Goal: Task Accomplishment & Management: Complete application form

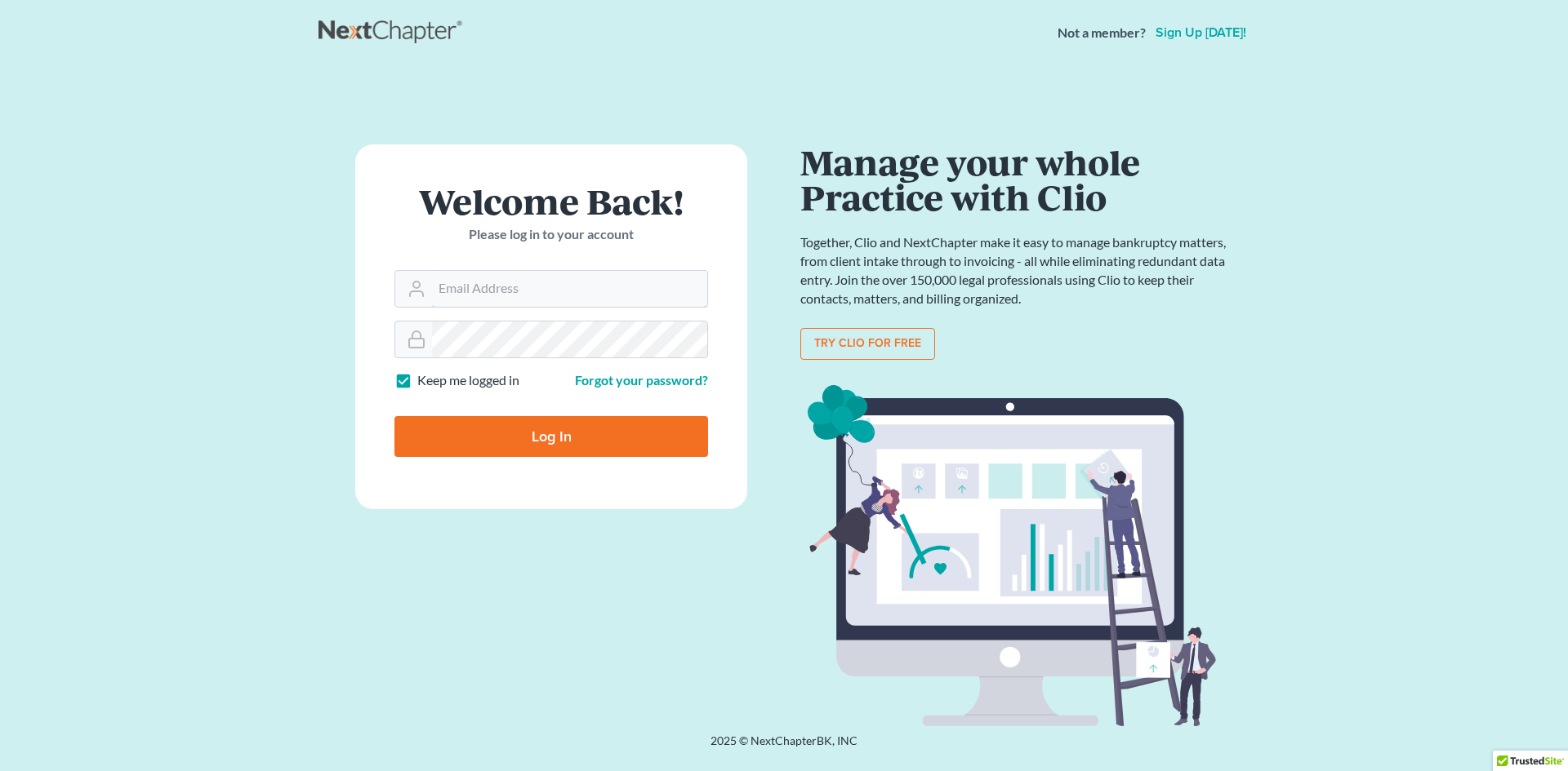
type input "[EMAIL_ADDRESS][DOMAIN_NAME]"
click at [523, 423] on input "Log In" at bounding box center [551, 436] width 313 height 41
type input "Thinking..."
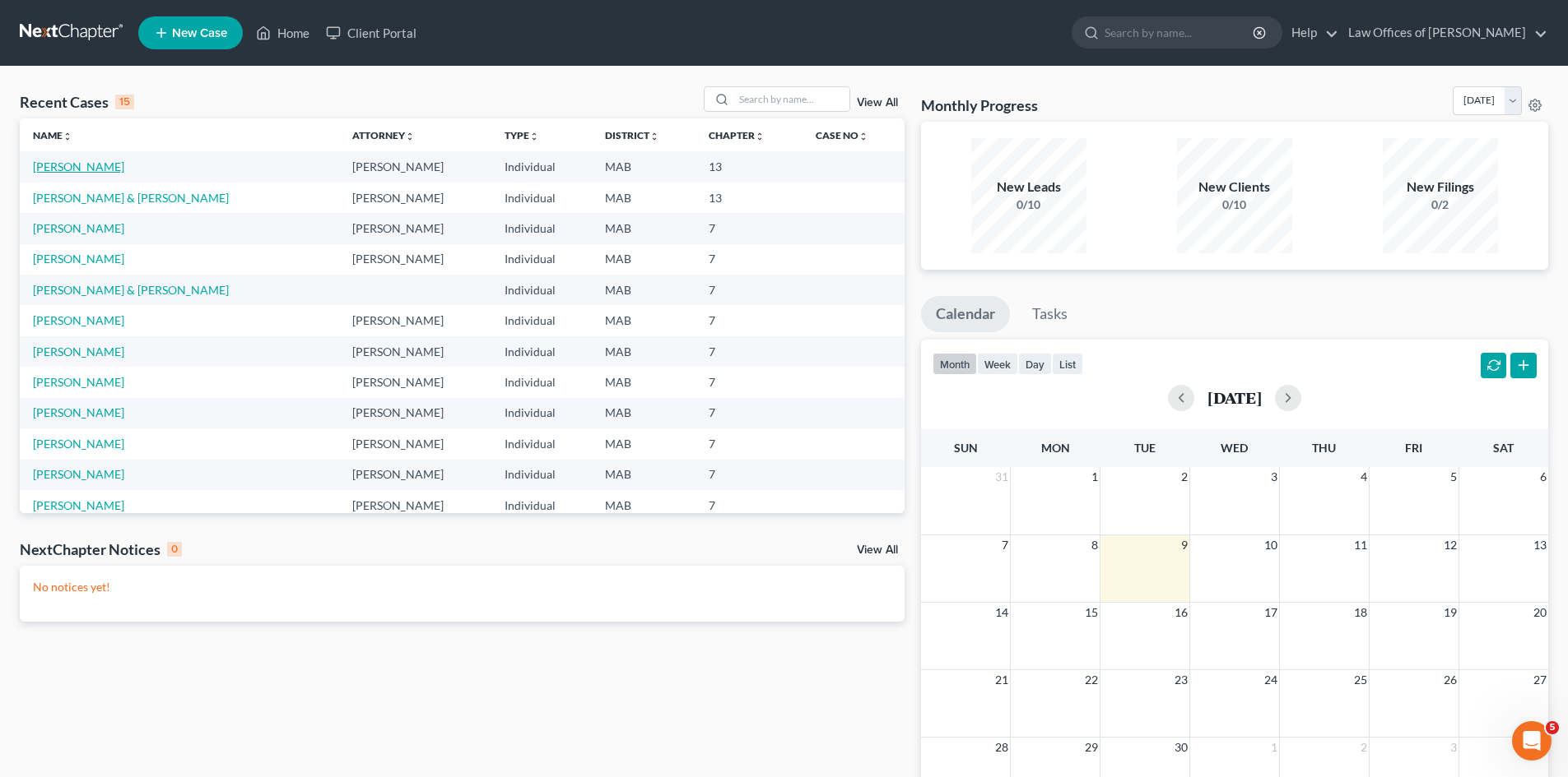
click at [75, 167] on link "[PERSON_NAME]" at bounding box center [79, 166] width 92 height 14
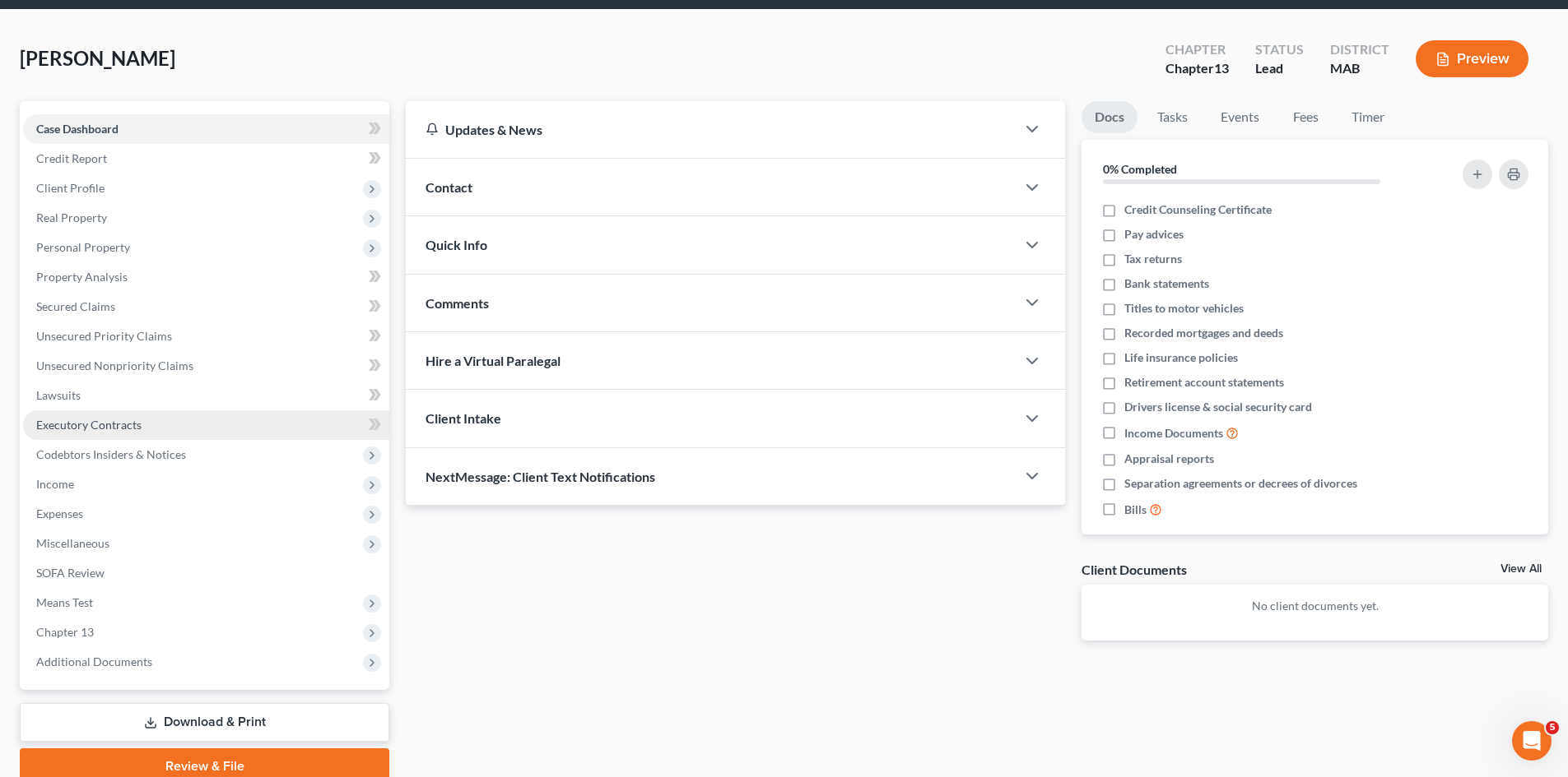
scroll to position [127, 0]
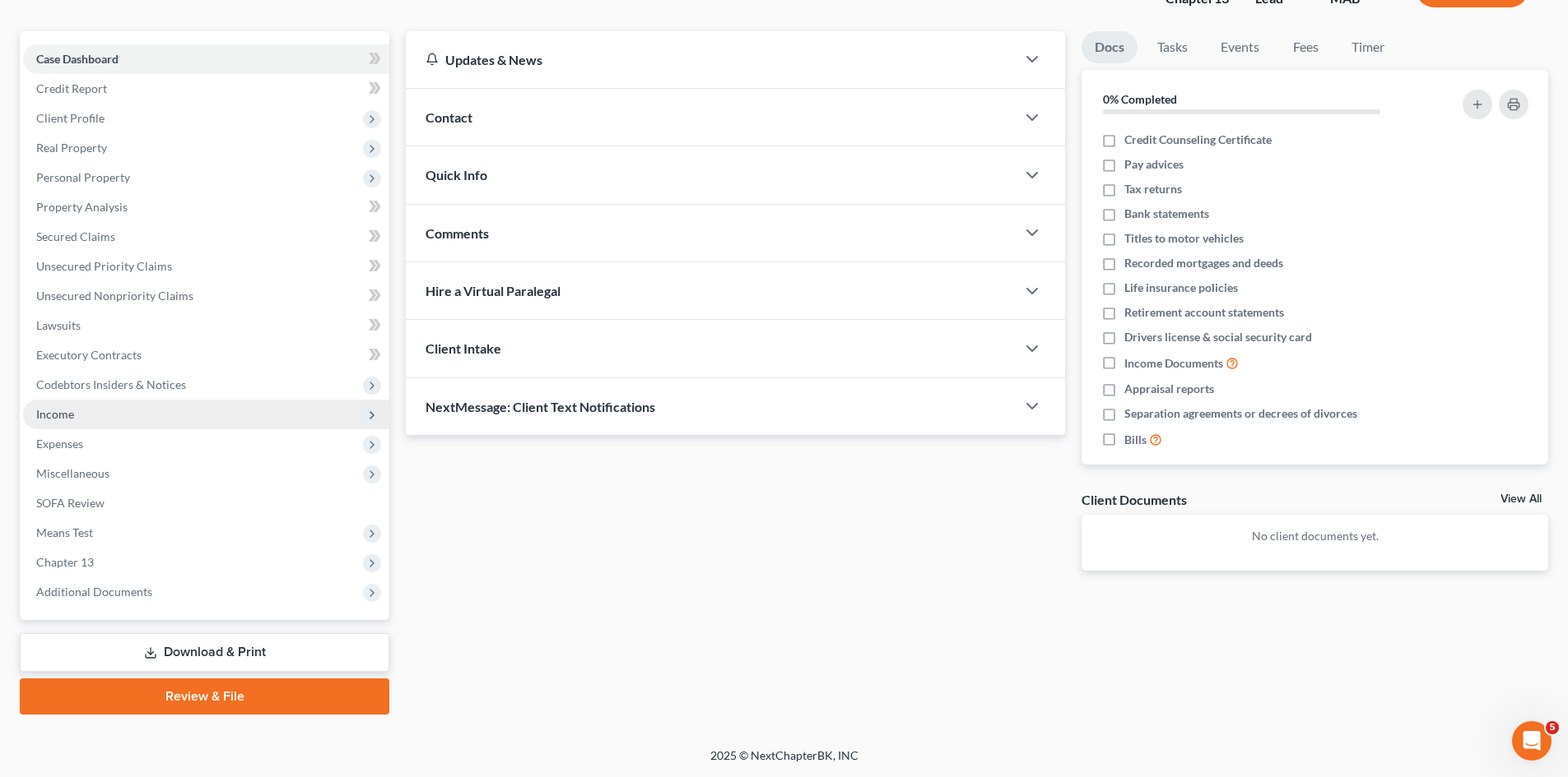
click at [87, 411] on span "Income" at bounding box center [206, 414] width 366 height 30
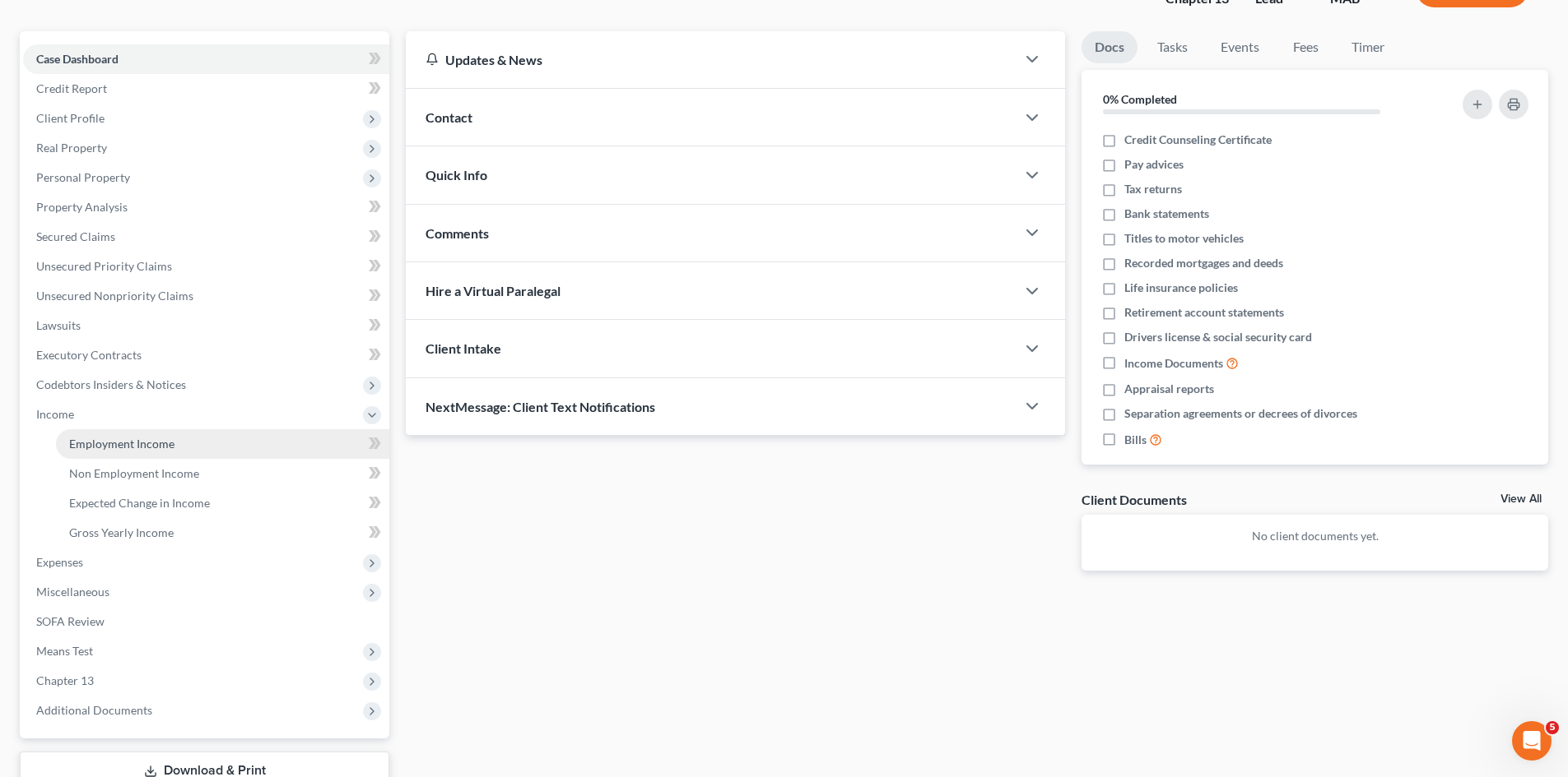
click at [137, 440] on span "Employment Income" at bounding box center [121, 443] width 105 height 14
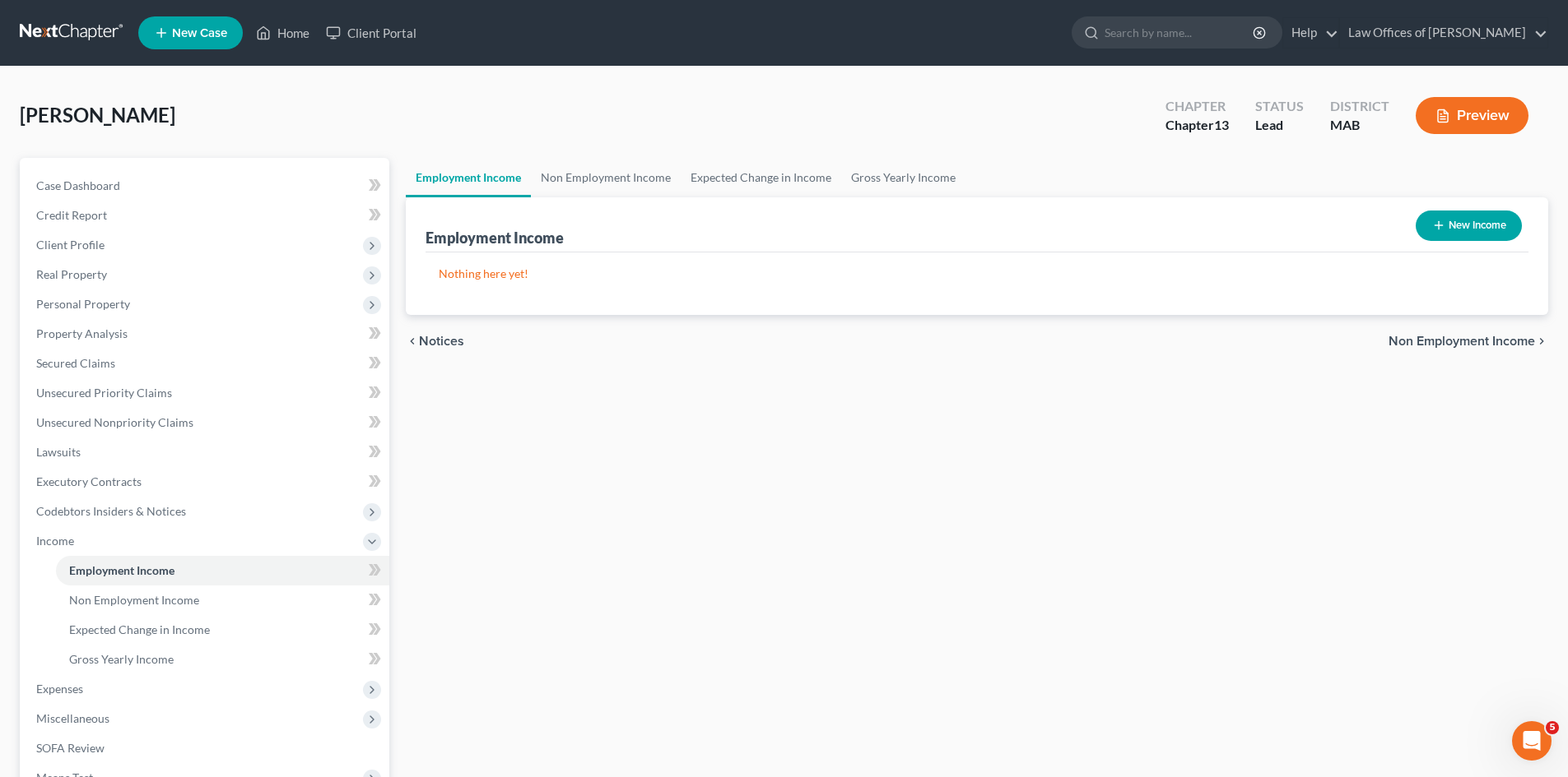
click at [1477, 227] on button "New Income" at bounding box center [1468, 226] width 106 height 31
select select "0"
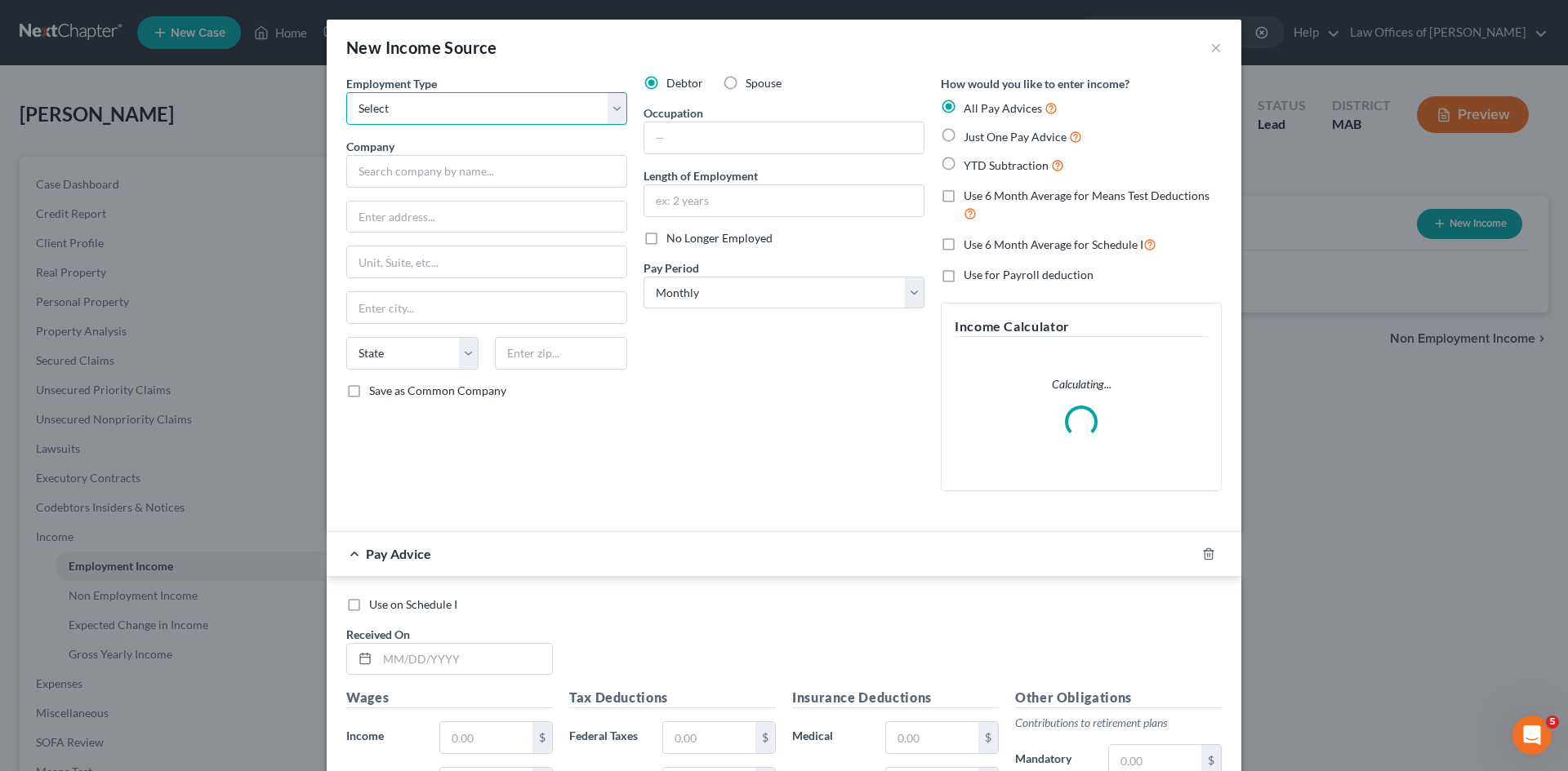
click at [608, 108] on select "Select Full or Part Time Employment Self Employment" at bounding box center [486, 109] width 281 height 33
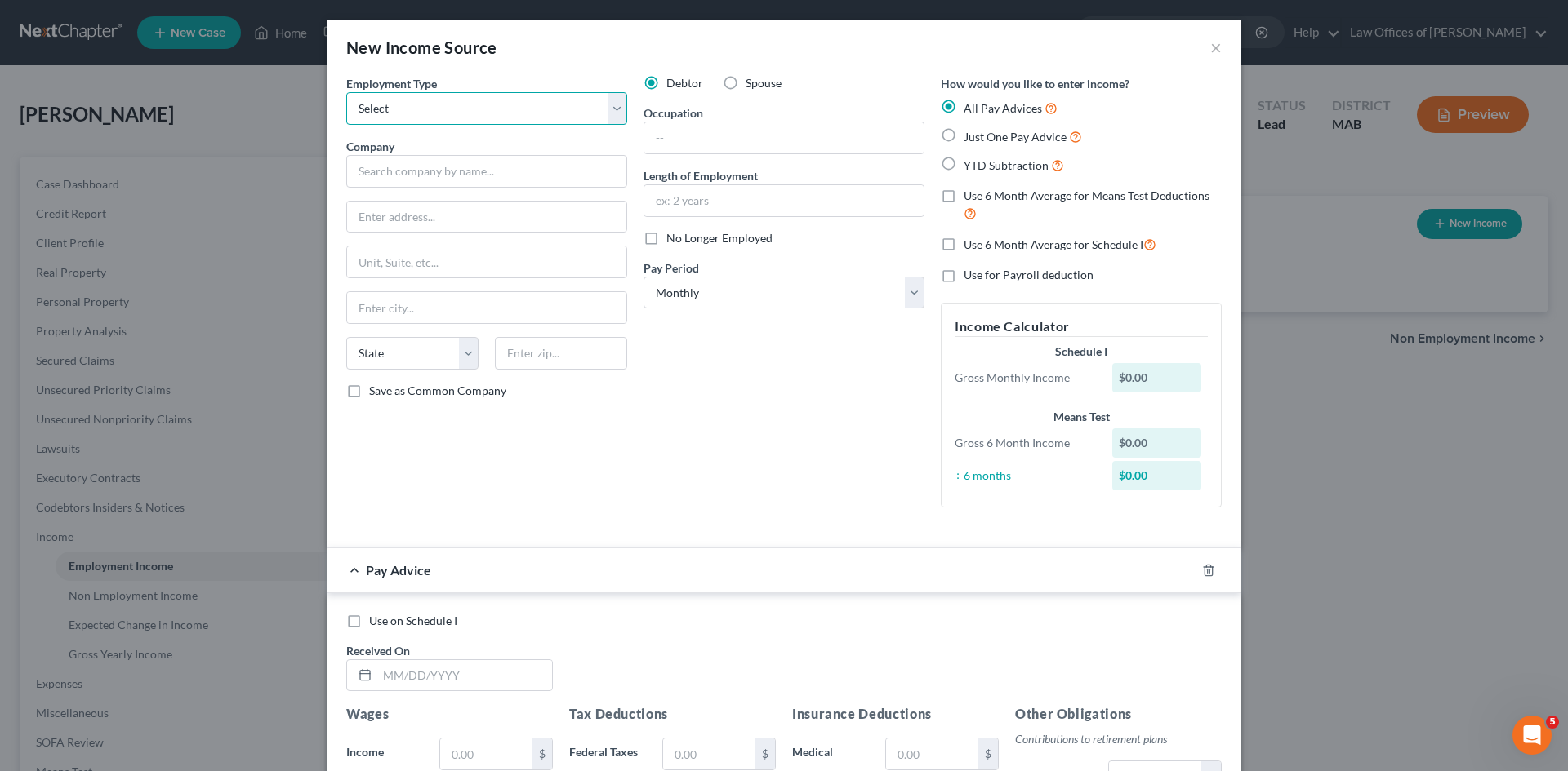
select select "0"
click at [346, 93] on select "Select Full or Part Time Employment Self Employment" at bounding box center [486, 109] width 281 height 33
click at [396, 173] on input "text" at bounding box center [486, 171] width 281 height 33
type input "Seven Hills Foundation"
type input "[STREET_ADDRESS]"
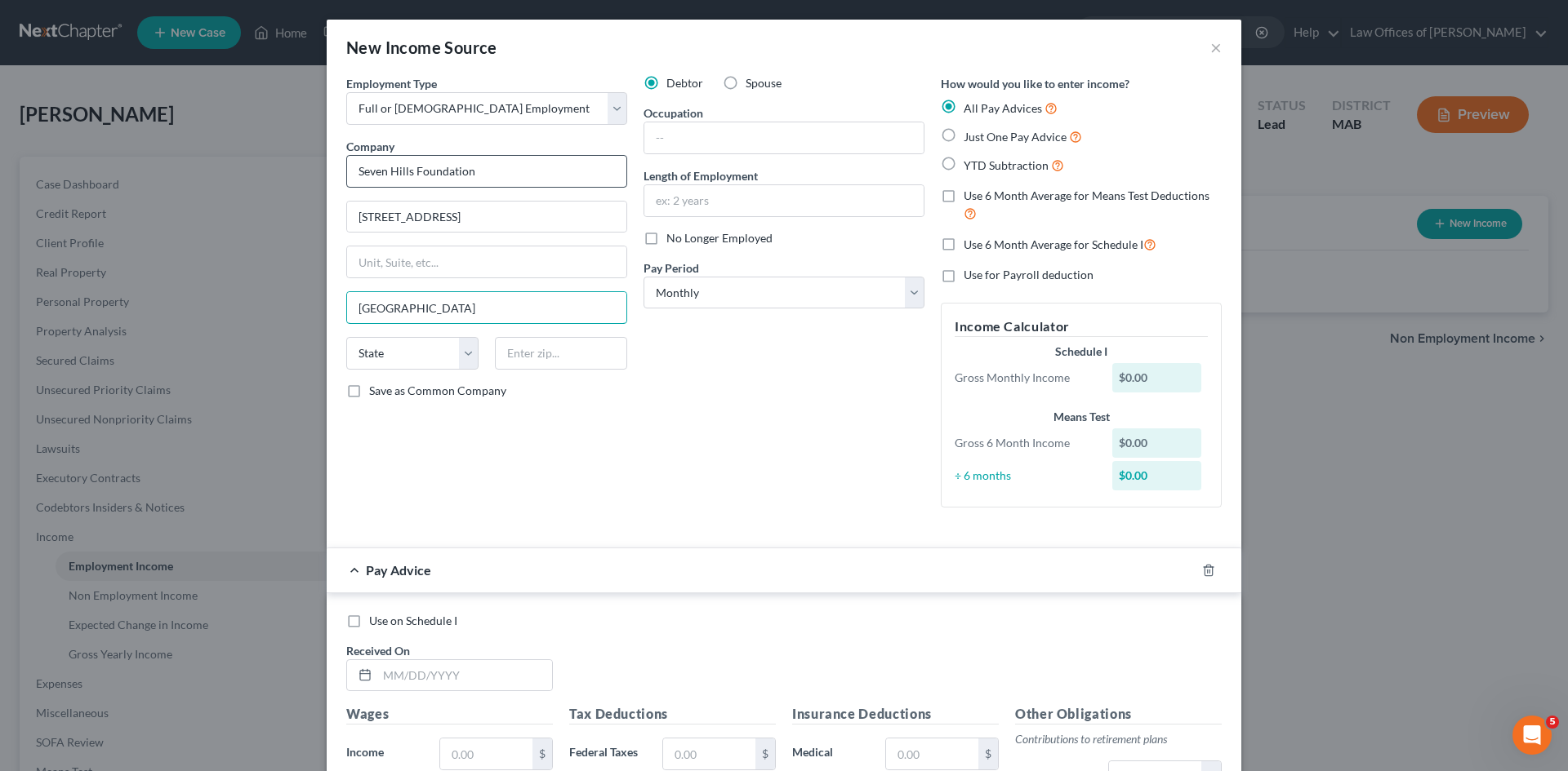
type input "[GEOGRAPHIC_DATA]"
select select "22"
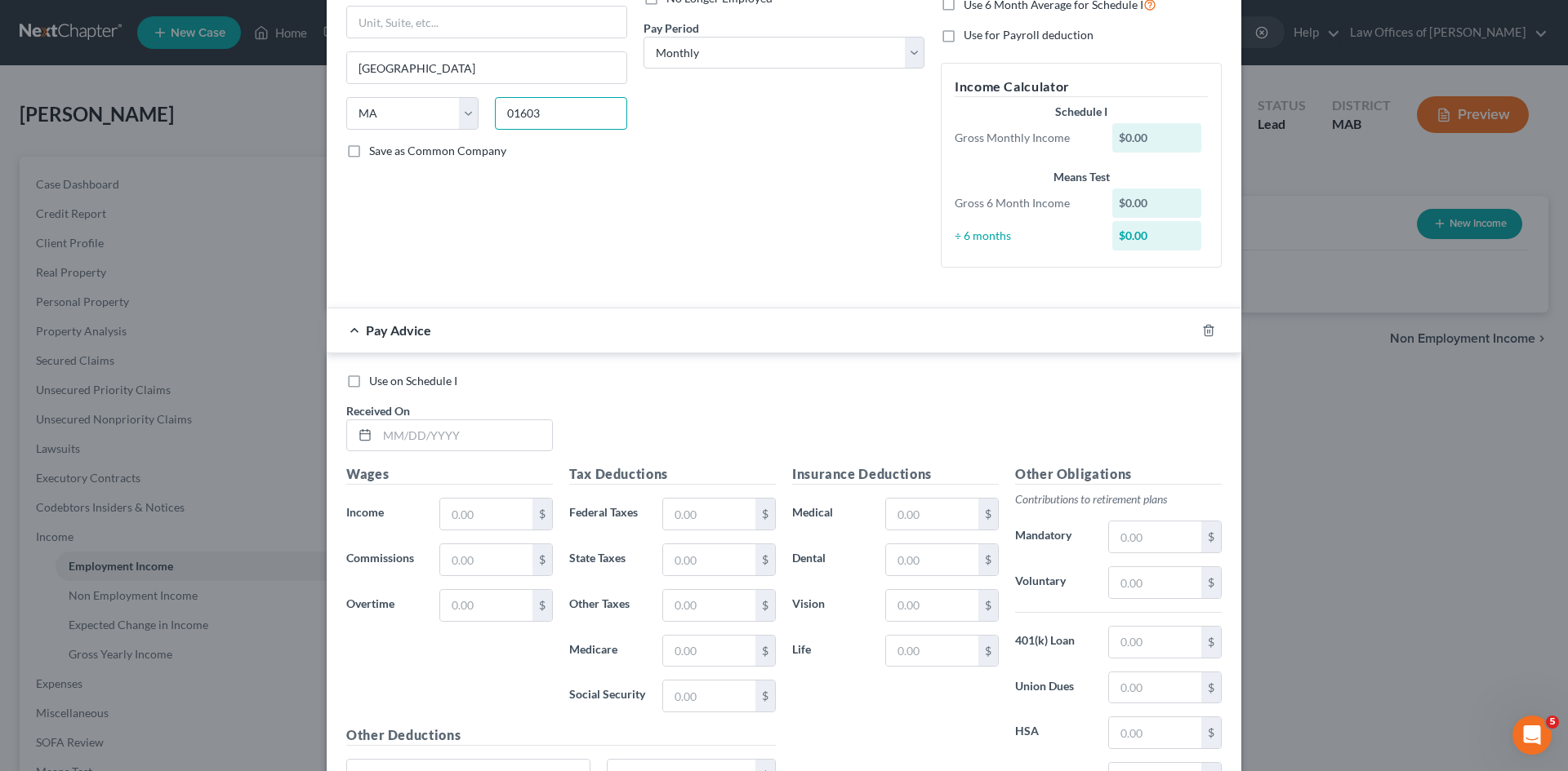
scroll to position [265, 0]
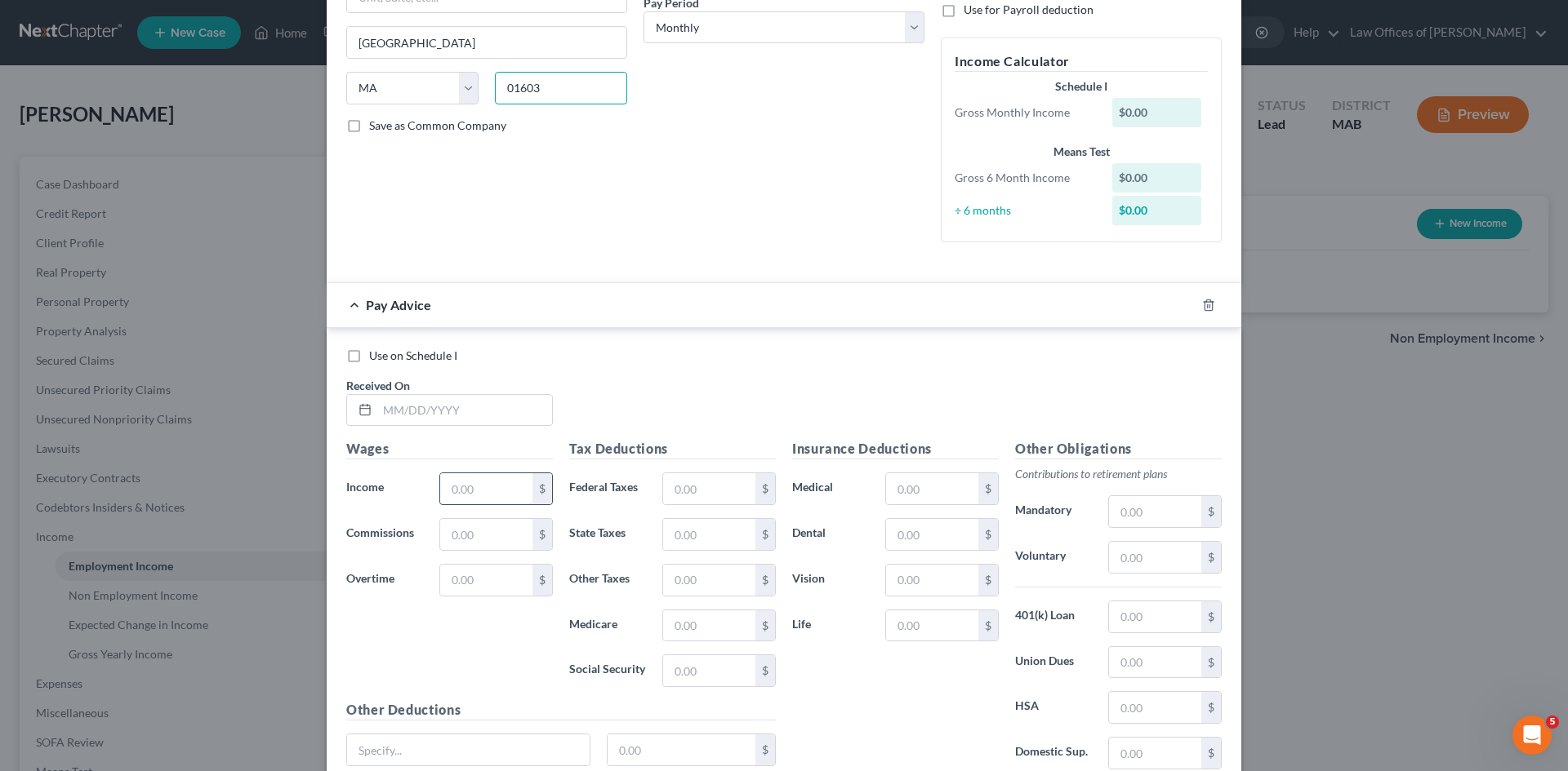
type input "01603"
click at [468, 487] on input "text" at bounding box center [486, 488] width 93 height 31
type input "3,999.00"
click at [483, 539] on input "text" at bounding box center [486, 534] width 93 height 31
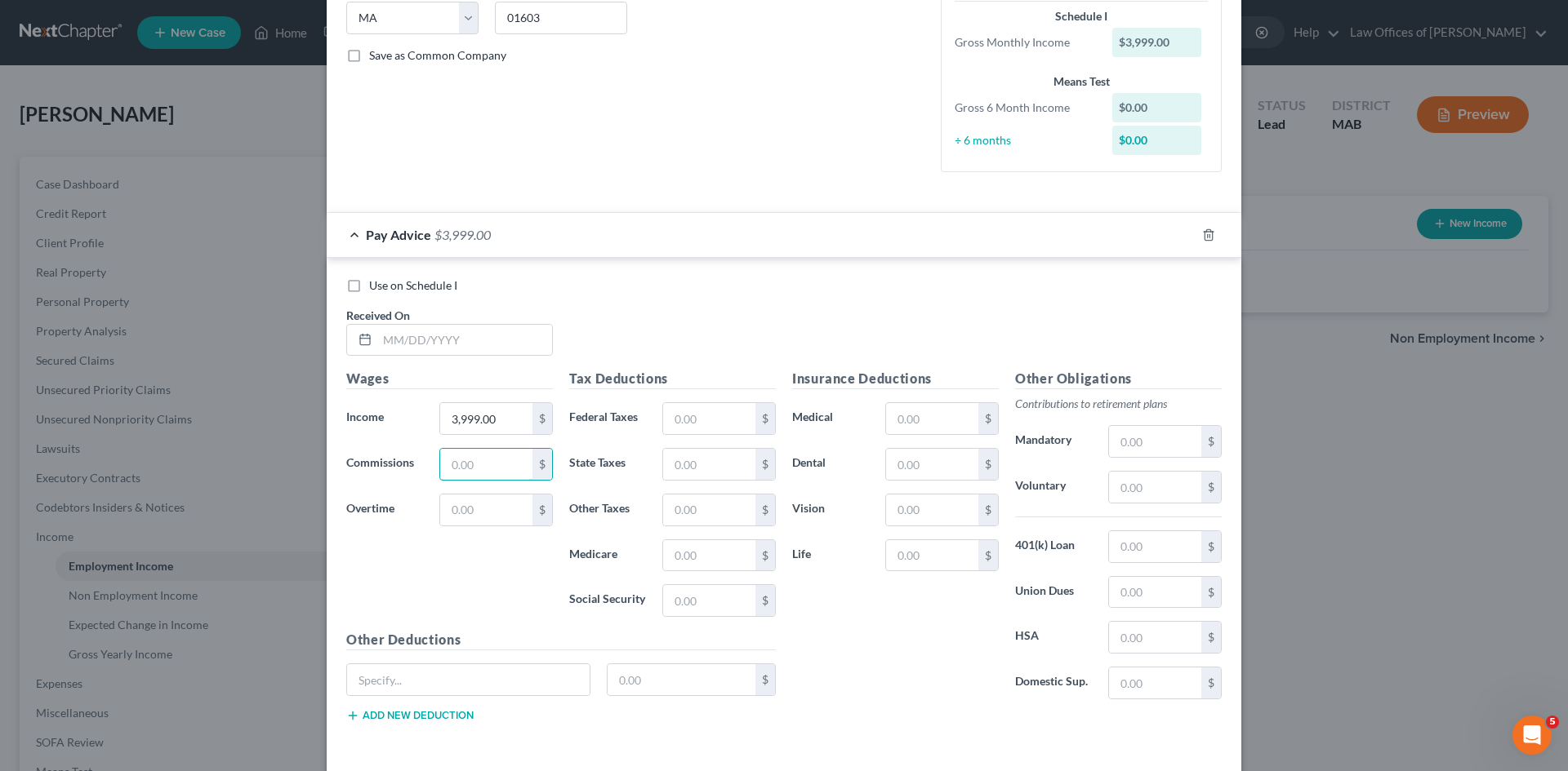
scroll to position [347, 0]
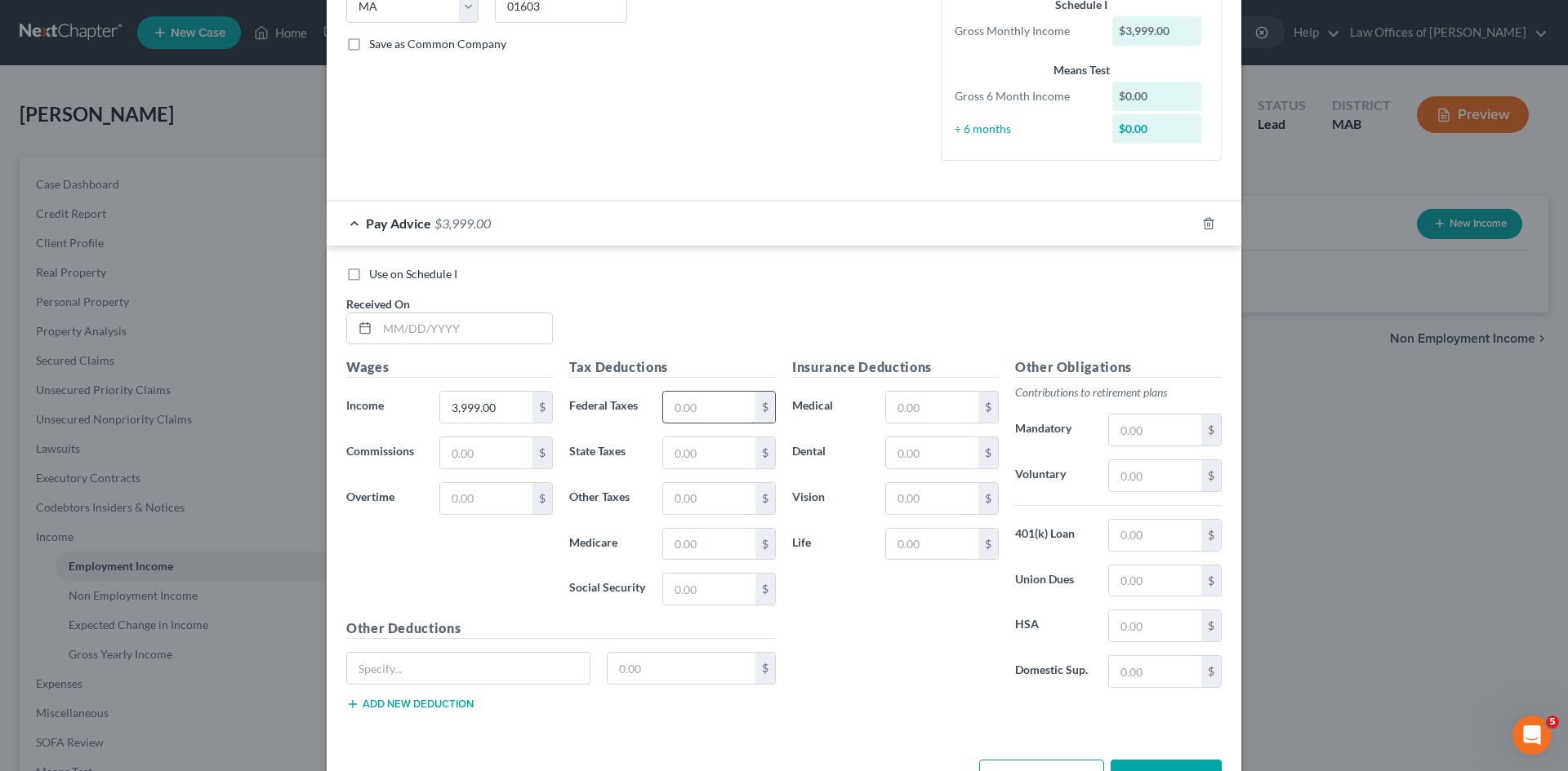
click at [688, 415] on input "text" at bounding box center [710, 407] width 93 height 31
click at [676, 462] on input "text" at bounding box center [710, 452] width 93 height 31
type input "157.17"
click at [691, 538] on input "text" at bounding box center [710, 544] width 93 height 31
type input "57.67"
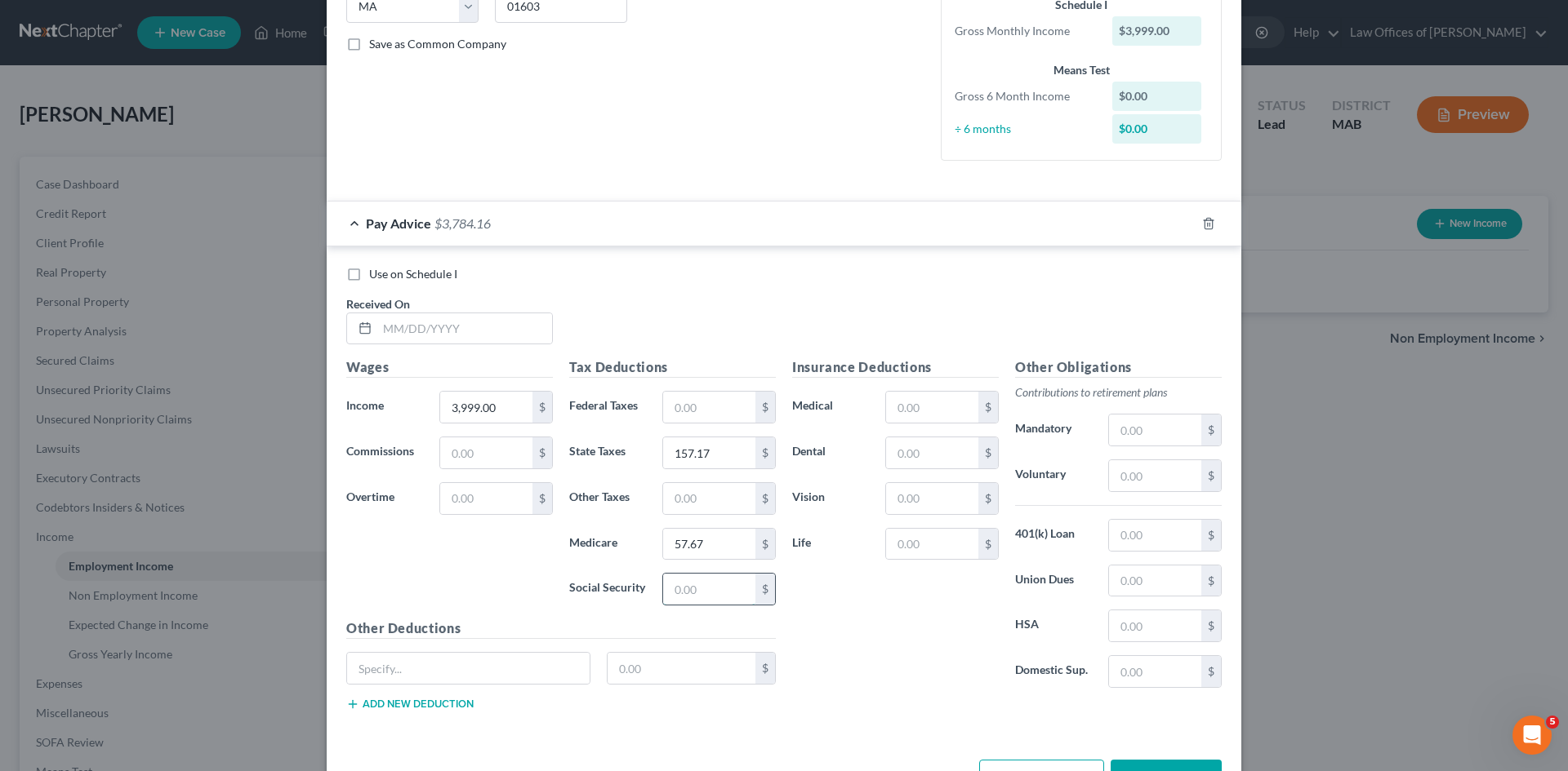
click at [673, 587] on input "text" at bounding box center [710, 589] width 93 height 31
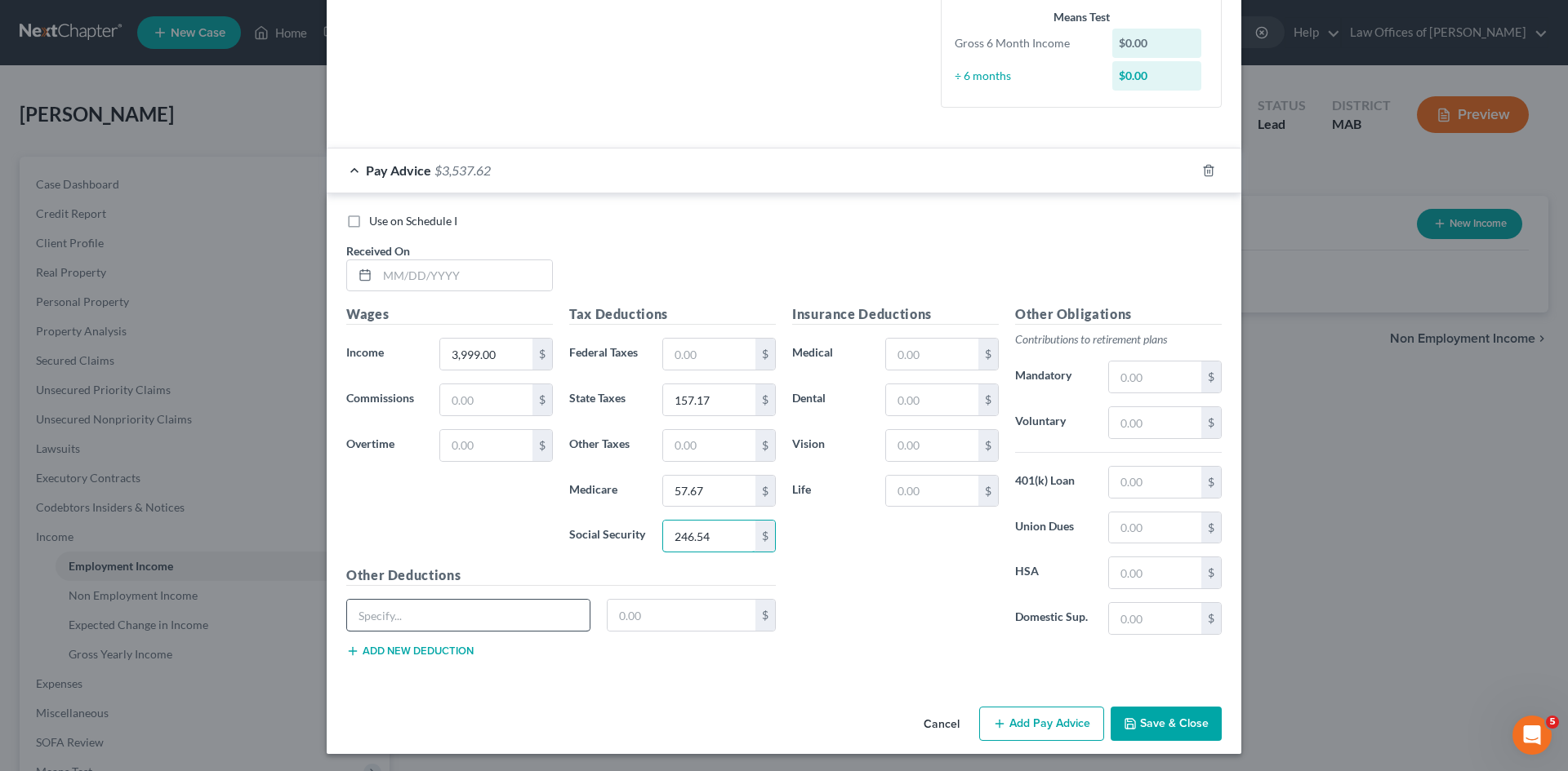
scroll to position [402, 0]
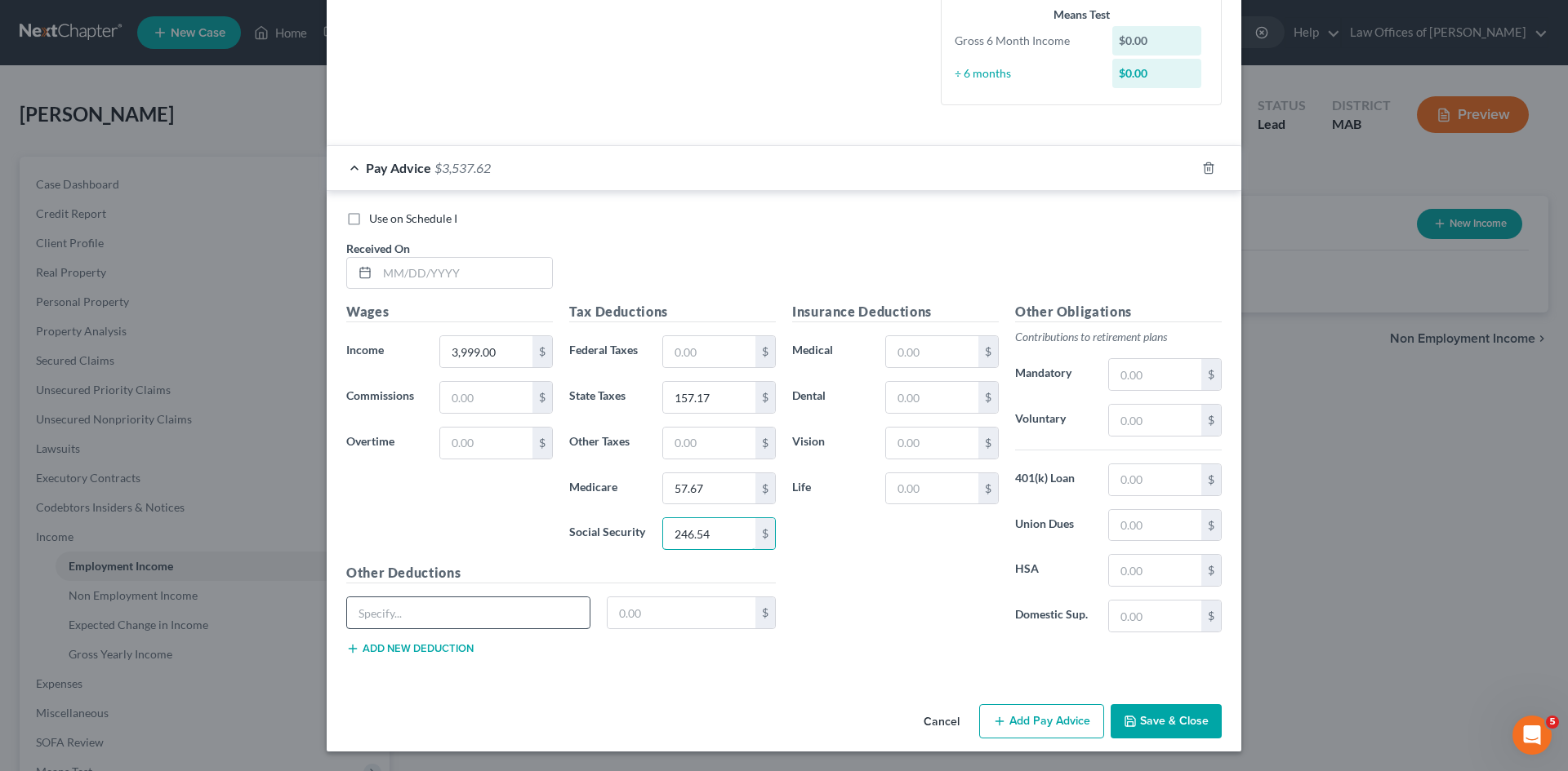
type input "246.54"
click at [370, 605] on input "text" at bounding box center [468, 613] width 242 height 31
type input "MA PFL EE"
click at [627, 619] on input "text" at bounding box center [681, 613] width 149 height 31
type input "18.38"
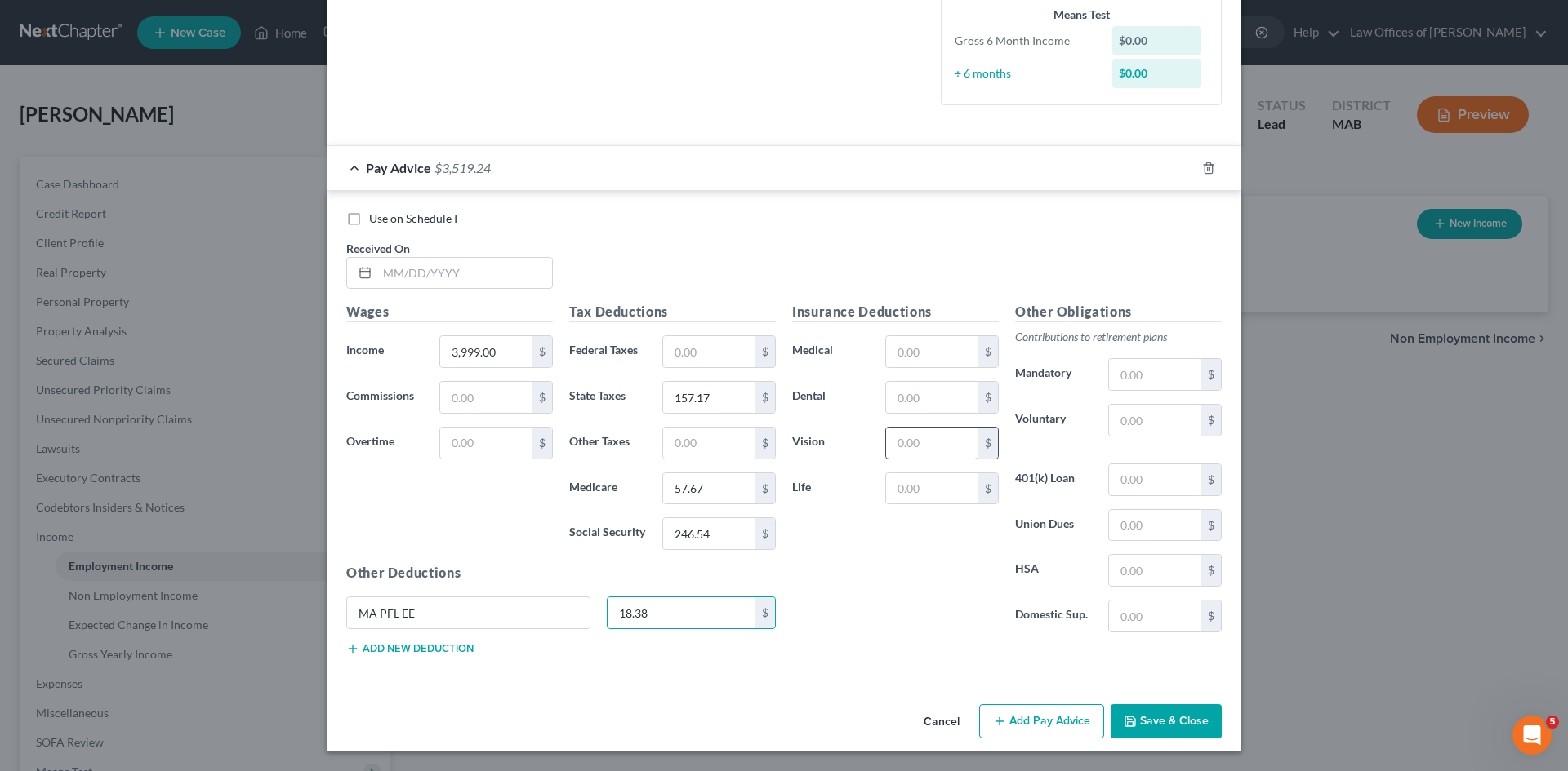
click at [903, 437] on input "text" at bounding box center [932, 443] width 93 height 31
type input "22.40"
click at [413, 651] on button "Add new deduction" at bounding box center [410, 649] width 128 height 13
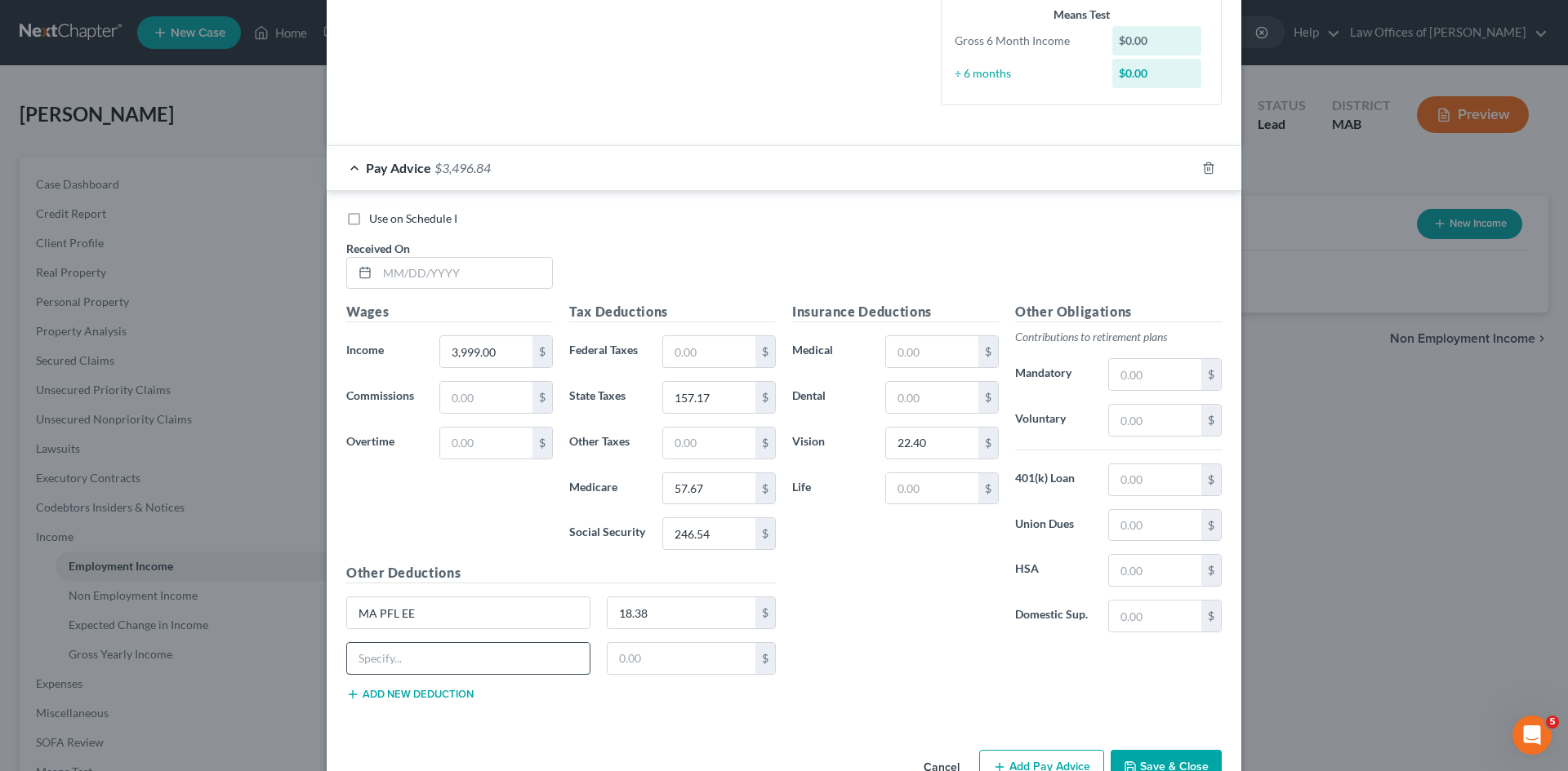
click at [380, 667] on input "text" at bounding box center [468, 658] width 242 height 31
type input "SuppliADD_Child"
click at [636, 663] on input "text" at bounding box center [681, 658] width 149 height 31
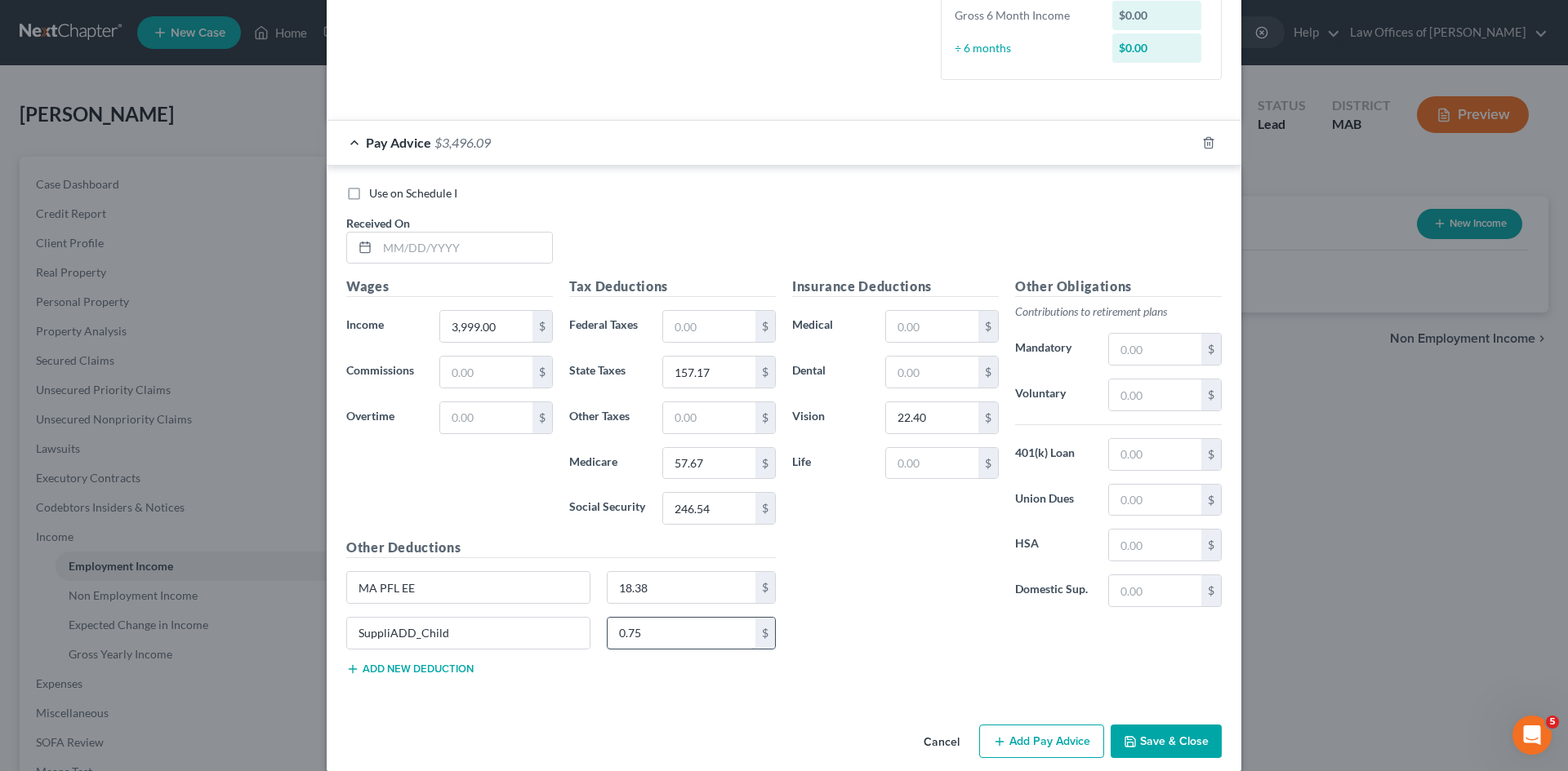
scroll to position [447, 0]
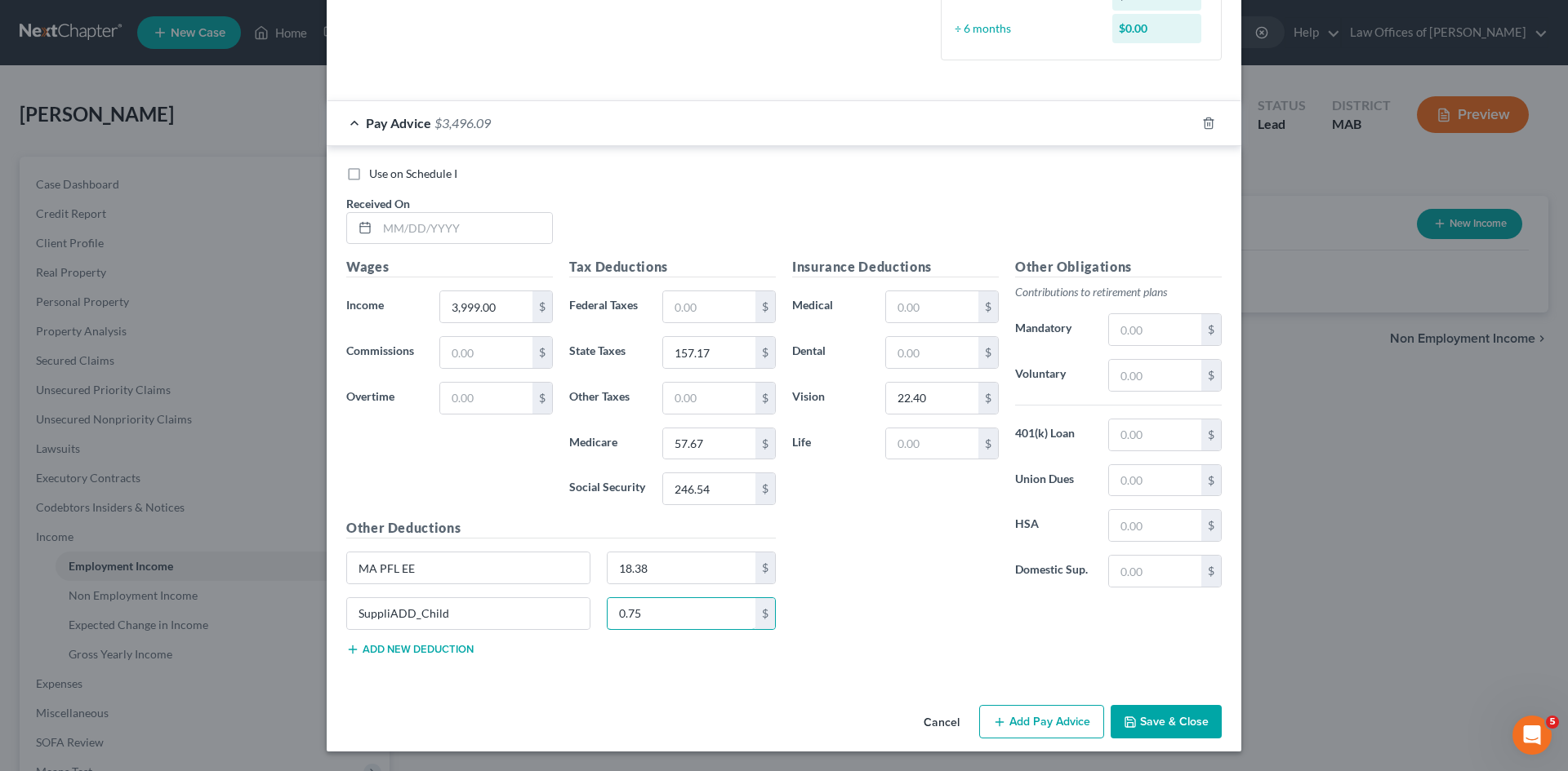
type input "0.75"
click at [410, 643] on button "Add new deduction" at bounding box center [410, 650] width 128 height 13
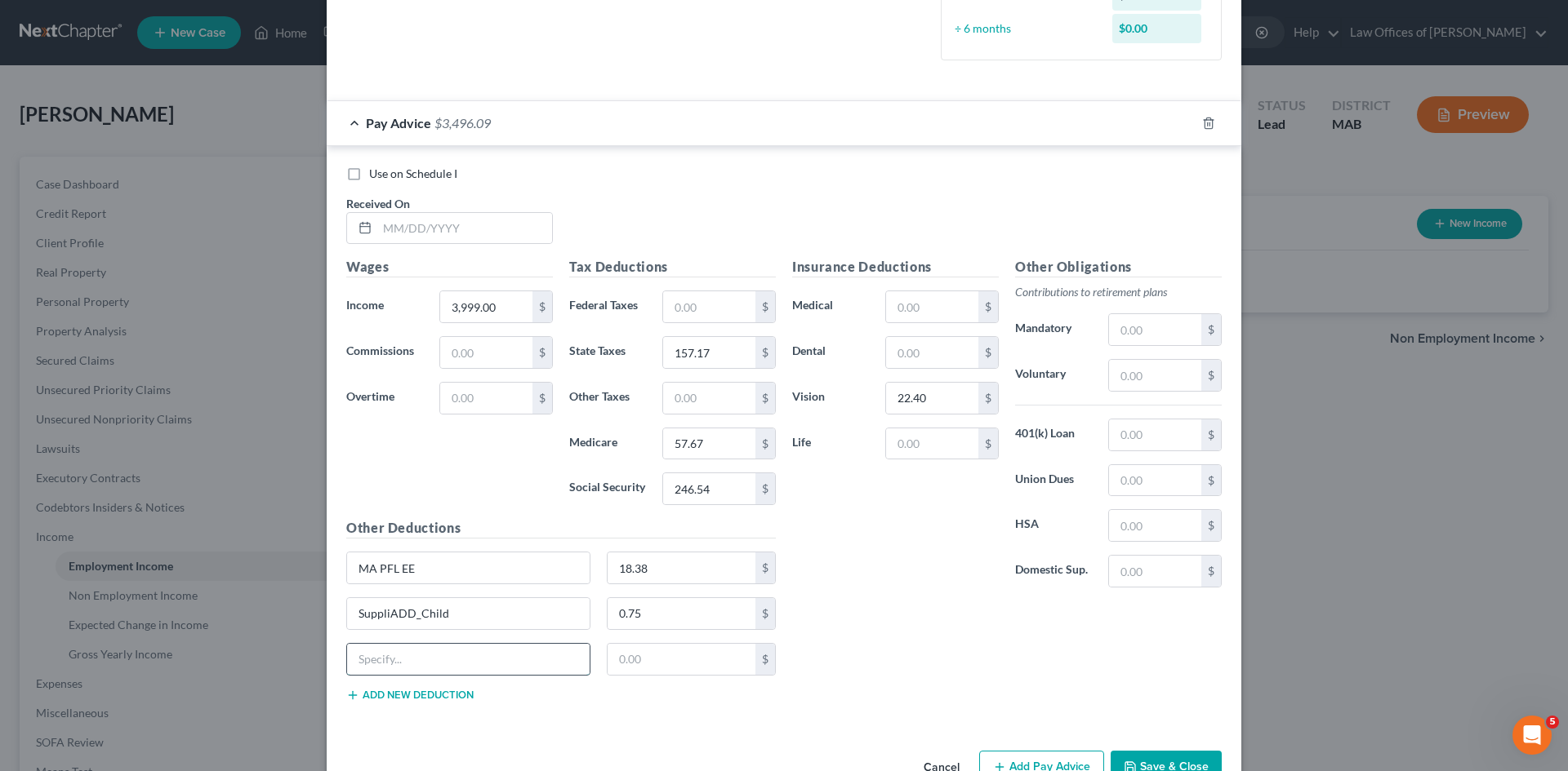
click at [379, 657] on input "text" at bounding box center [468, 659] width 242 height 31
type input "SuppliADD_EE"
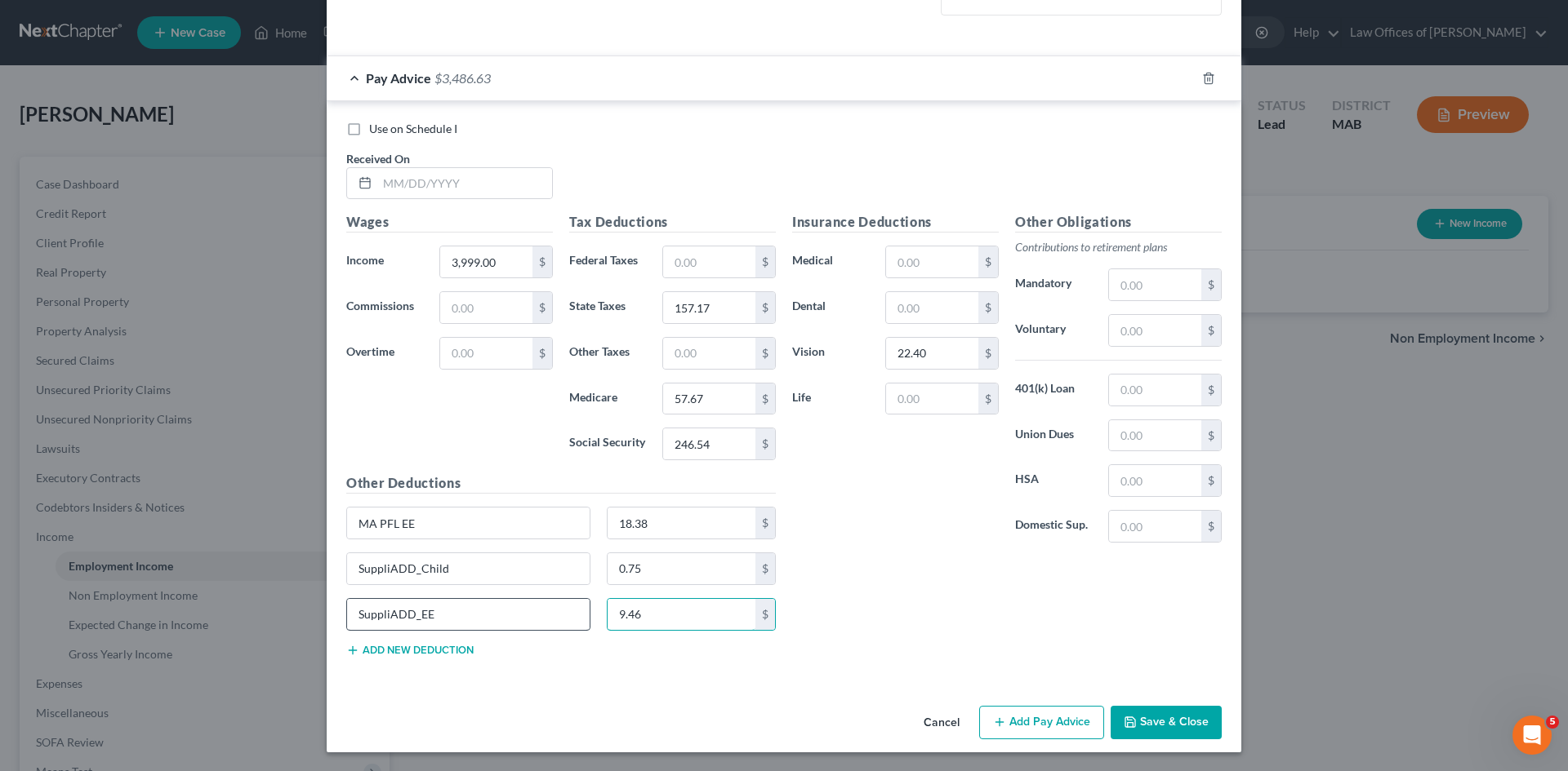
scroll to position [493, 0]
type input "9.46"
click at [388, 649] on button "Add new deduction" at bounding box center [410, 650] width 128 height 13
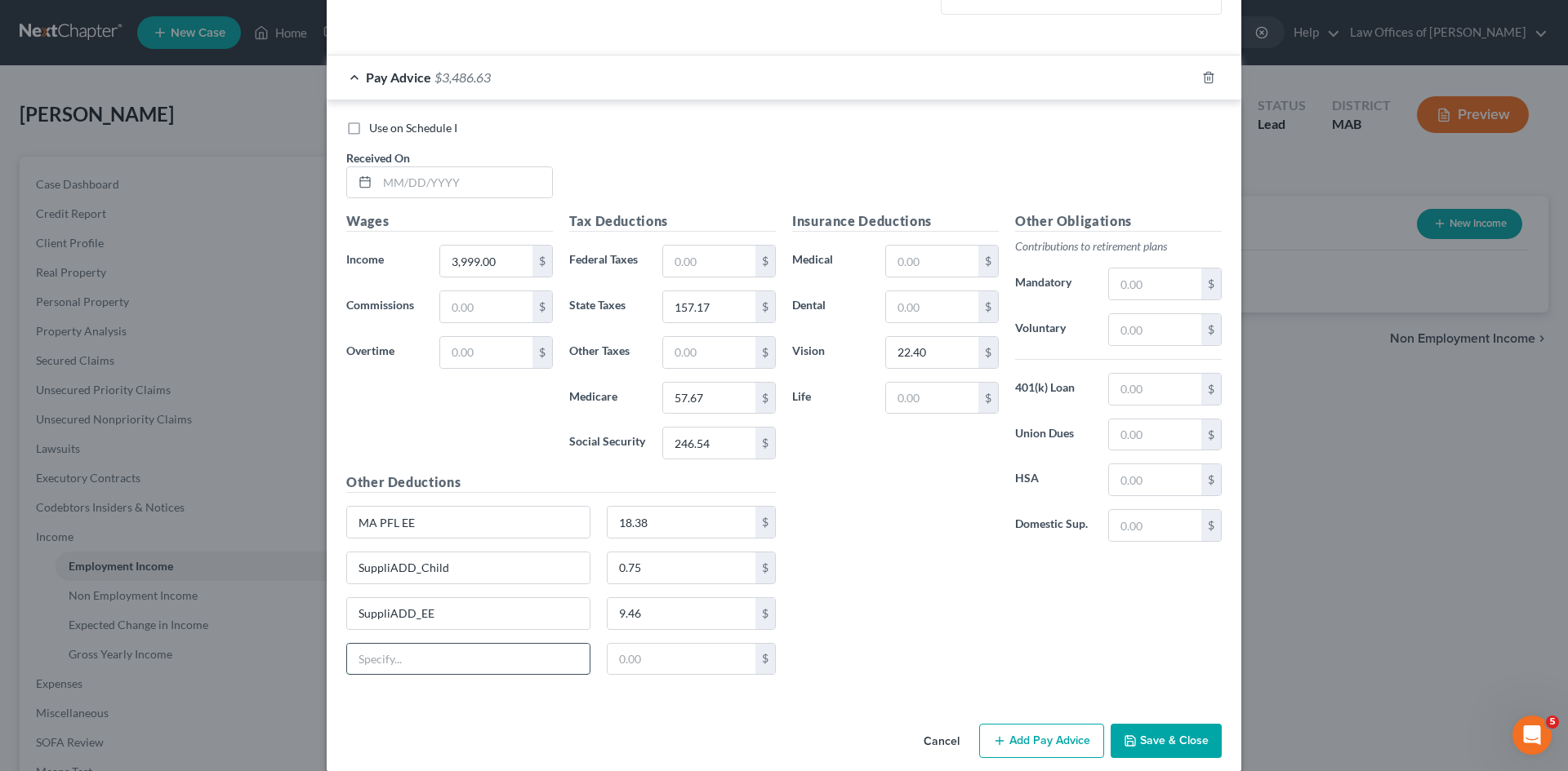
click at [381, 649] on input "text" at bounding box center [468, 659] width 242 height 31
type input "SuppliADD_SPS"
click at [634, 653] on input "text" at bounding box center [681, 659] width 149 height 31
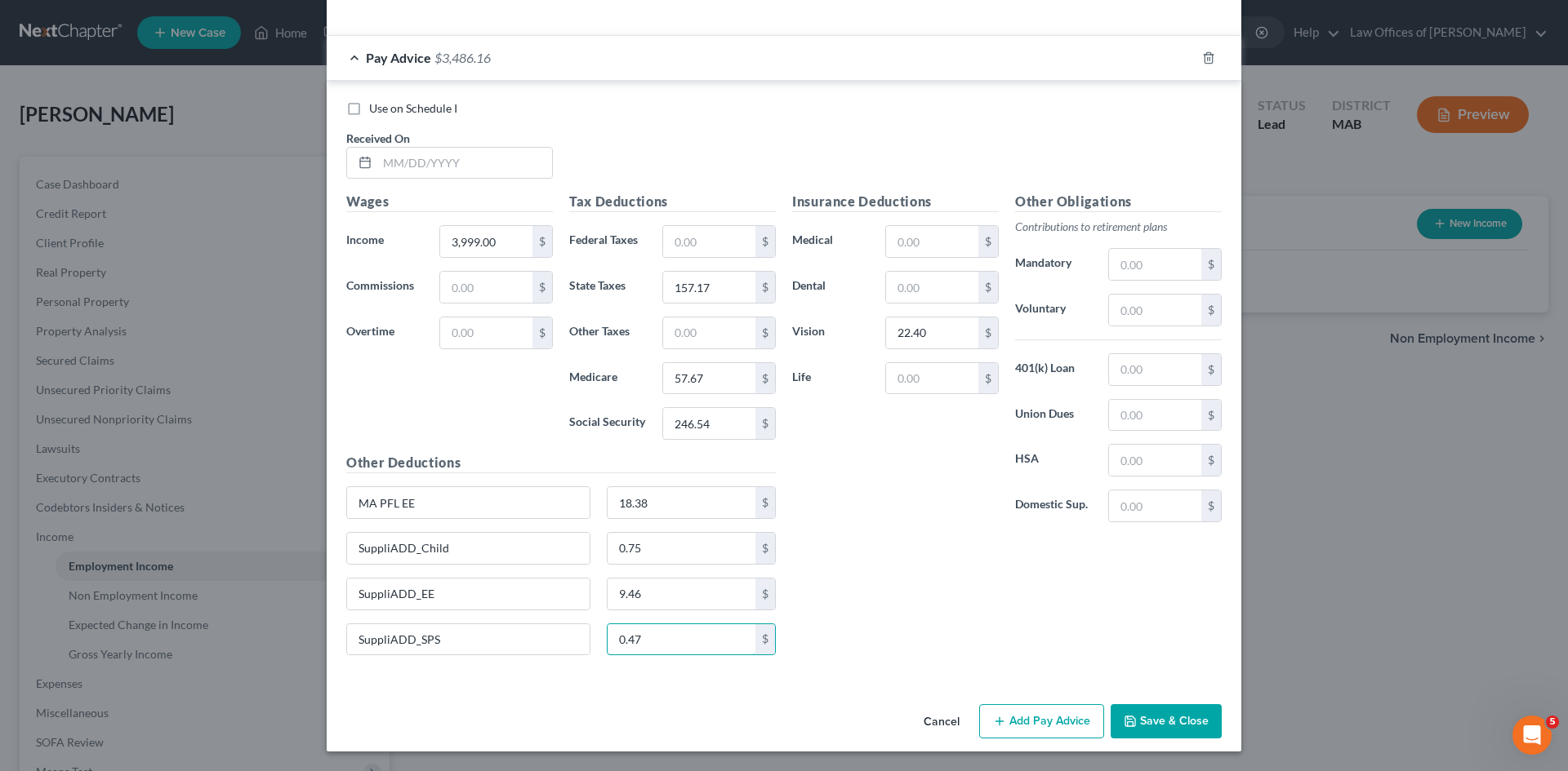
type input "0.47"
click at [1158, 718] on button "Save & Close" at bounding box center [1165, 722] width 111 height 34
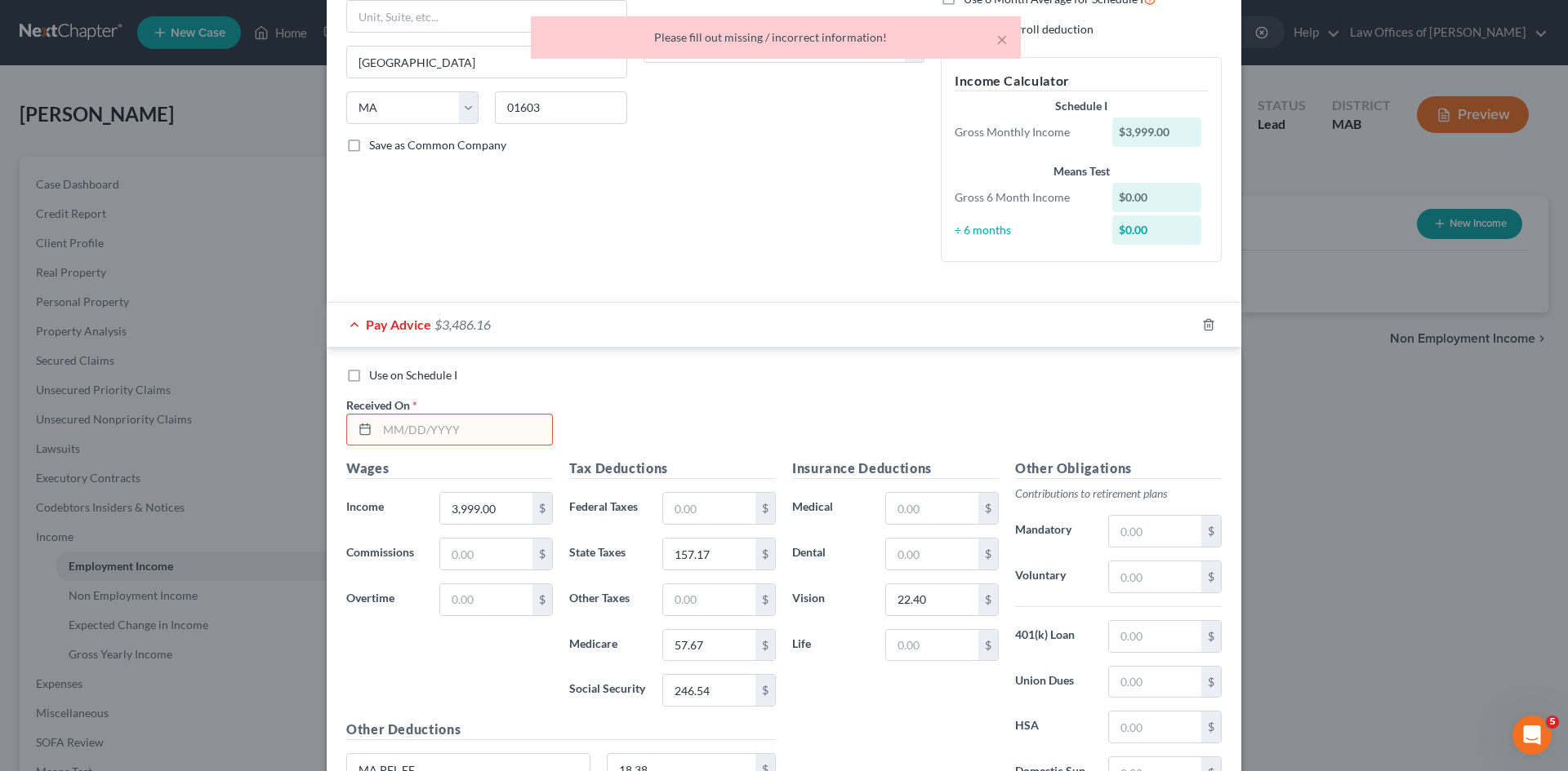
scroll to position [146, 0]
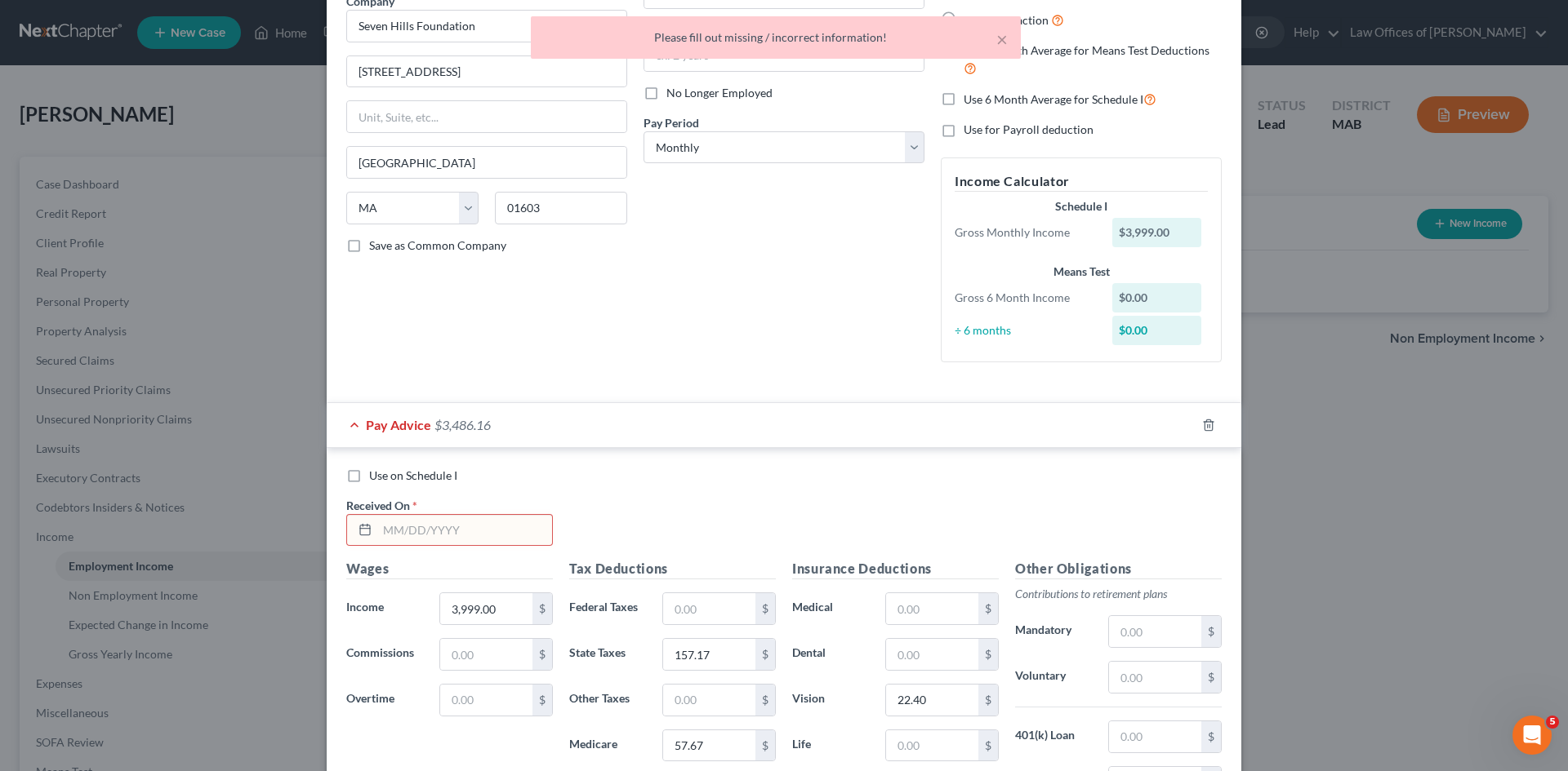
click at [400, 523] on input "text" at bounding box center [465, 530] width 175 height 31
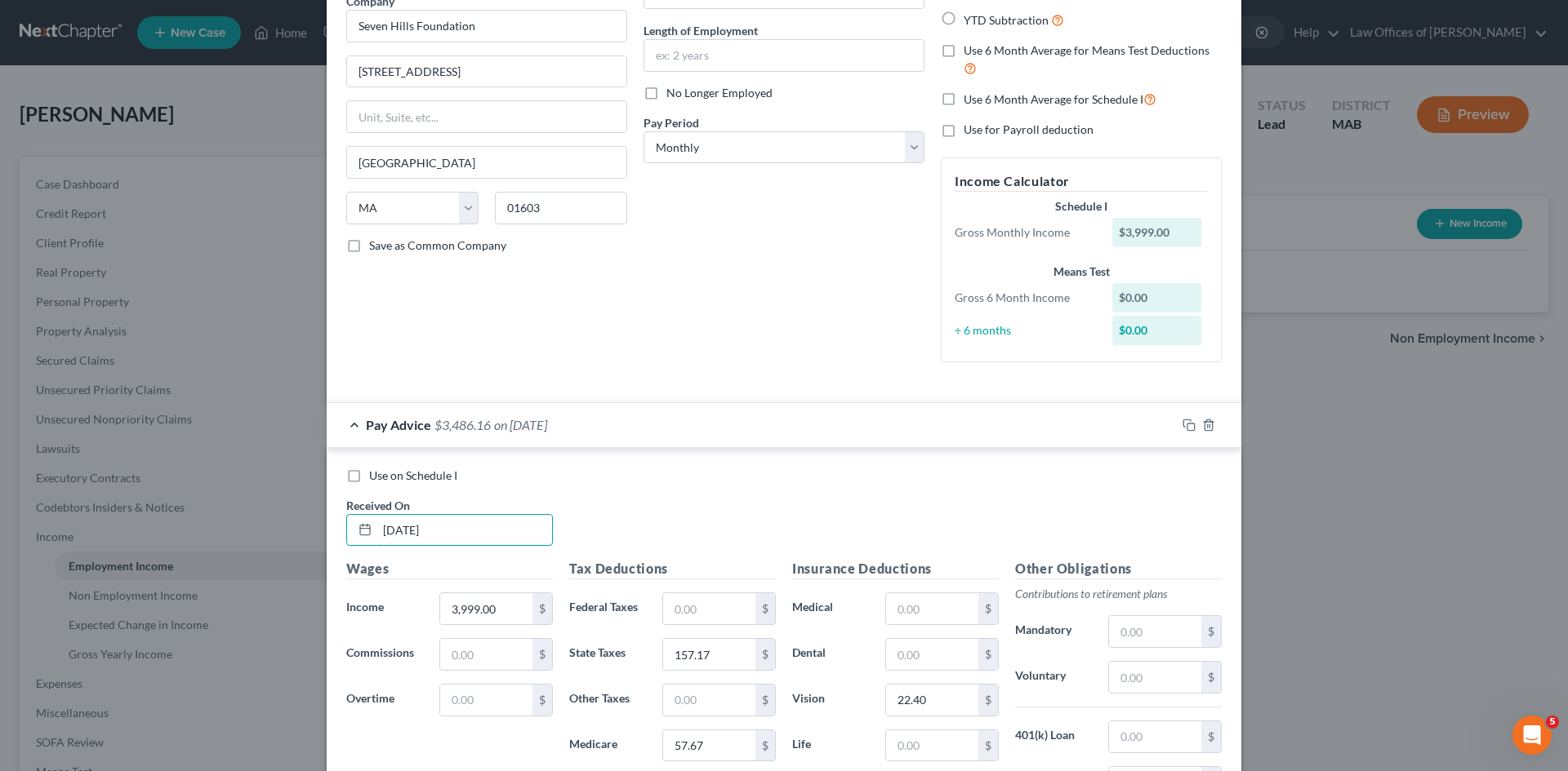
scroll to position [513, 0]
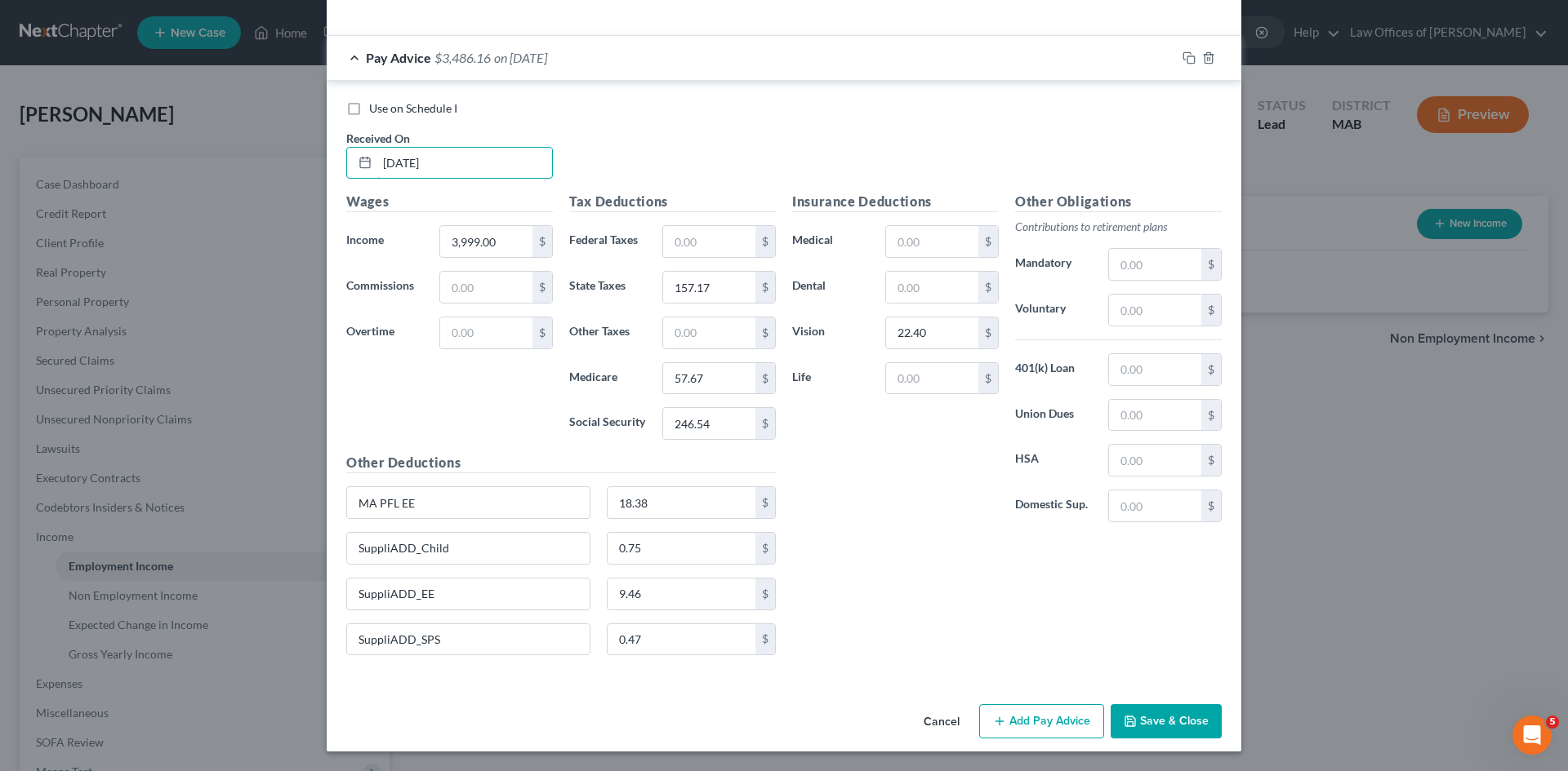
type input "03/28/2025"
click at [1151, 720] on button "Save & Close" at bounding box center [1165, 722] width 111 height 34
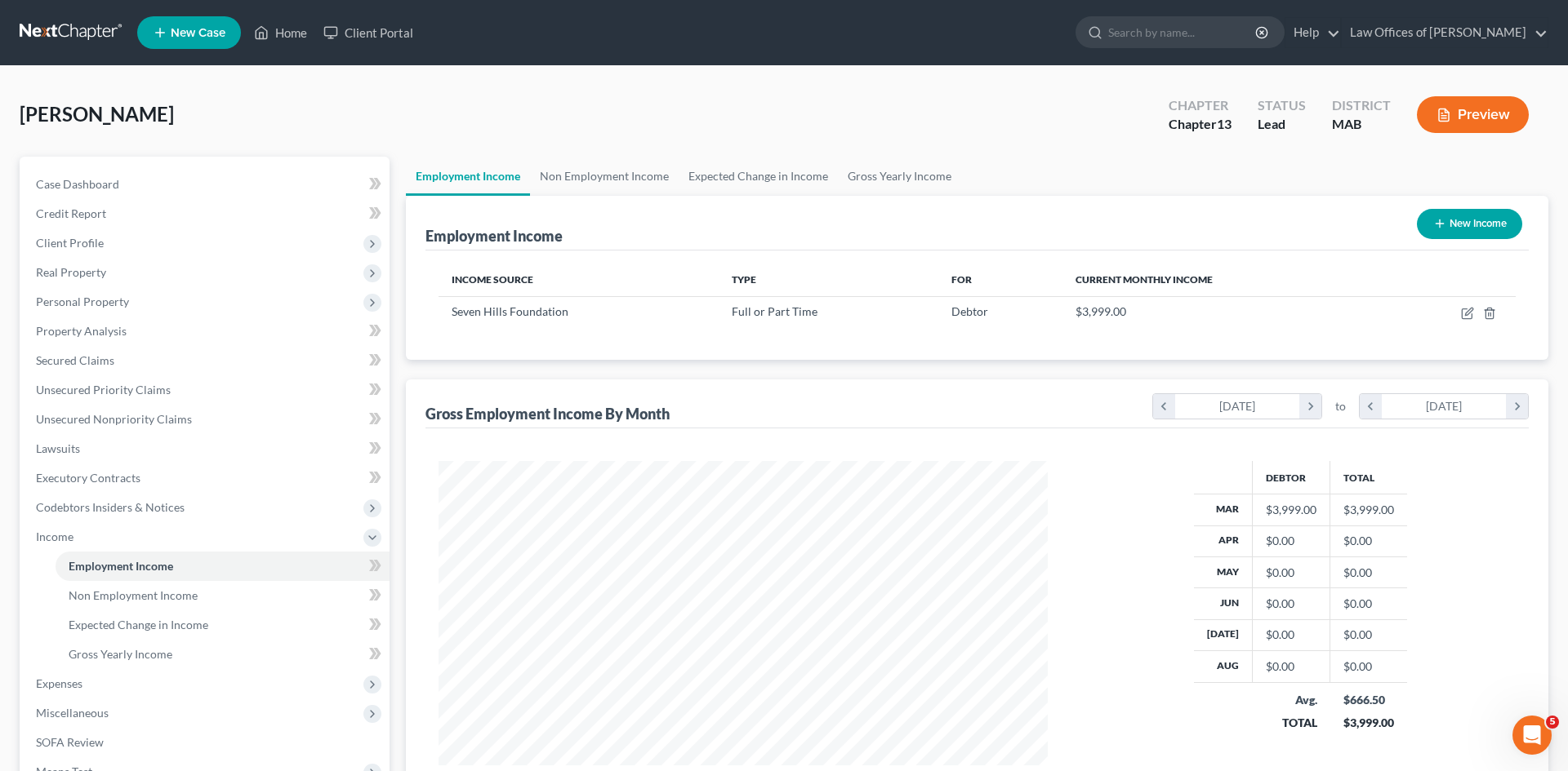
scroll to position [815964, 815865]
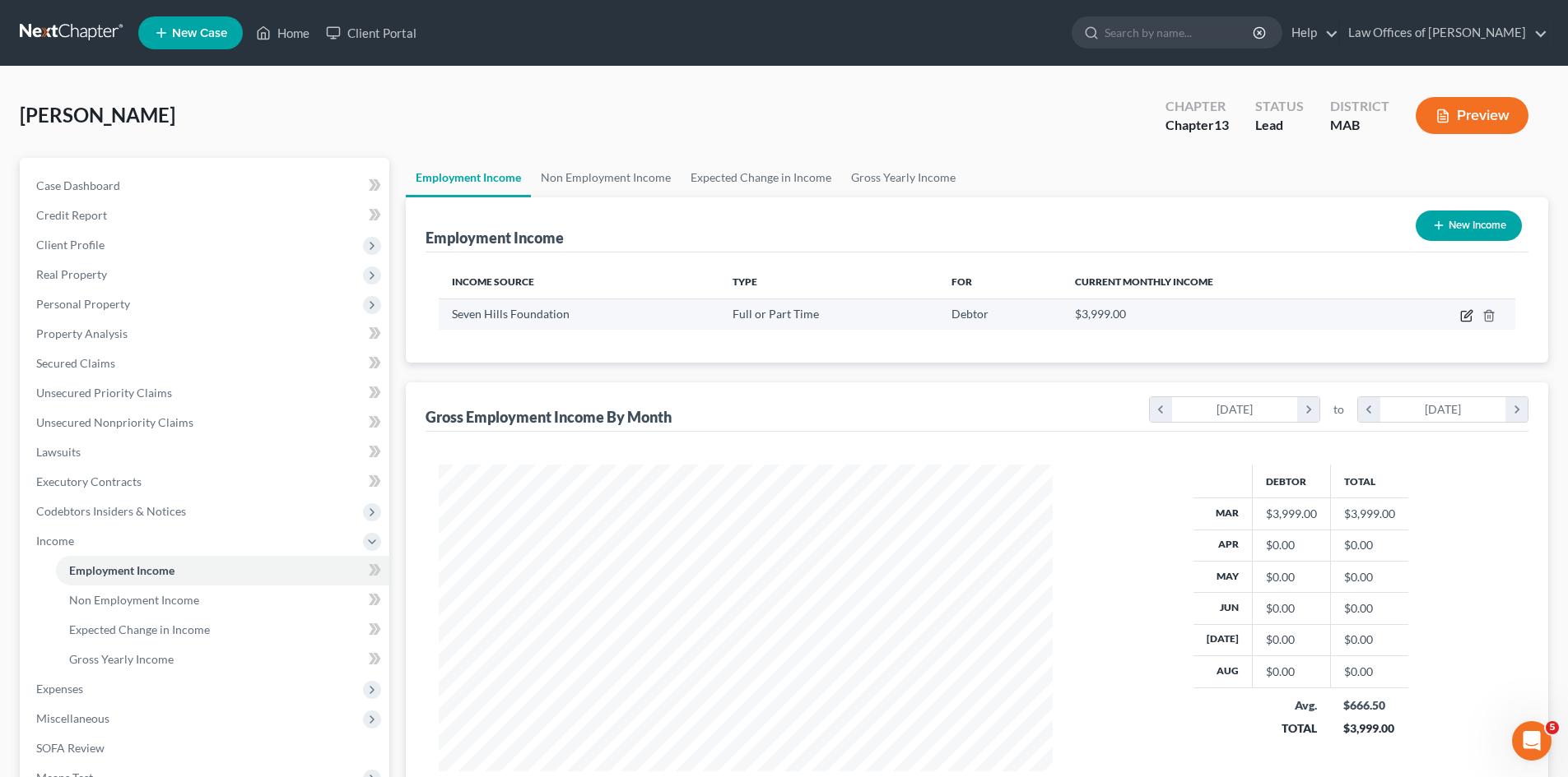
click at [1464, 318] on icon "button" at bounding box center [1467, 316] width 13 height 13
select select "0"
select select "22"
select select "0"
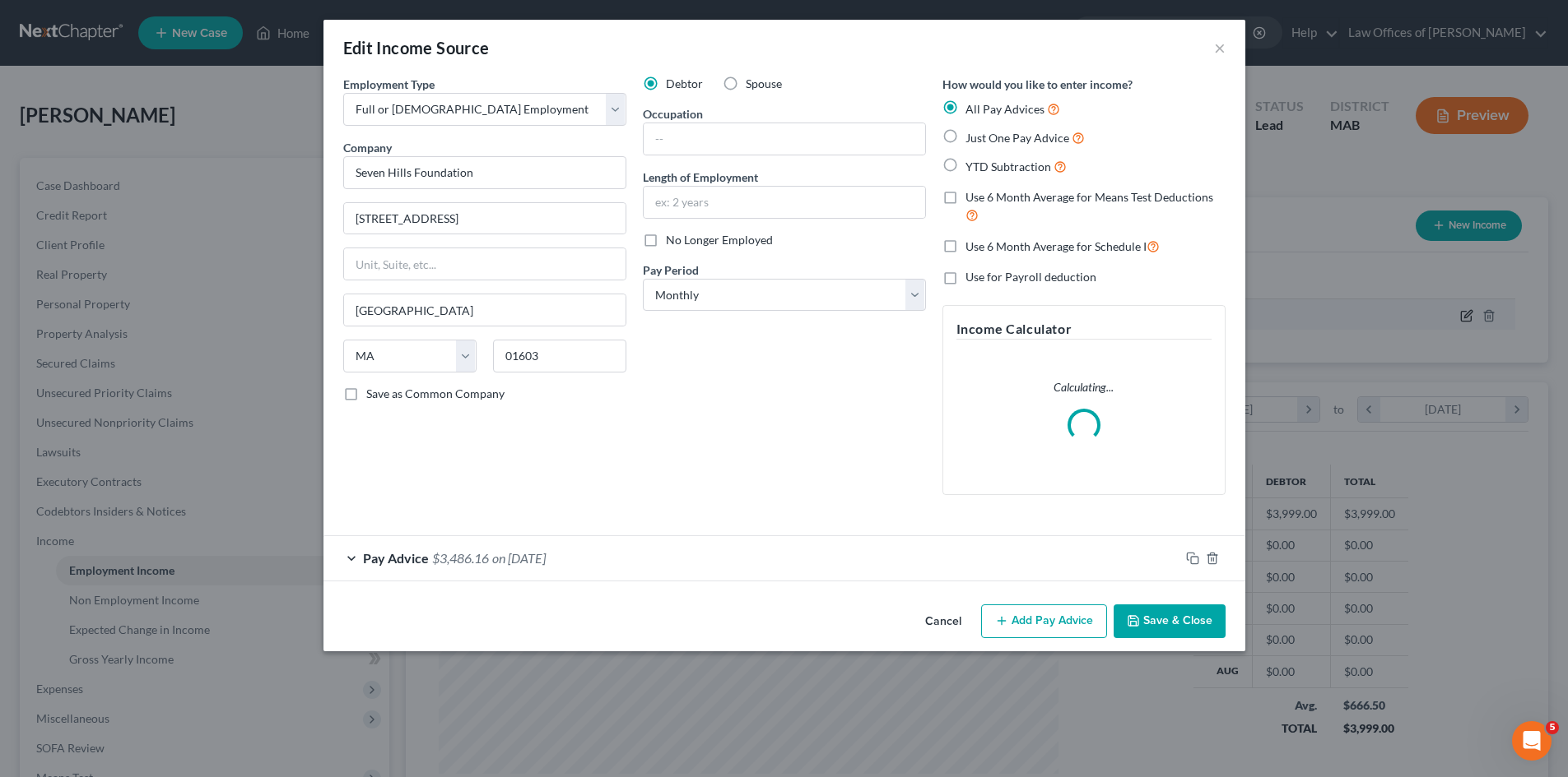
scroll to position [309, 652]
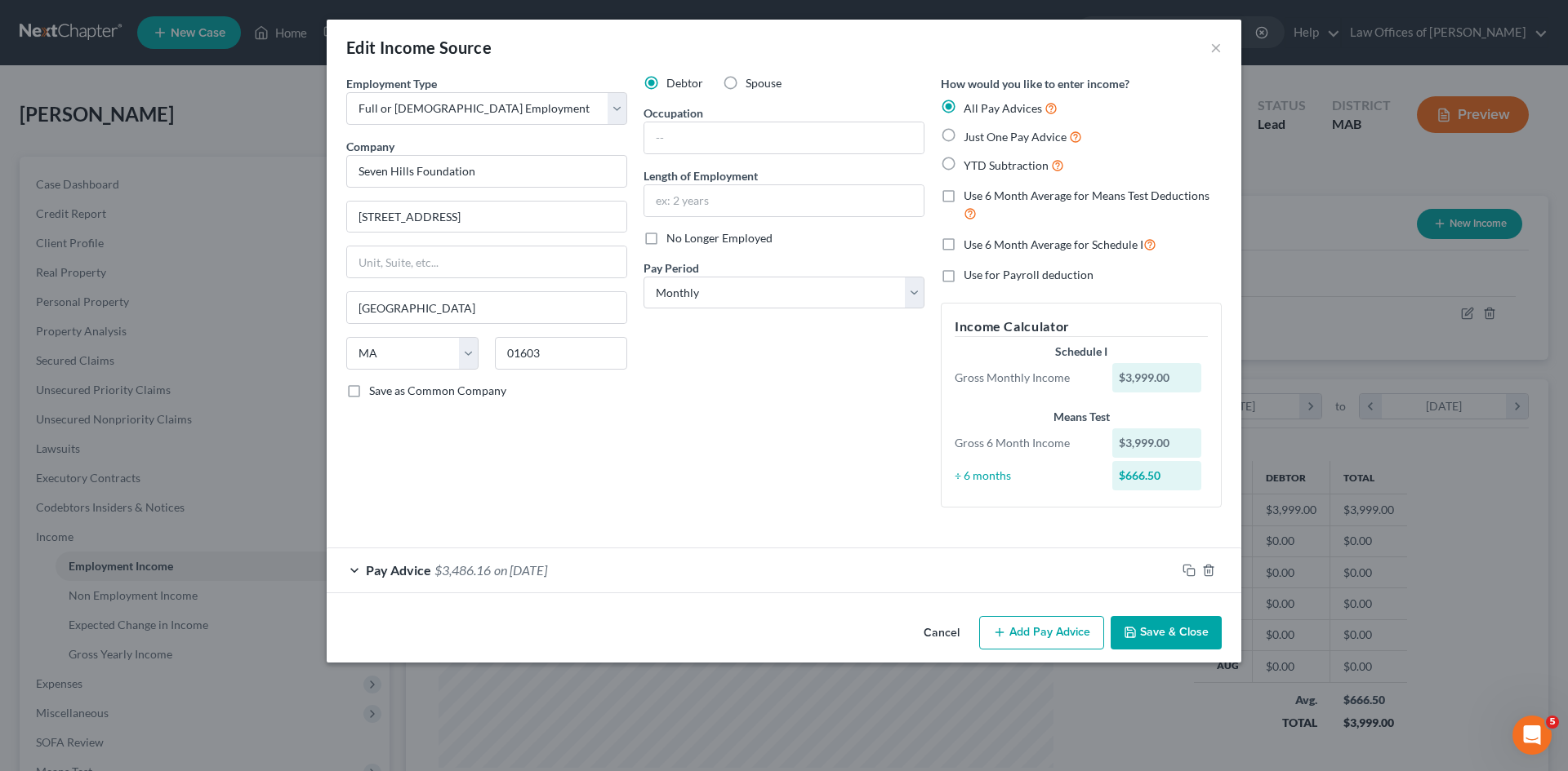
click at [963, 199] on label "Use 6 Month Average for Means Test Deductions" at bounding box center [1092, 204] width 258 height 35
click at [970, 199] on input "Use 6 Month Average for Means Test Deductions" at bounding box center [975, 192] width 10 height 10
checkbox input "true"
click at [1161, 640] on button "Save & Close" at bounding box center [1165, 633] width 111 height 34
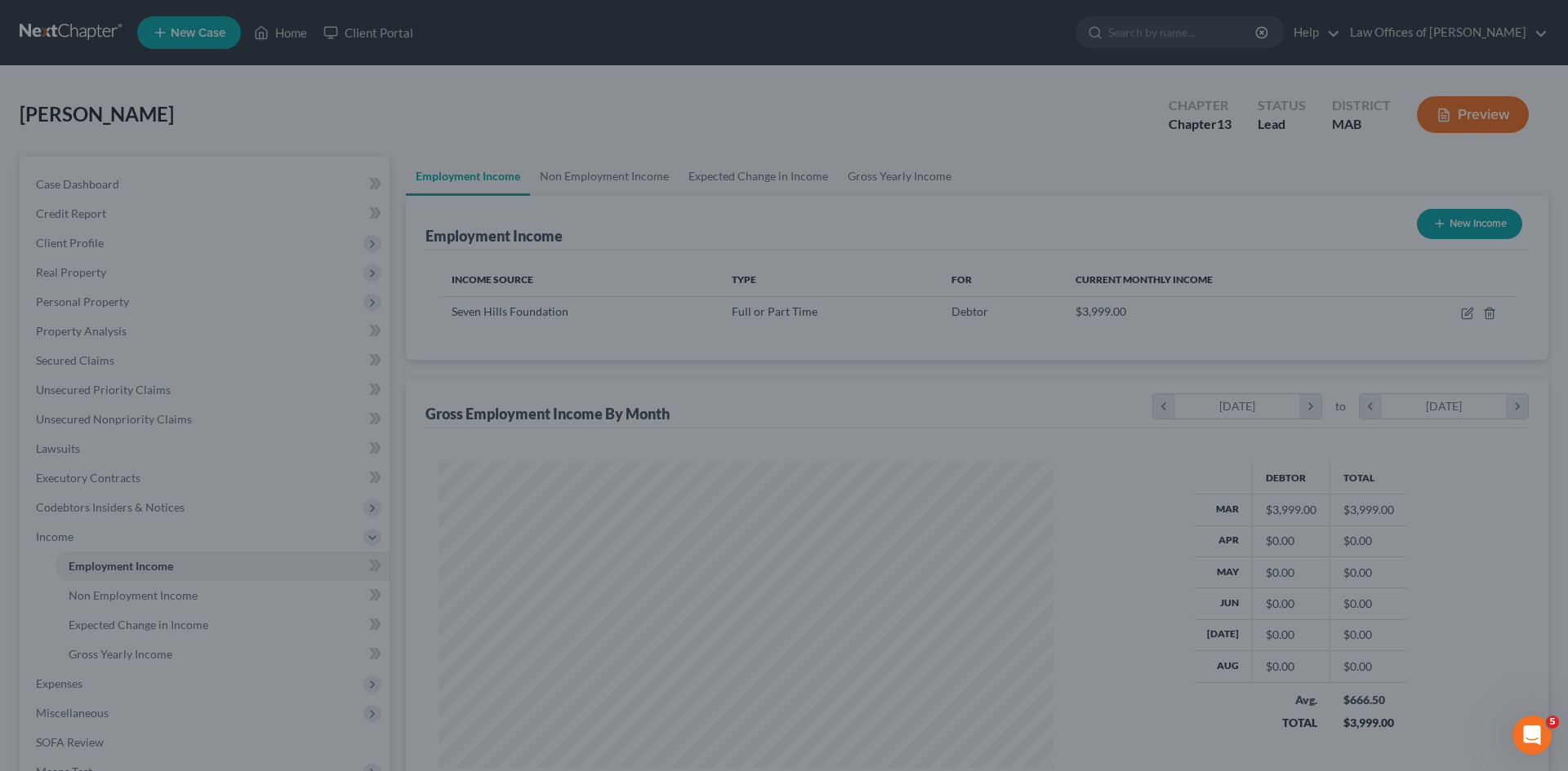
scroll to position [815964, 815865]
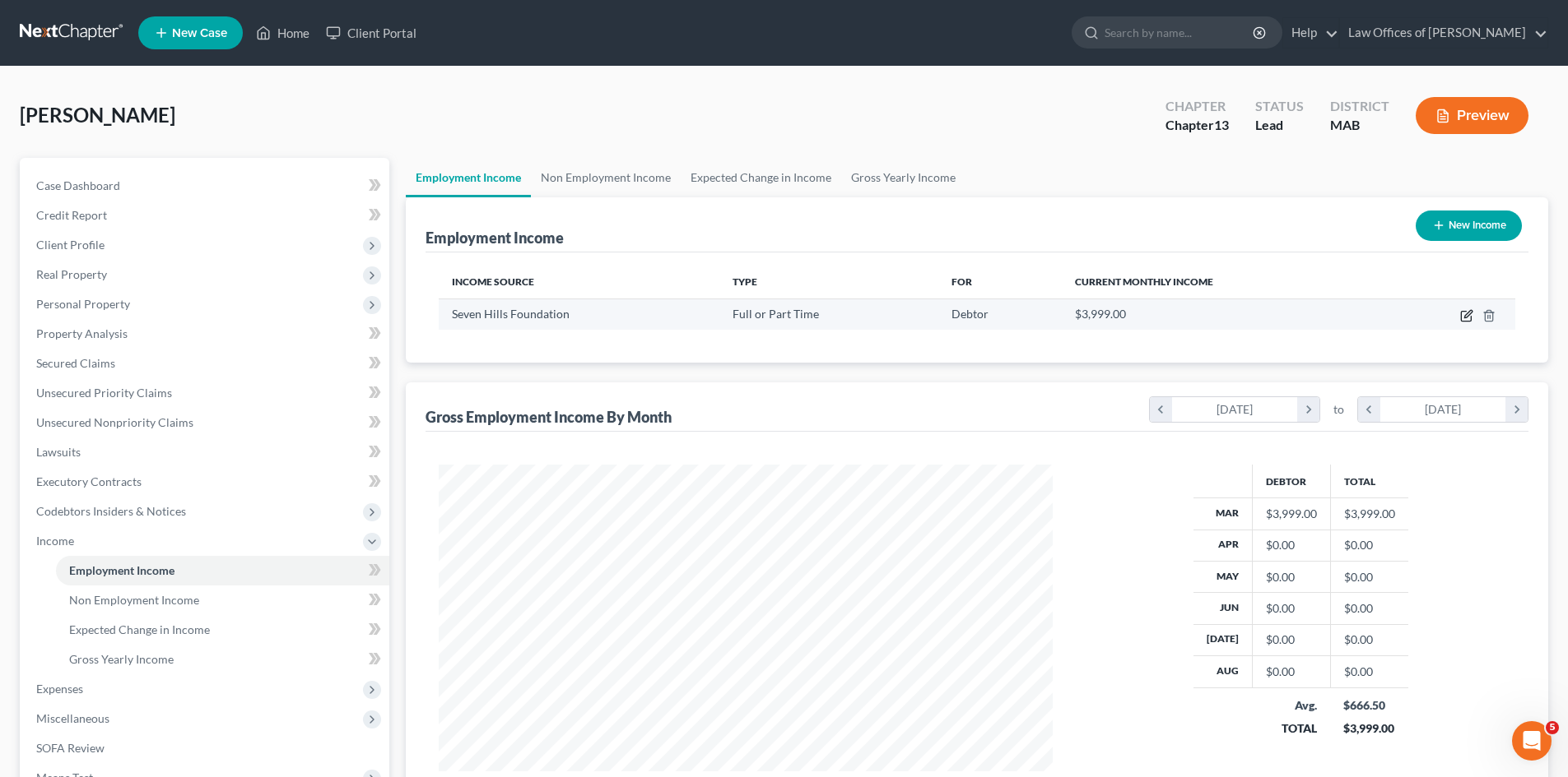
click at [1466, 314] on icon "button" at bounding box center [1467, 316] width 13 height 13
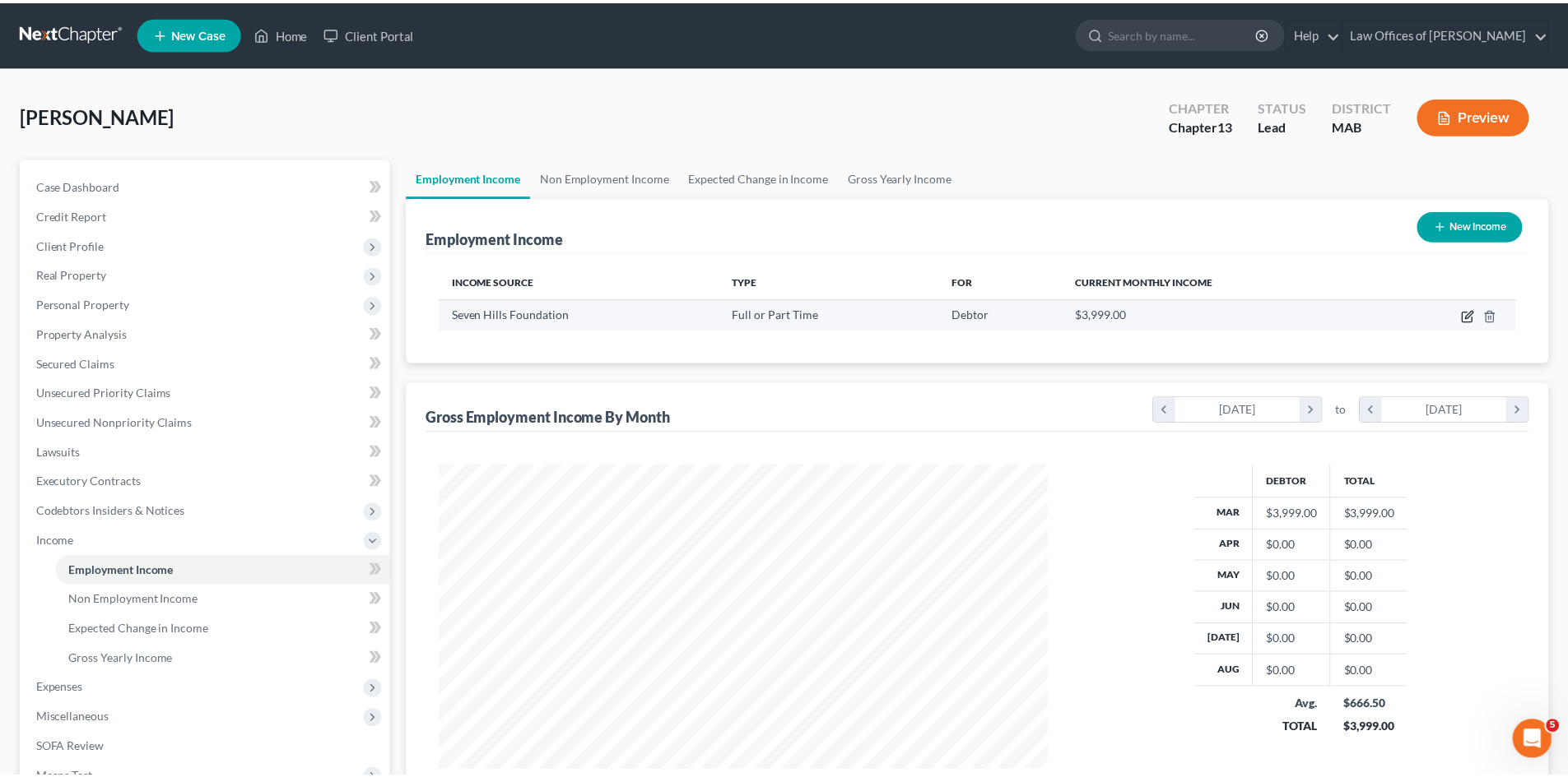
scroll to position [309, 652]
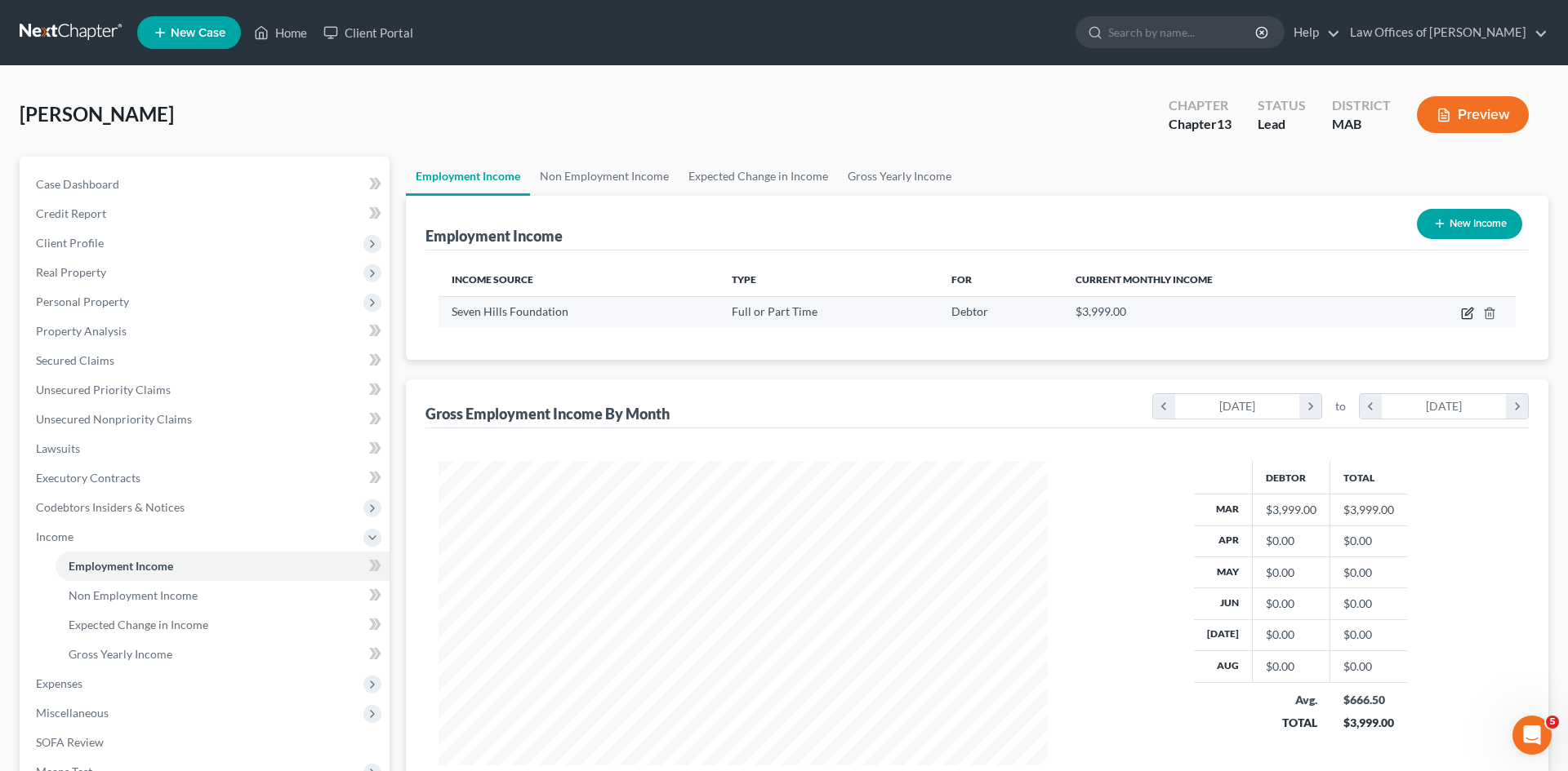
select select "0"
select select "22"
select select "0"
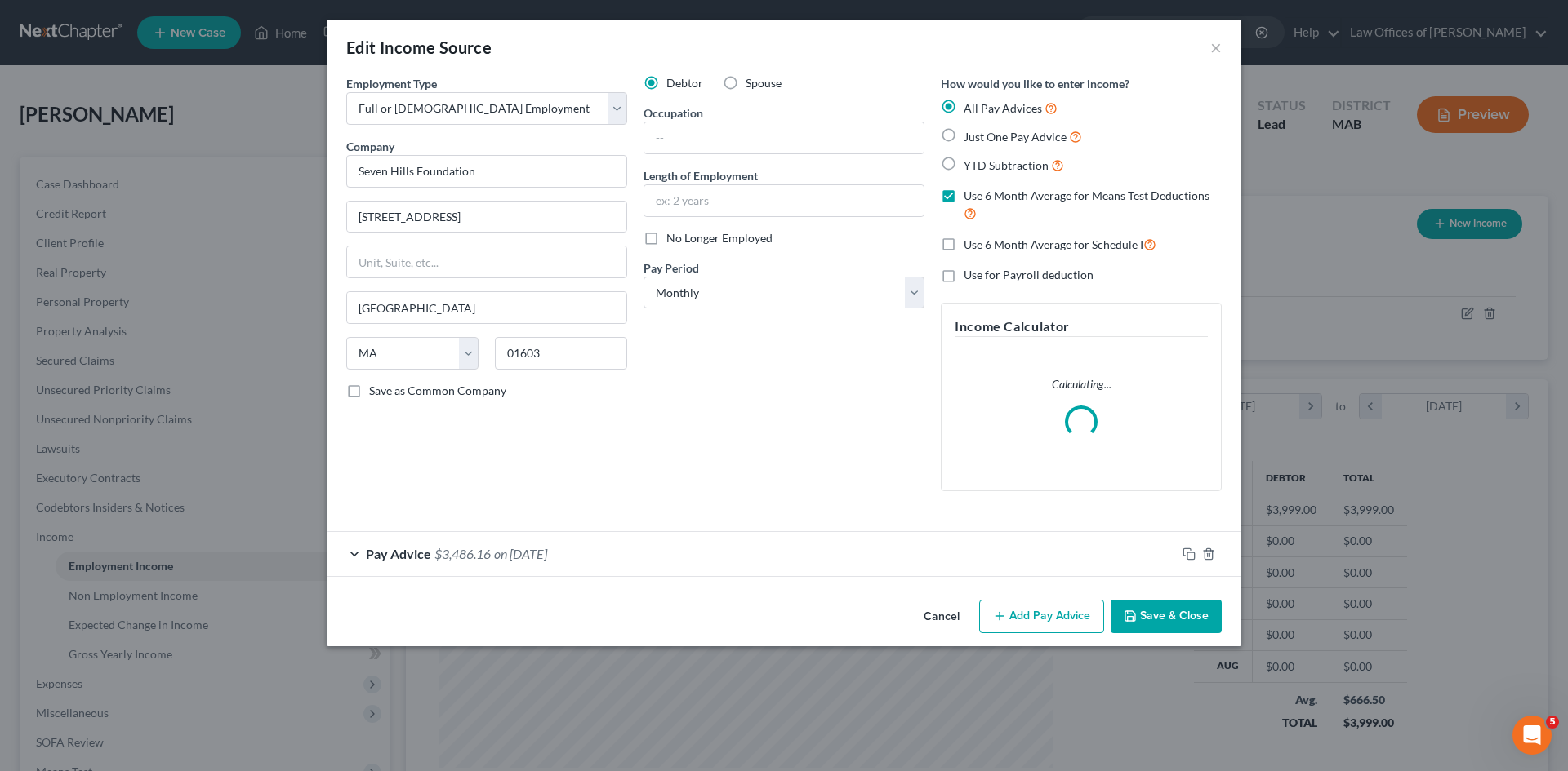
click at [963, 136] on label "Just One Pay Advice" at bounding box center [1022, 137] width 118 height 19
click at [970, 136] on input "Just One Pay Advice" at bounding box center [975, 132] width 10 height 10
radio input "true"
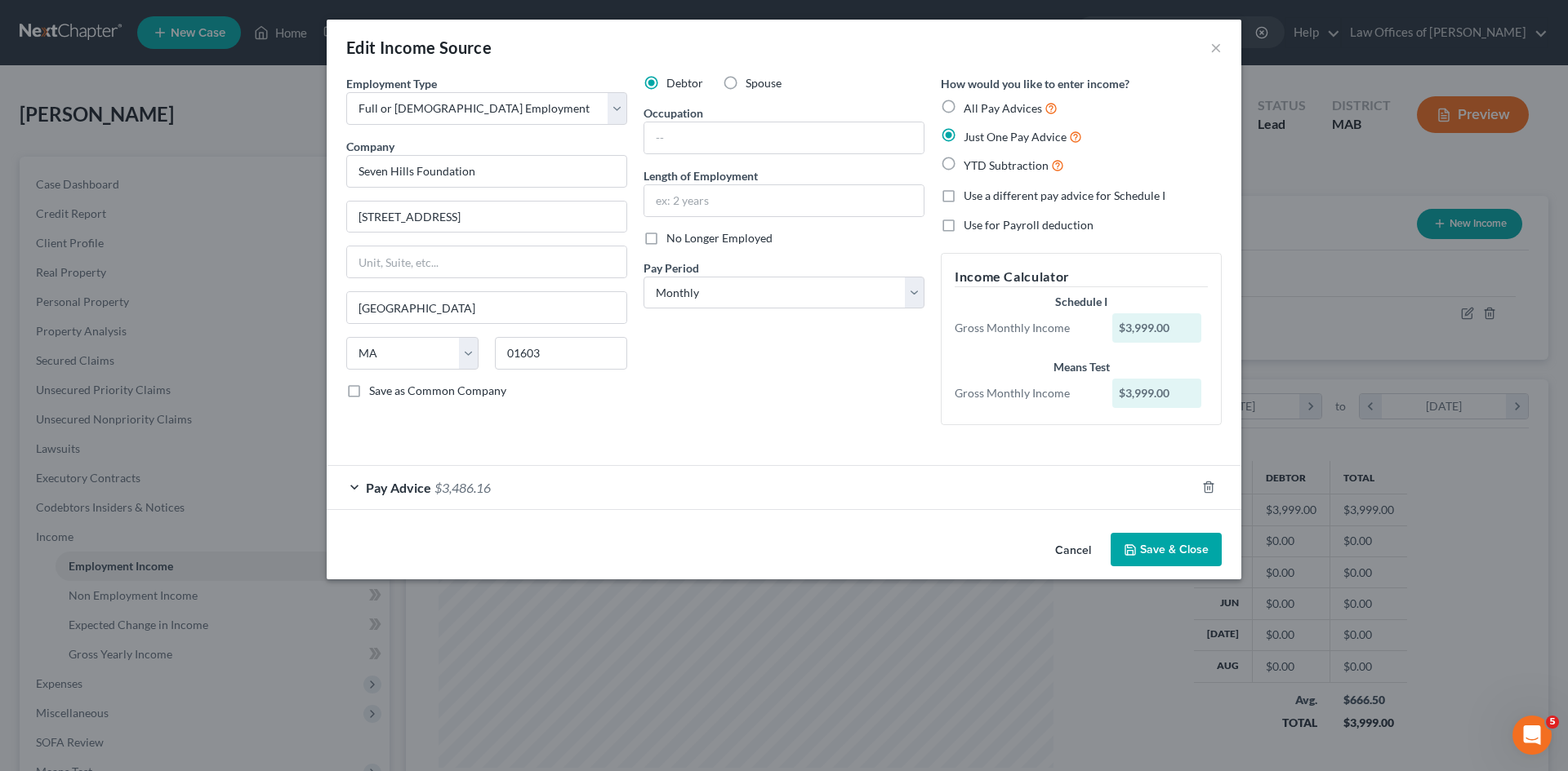
click at [1161, 550] on button "Save & Close" at bounding box center [1165, 550] width 111 height 34
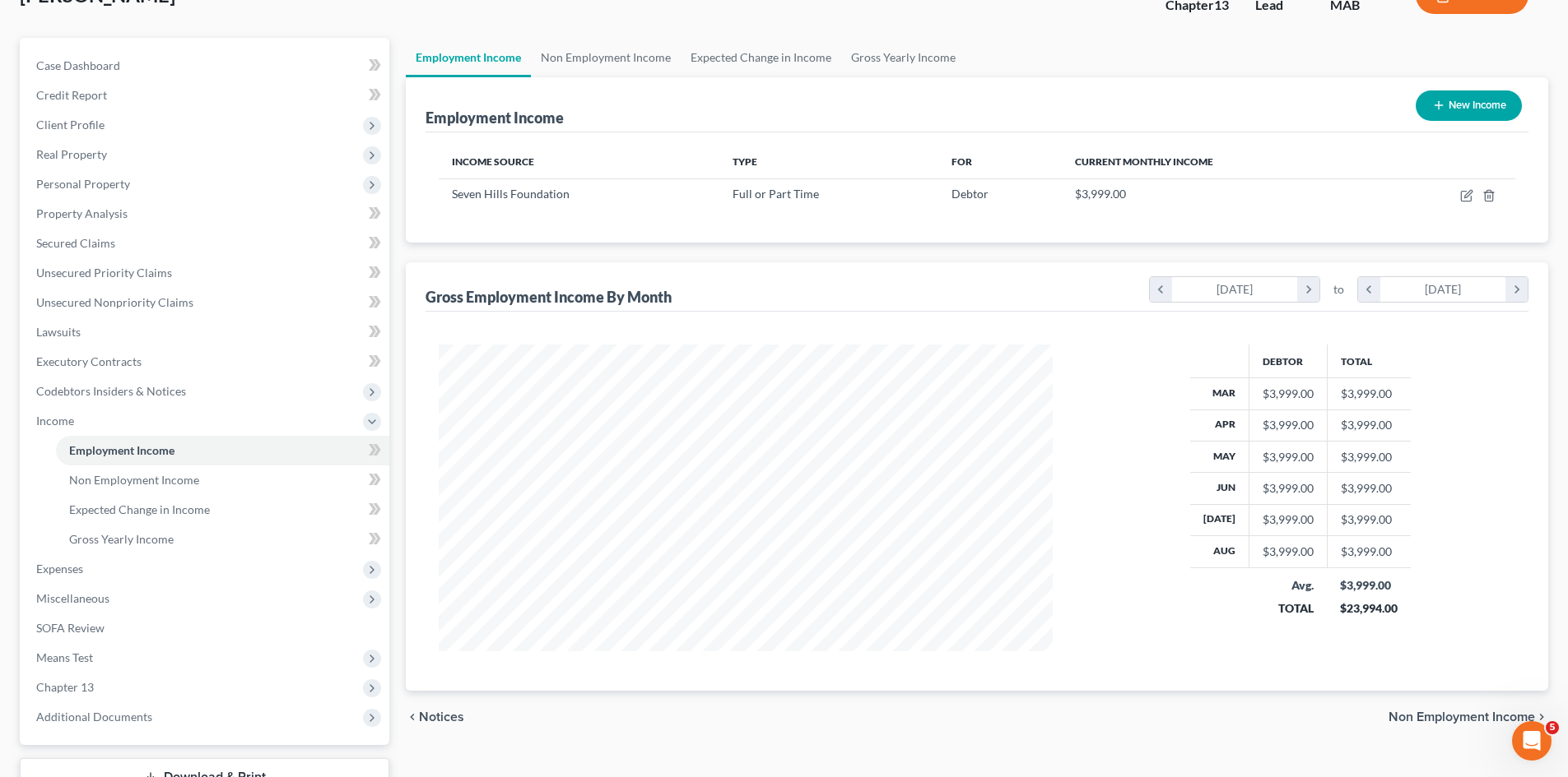
scroll to position [144, 0]
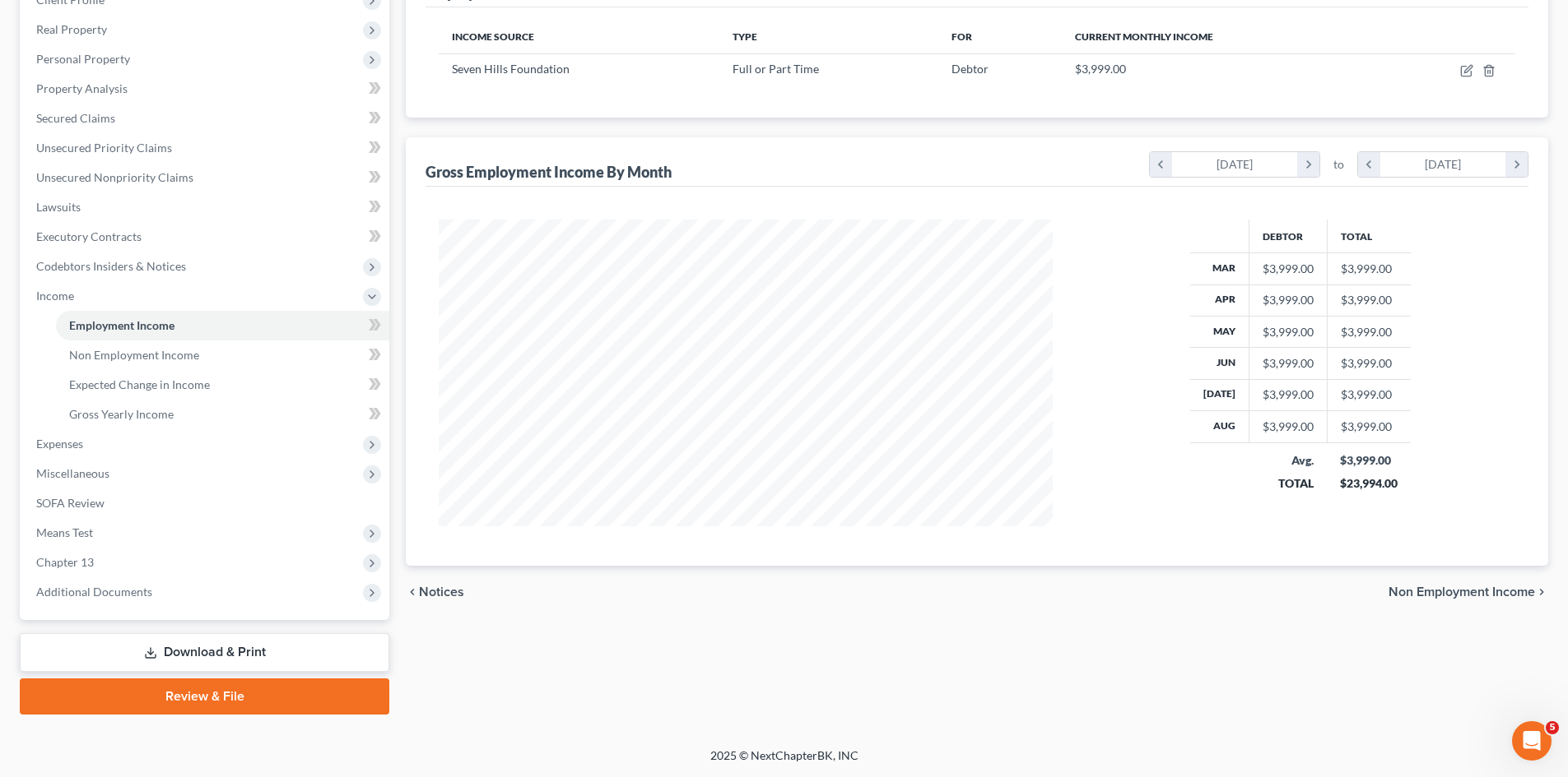
click at [1417, 592] on span "Non Employment Income" at bounding box center [1462, 592] width 147 height 13
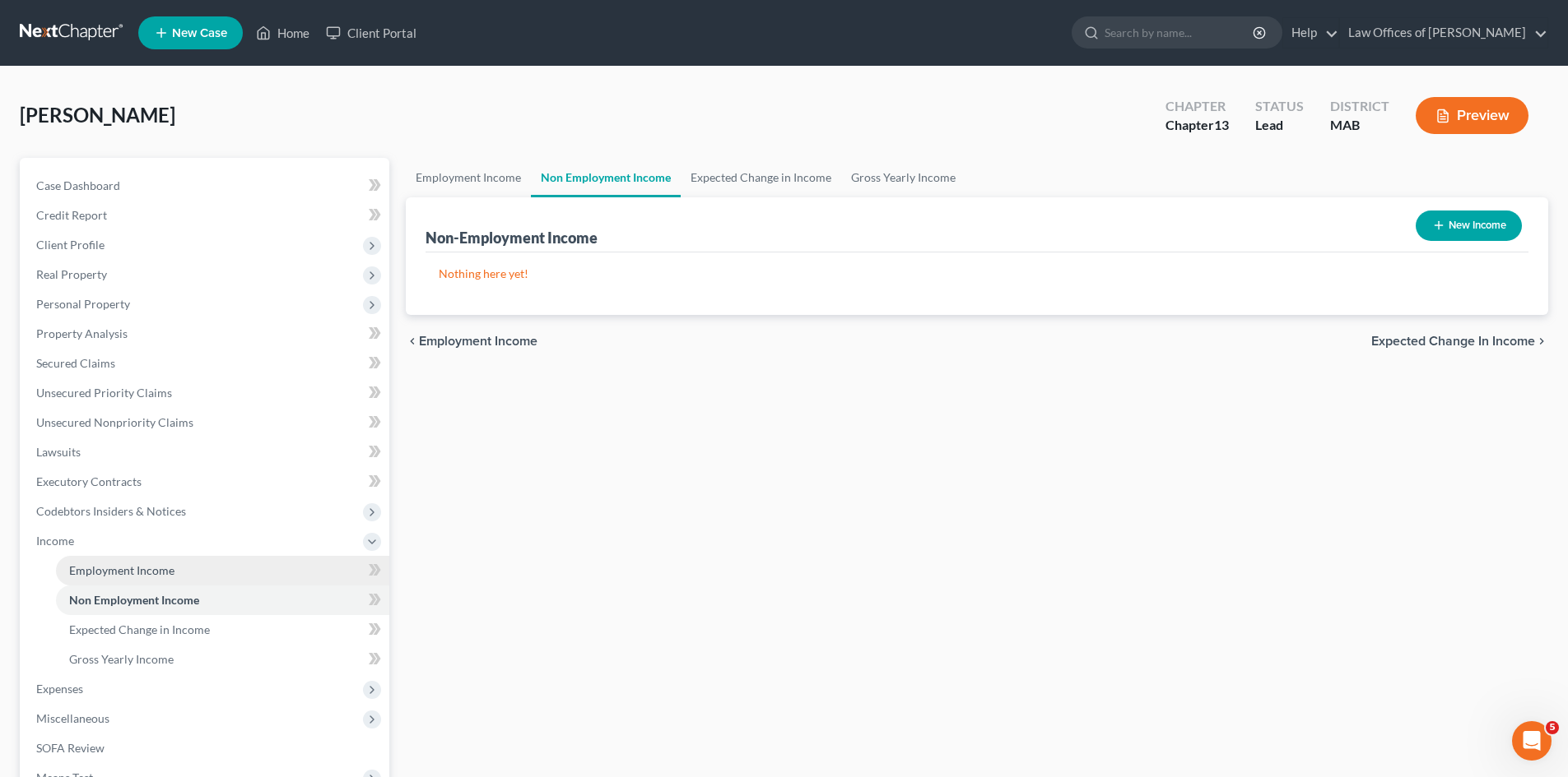
scroll to position [245, 0]
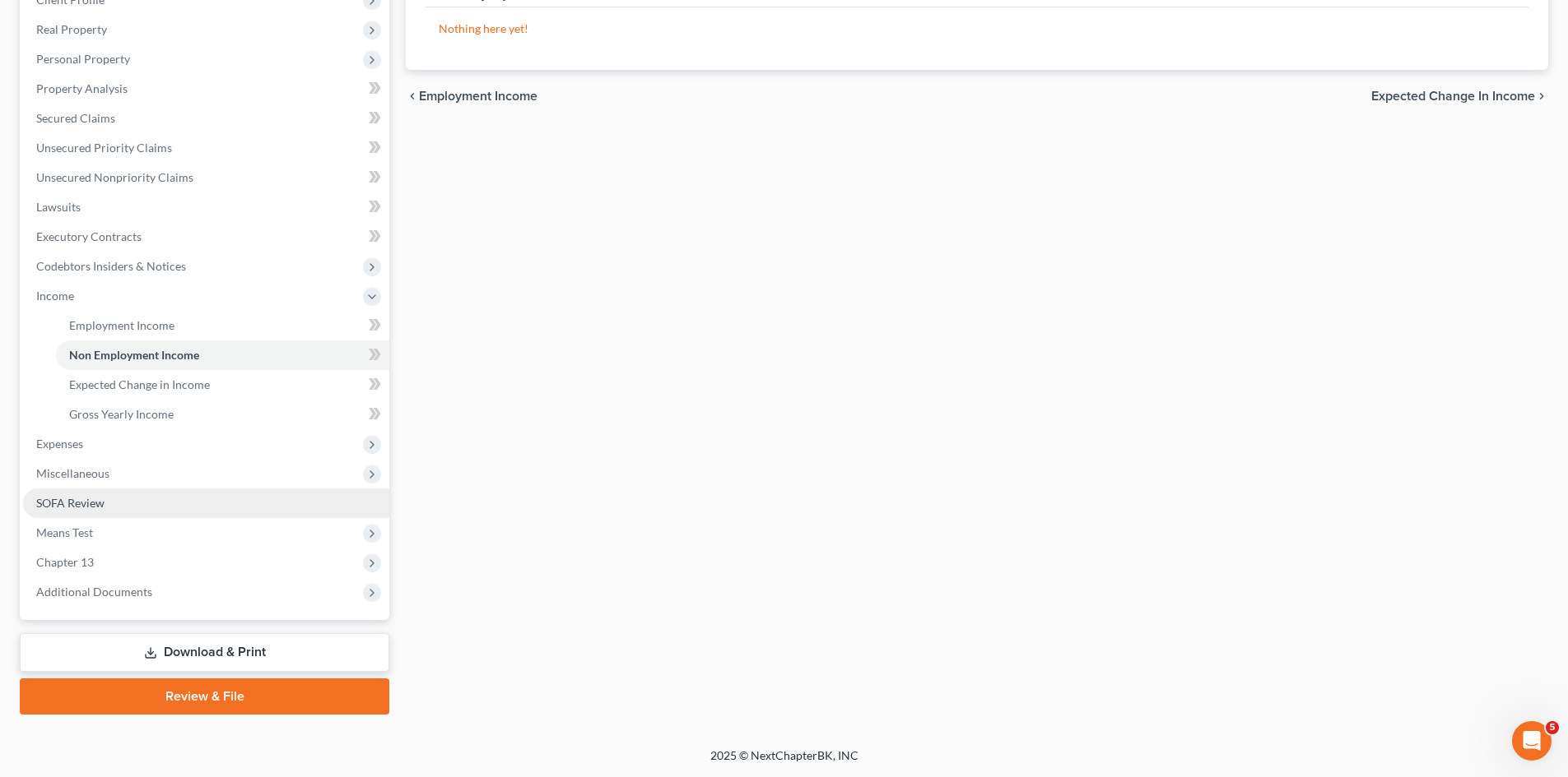
click at [68, 507] on span "SOFA Review" at bounding box center [71, 502] width 69 height 14
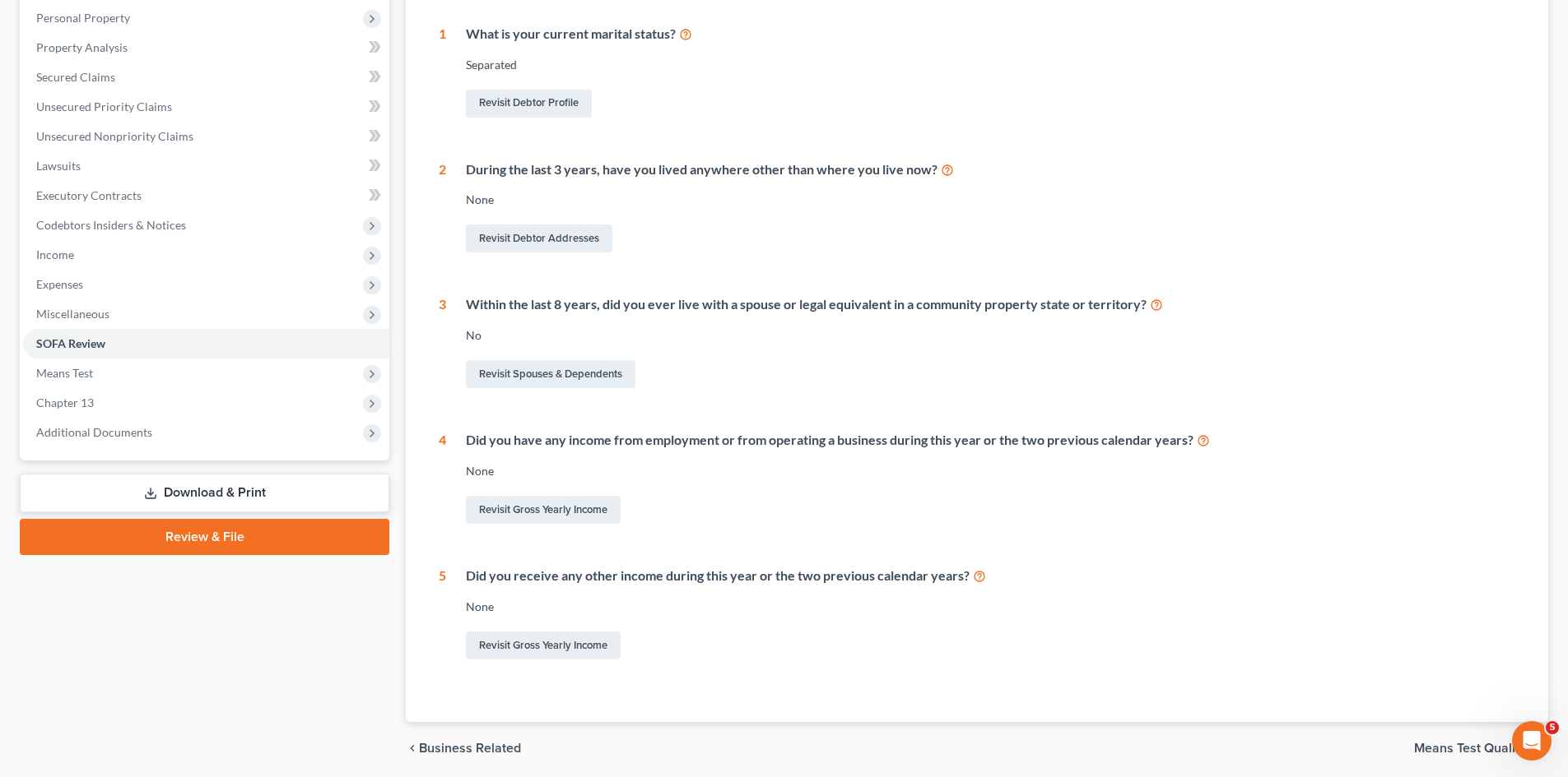
scroll to position [288, 0]
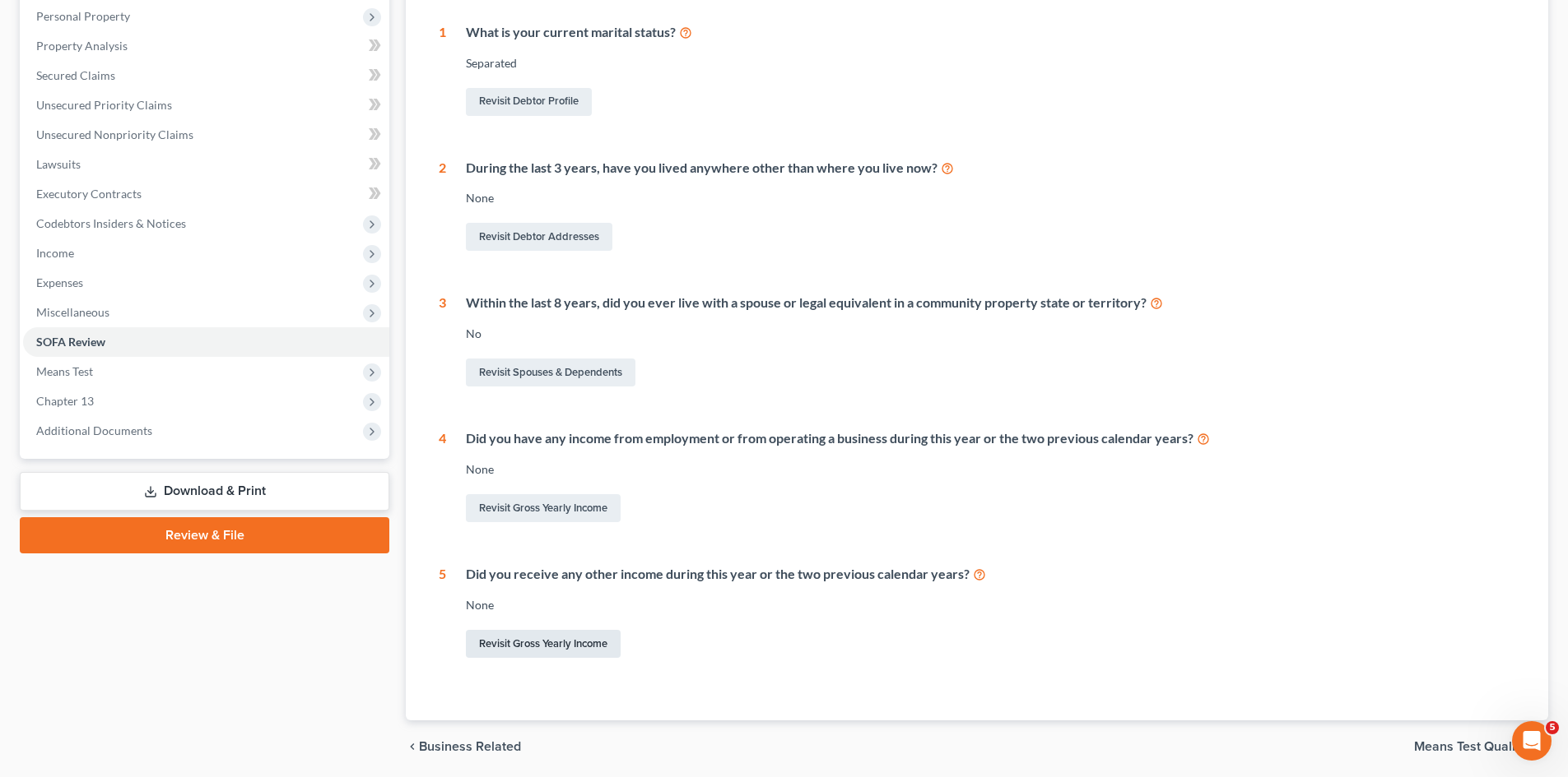
click at [533, 639] on link "Revisit Gross Yearly Income" at bounding box center [543, 644] width 155 height 28
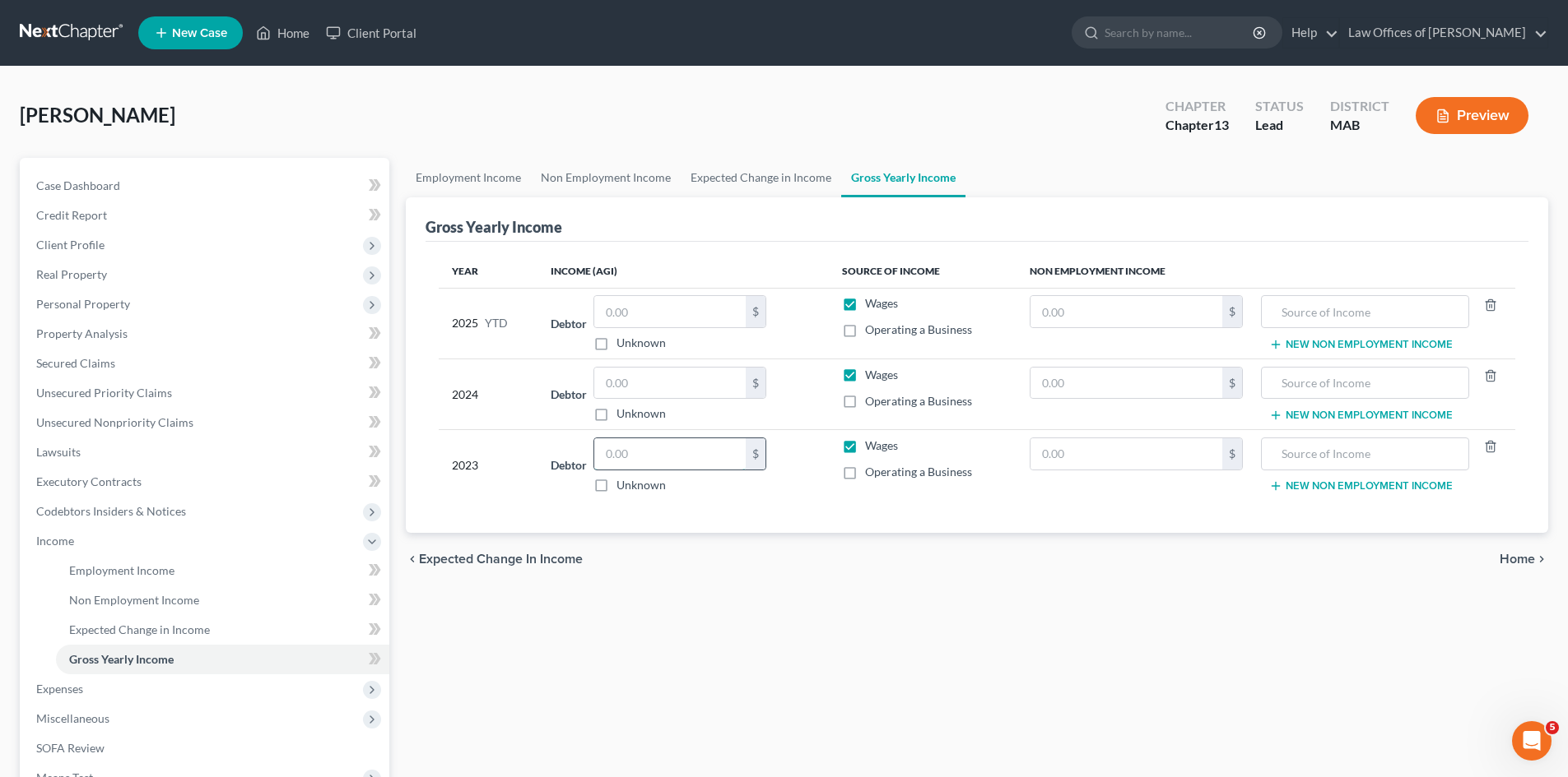
click at [637, 449] on input "text" at bounding box center [670, 454] width 152 height 31
type input "28,574.35"
click at [624, 380] on input "text" at bounding box center [670, 383] width 152 height 31
type input "48,440.70"
click at [624, 310] on input "text" at bounding box center [670, 312] width 152 height 31
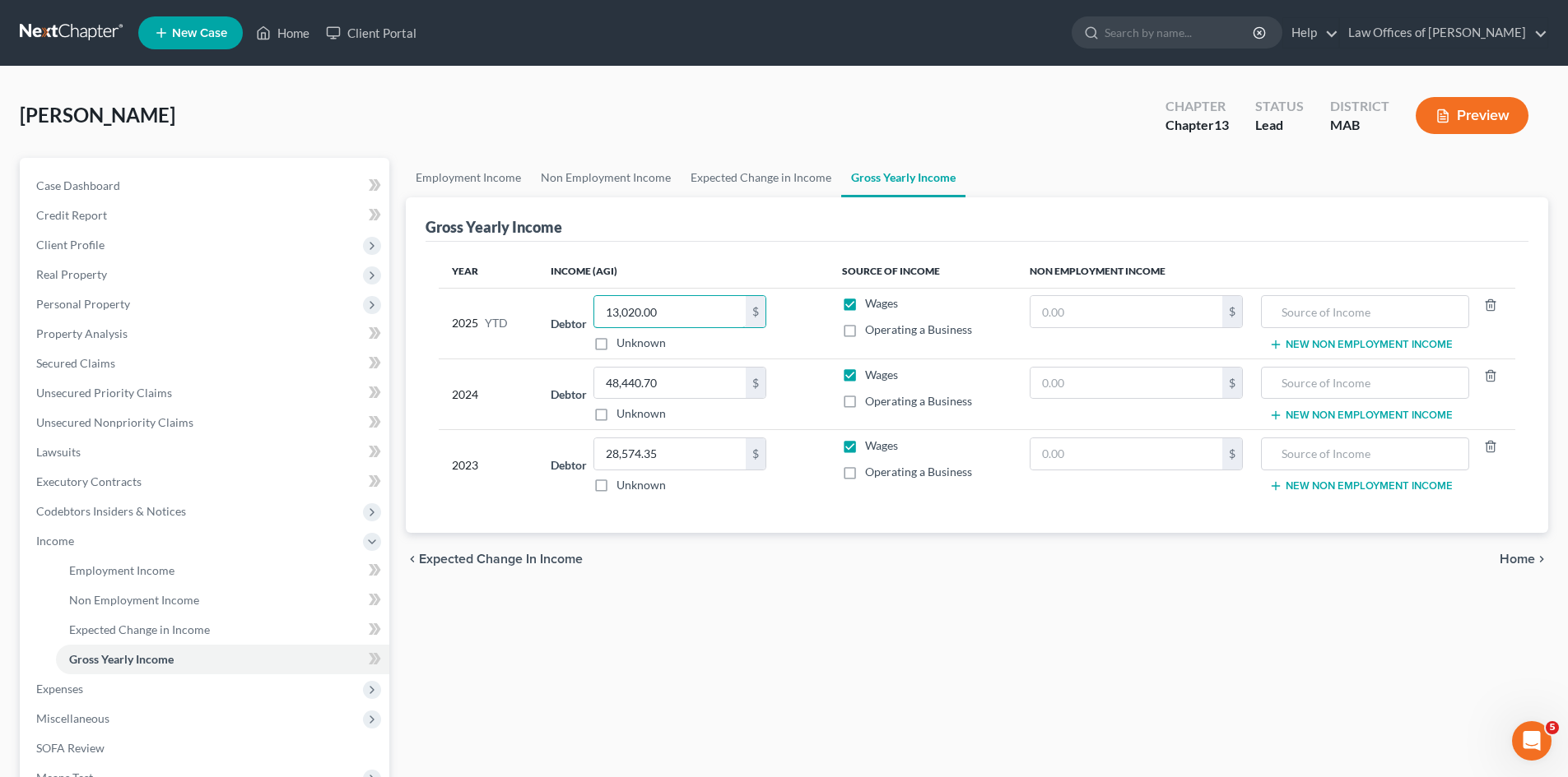
type input "13,020.00"
click at [1512, 560] on span "Home" at bounding box center [1516, 560] width 35 height 13
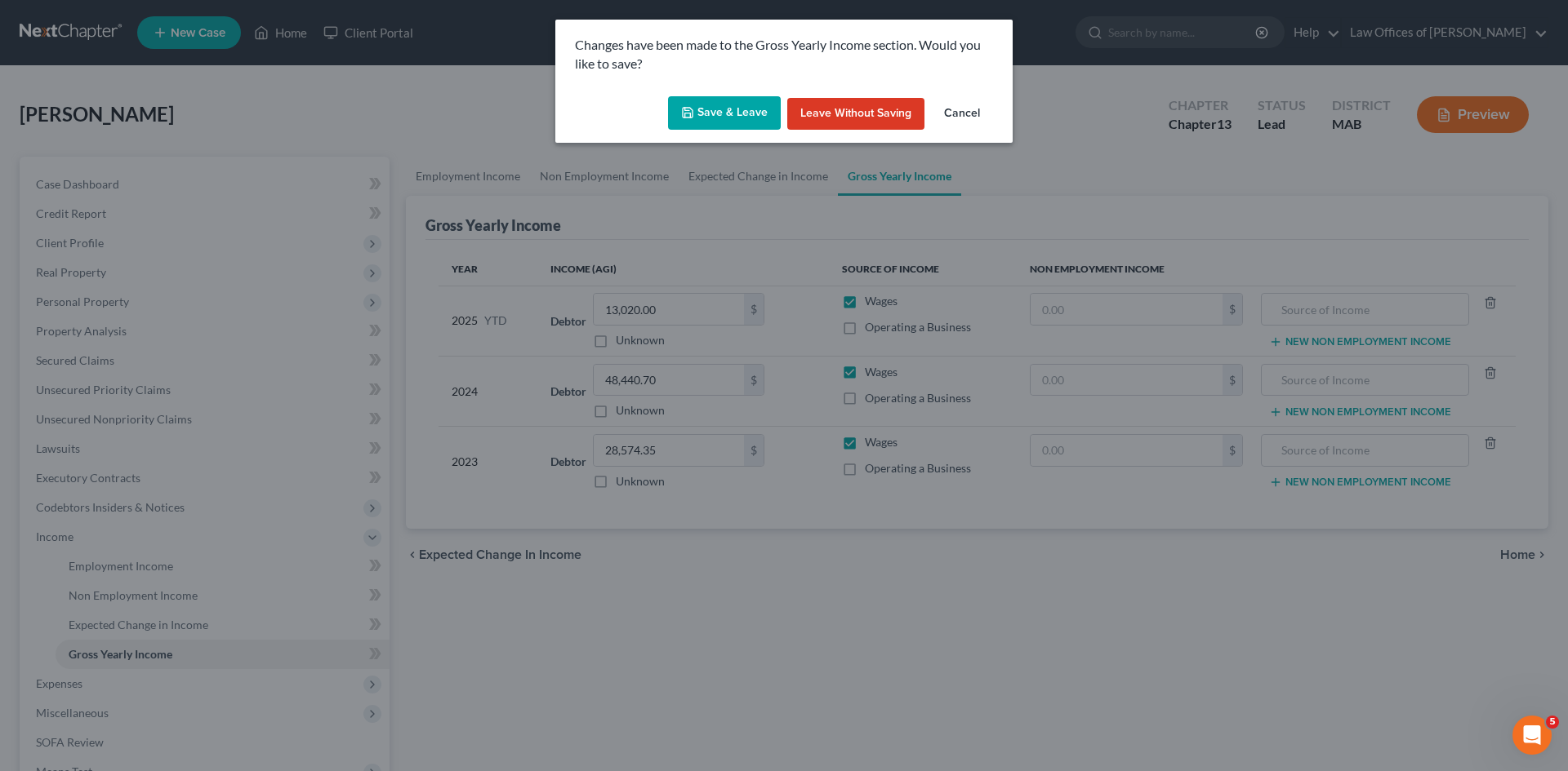
click at [736, 117] on button "Save & Leave" at bounding box center [724, 114] width 113 height 34
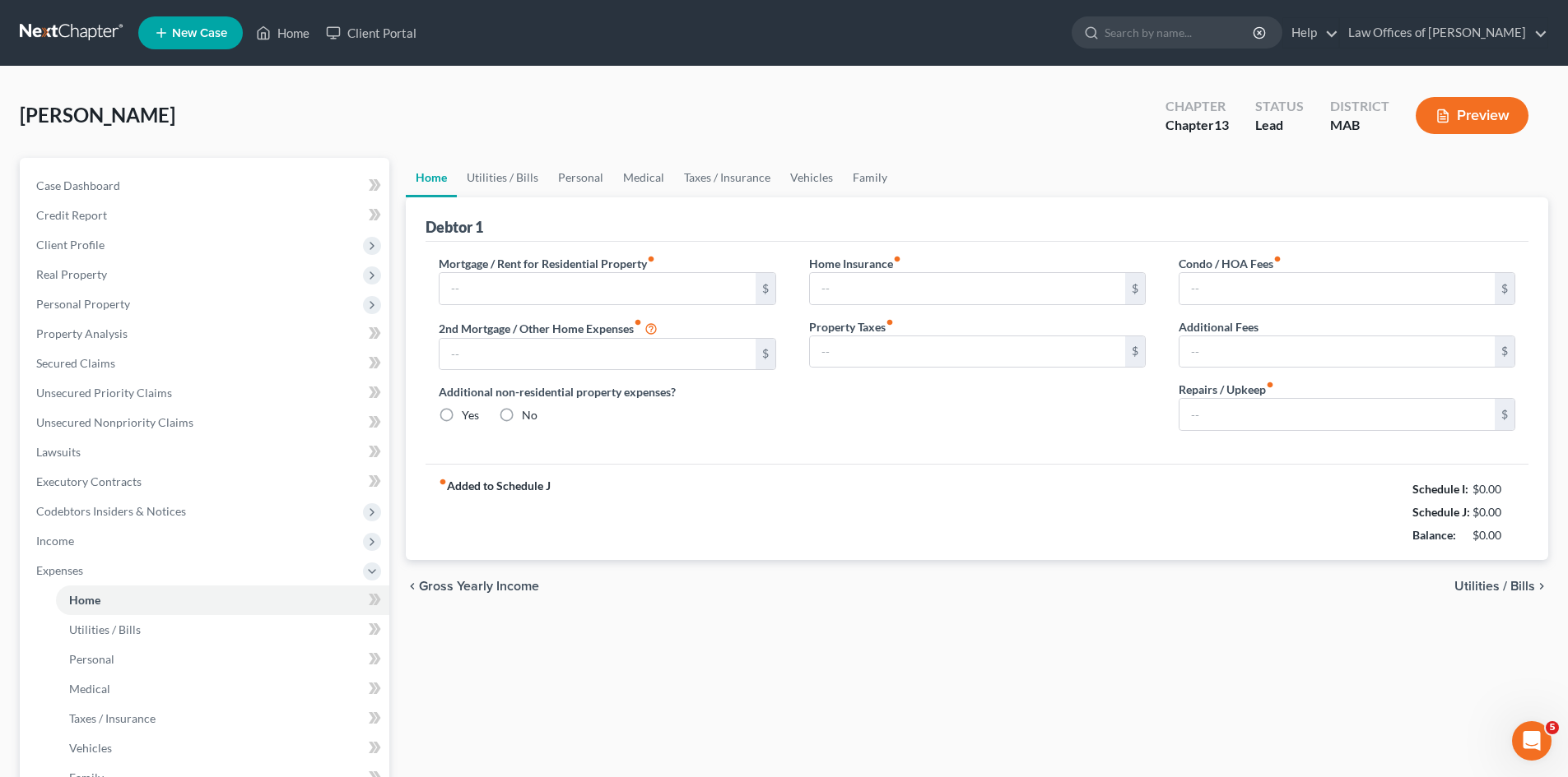
type input "0.00"
radio input "true"
type input "0.00"
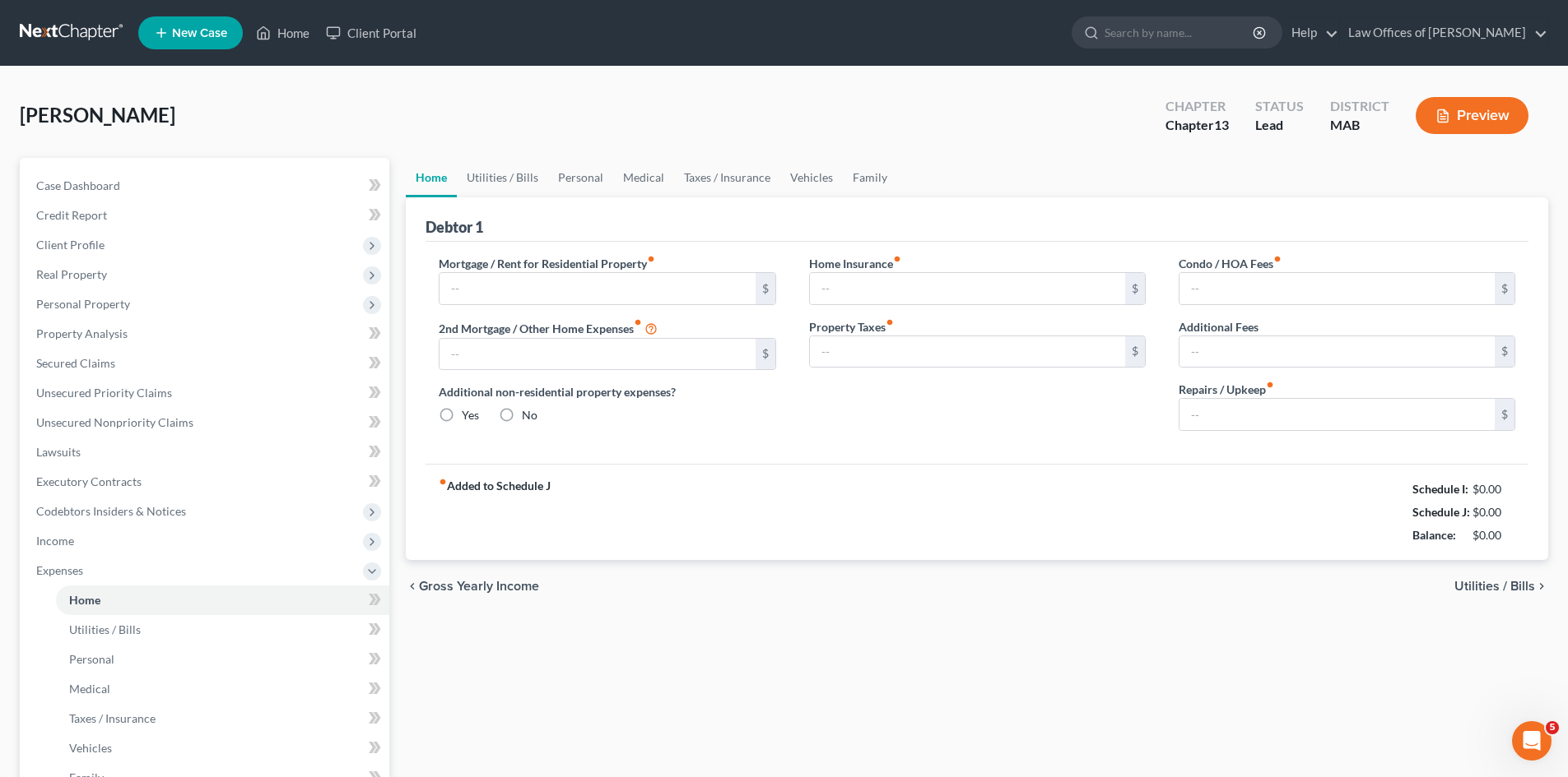
type input "0.00"
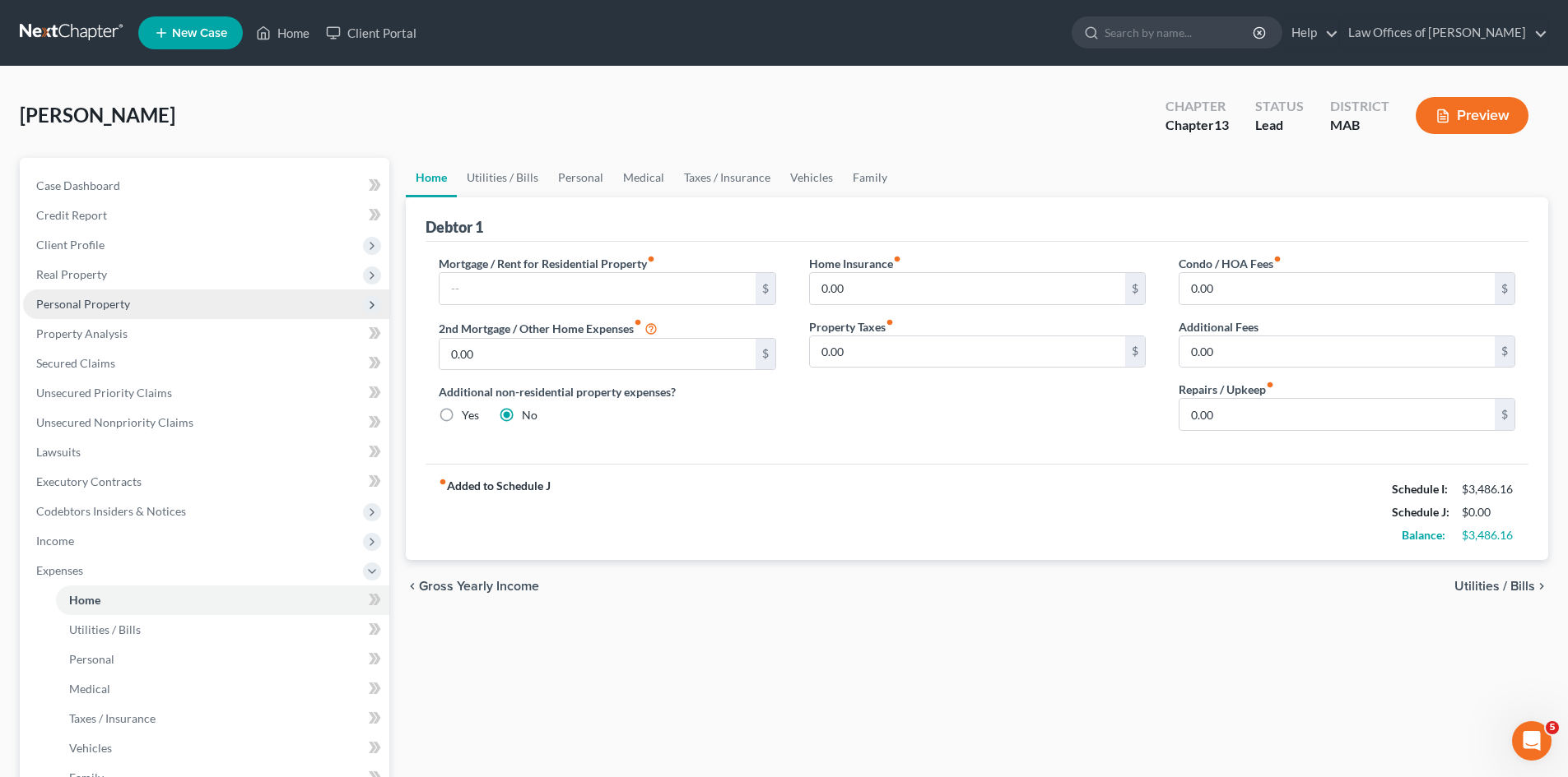
click at [99, 301] on span "Personal Property" at bounding box center [83, 303] width 93 height 14
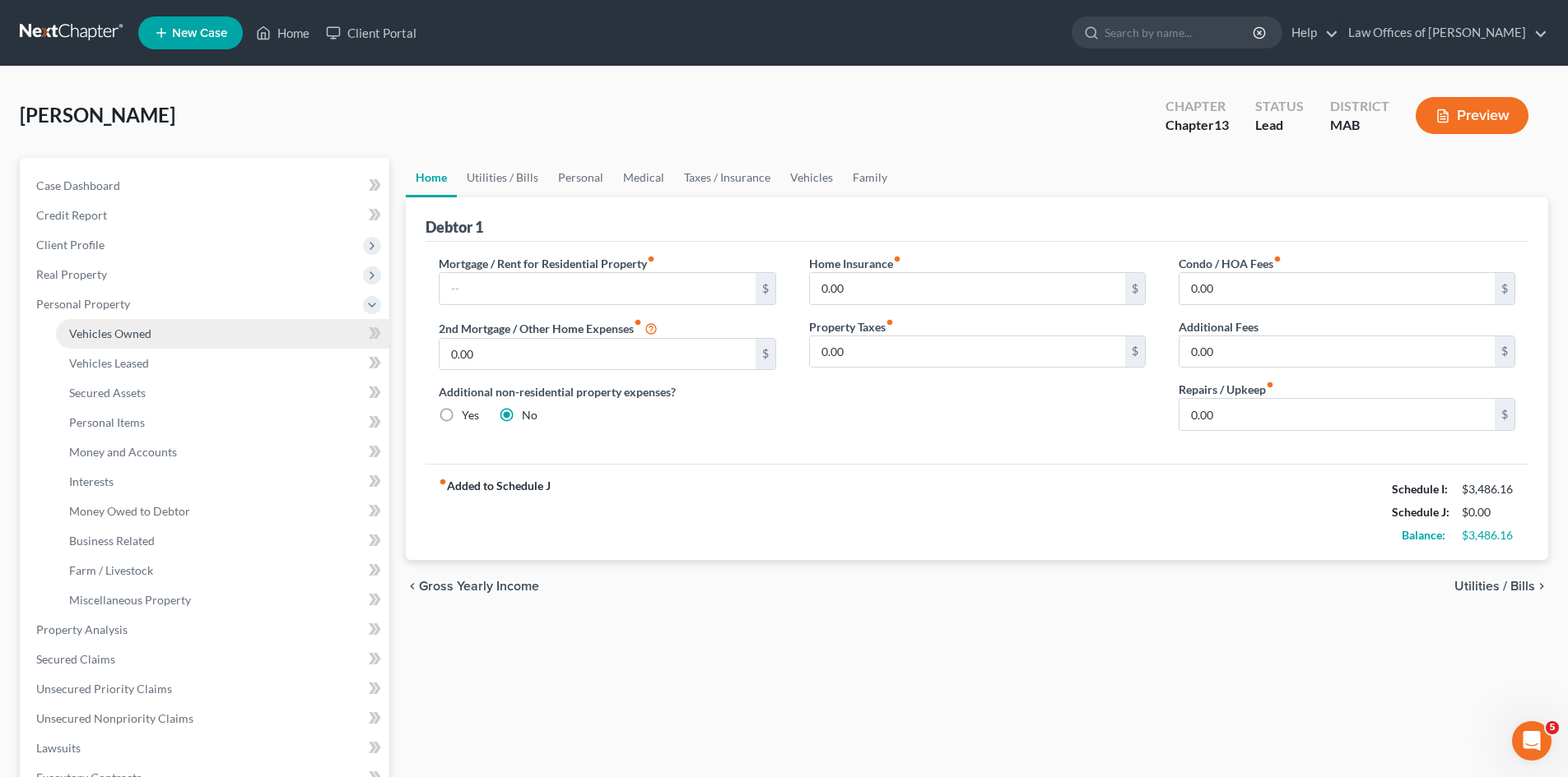
click at [134, 334] on span "Vehicles Owned" at bounding box center [110, 334] width 82 height 14
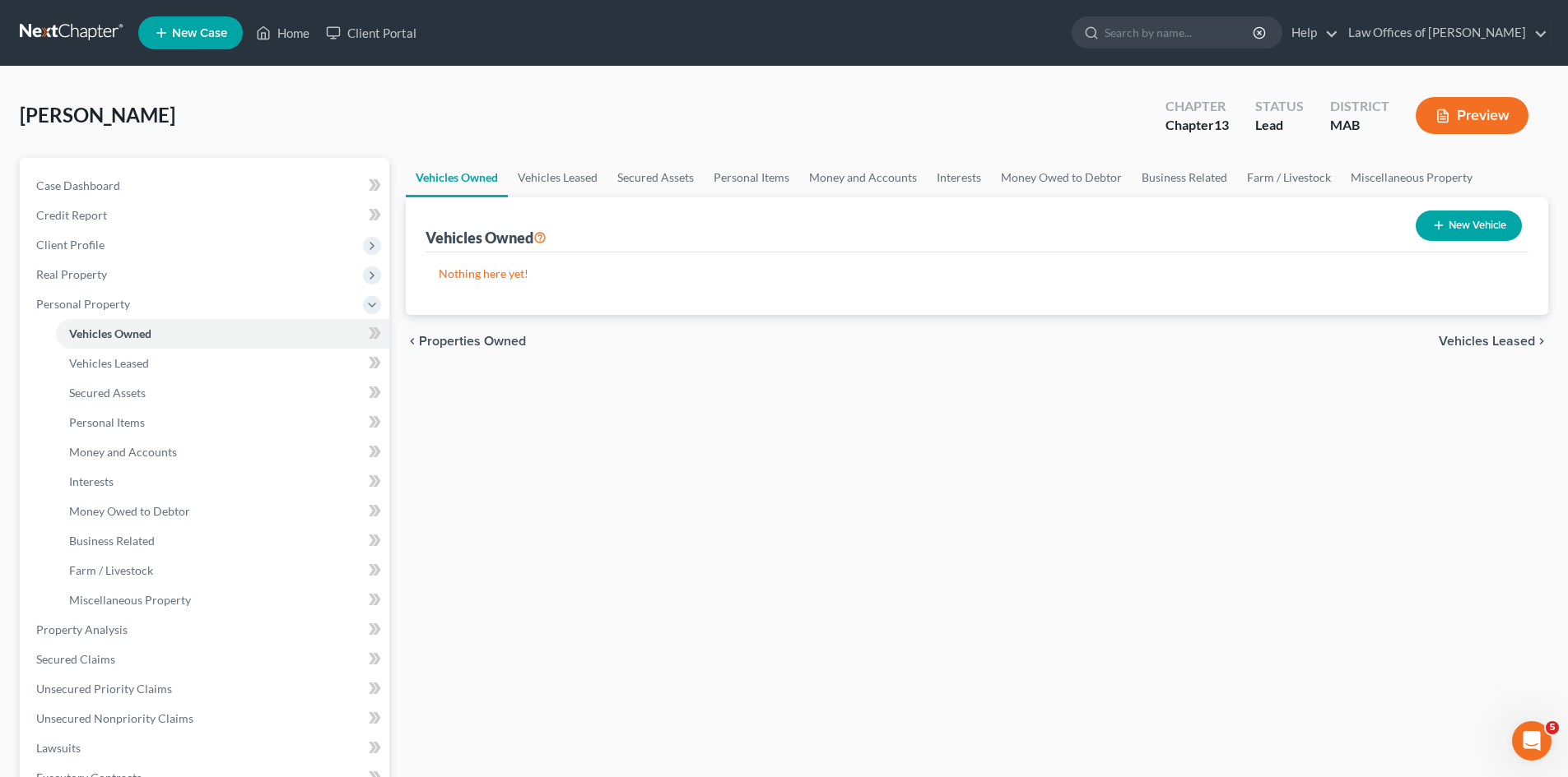
click at [1486, 233] on button "New Vehicle" at bounding box center [1468, 226] width 106 height 31
select select "0"
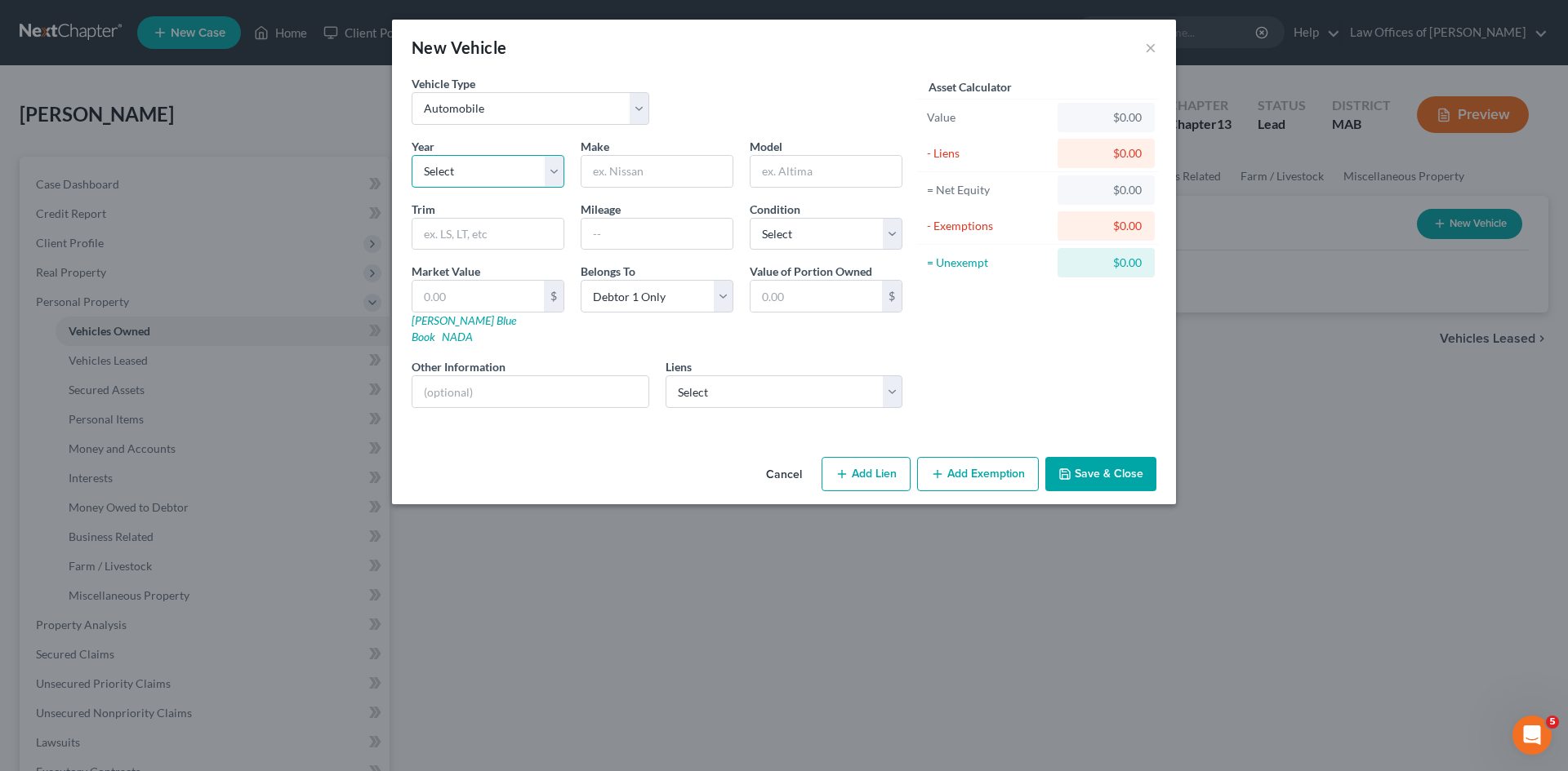
click at [563, 167] on select "Select 2026 2025 2024 2023 2022 2021 2020 2019 2018 2017 2016 2015 2014 2013 20…" at bounding box center [487, 171] width 152 height 33
select select "8"
click at [412, 155] on select "Select 2026 2025 2024 2023 2022 2021 2020 2019 2018 2017 2016 2015 2014 2013 20…" at bounding box center [487, 171] width 152 height 33
click at [613, 164] on input "text" at bounding box center [657, 171] width 151 height 31
type input "Honda"
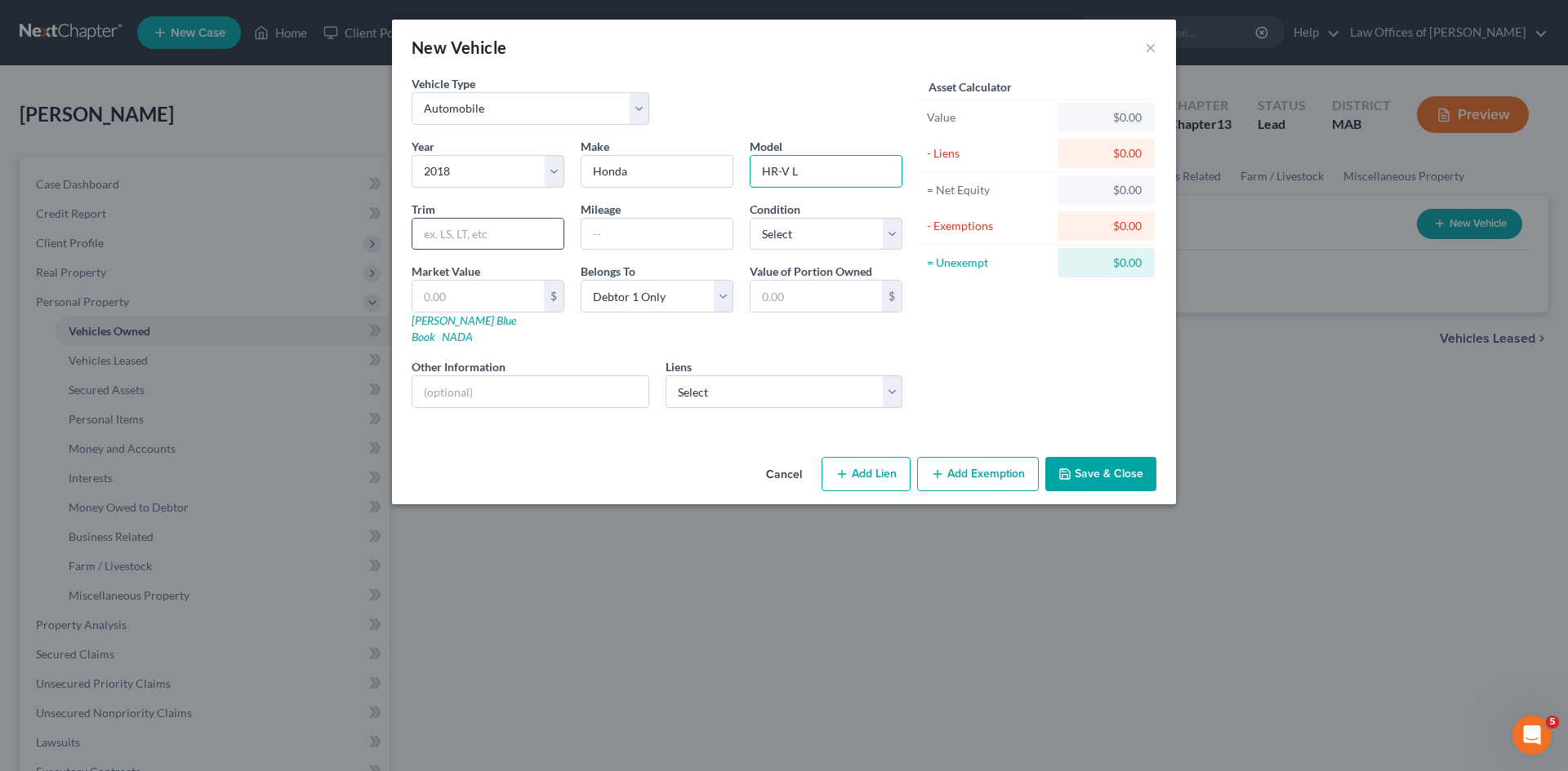
type input "HR-V L"
click at [479, 235] on input "text" at bounding box center [488, 234] width 151 height 31
type input "LX Sport Utility 4D"
type input "85,000"
click at [889, 235] on select "Select Excellent Very Good Good Fair Poor" at bounding box center [825, 234] width 152 height 33
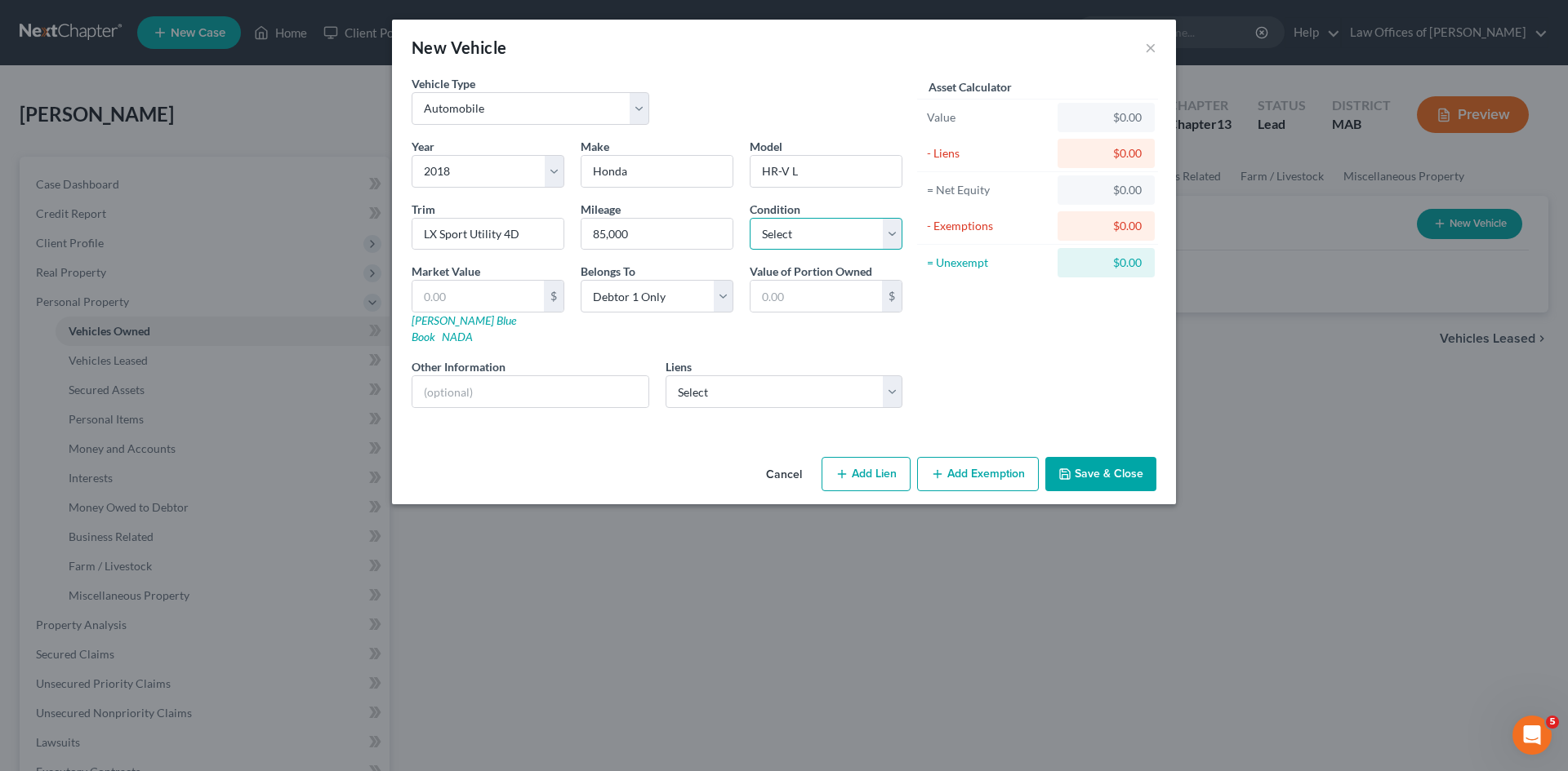
select select "2"
click at [749, 218] on select "Select Excellent Very Good Good Fair Poor" at bounding box center [825, 234] width 152 height 33
click at [442, 296] on input "text" at bounding box center [478, 296] width 132 height 31
type input "1"
type input "1.00"
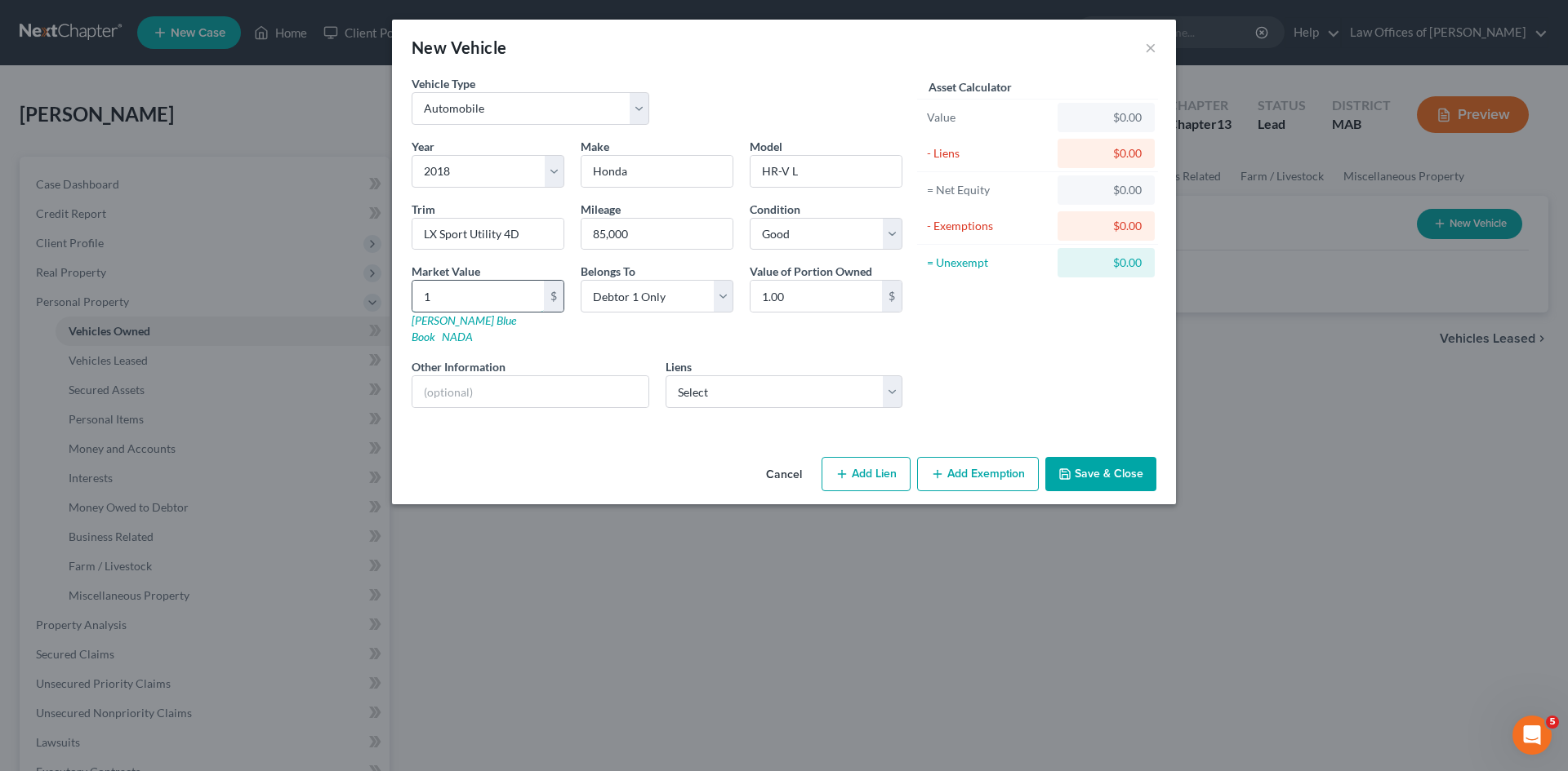
type input "12"
type input "12.00"
type input "121"
type input "121.00"
type input "1212"
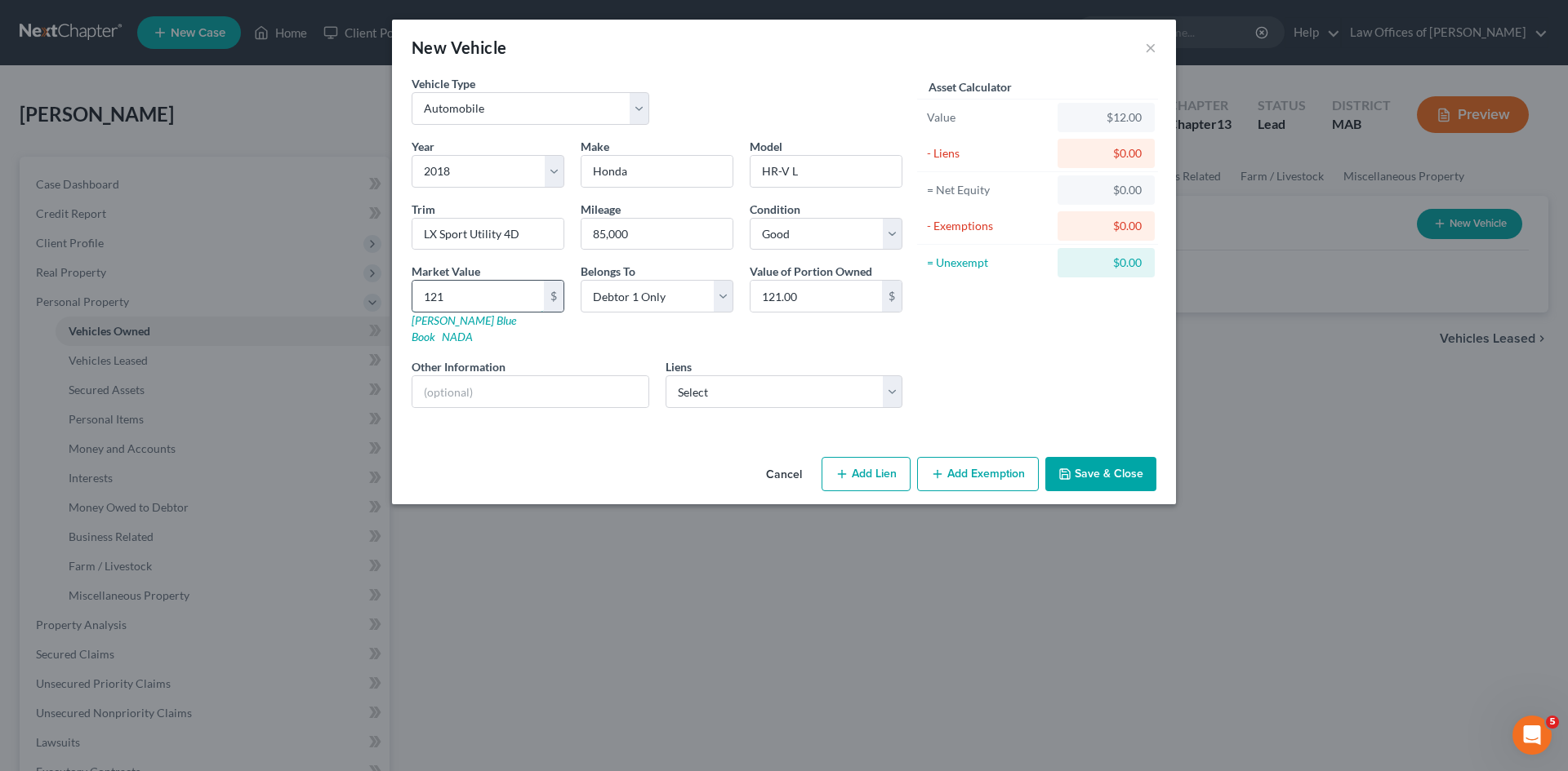
type input "1,212.00"
type input "1,2124"
type input "12,124.00"
click at [722, 295] on select "Select Debtor 1 Only Debtor 2 Only Debtor 1 And Debtor 2 Only At Least One Of T…" at bounding box center [656, 296] width 152 height 33
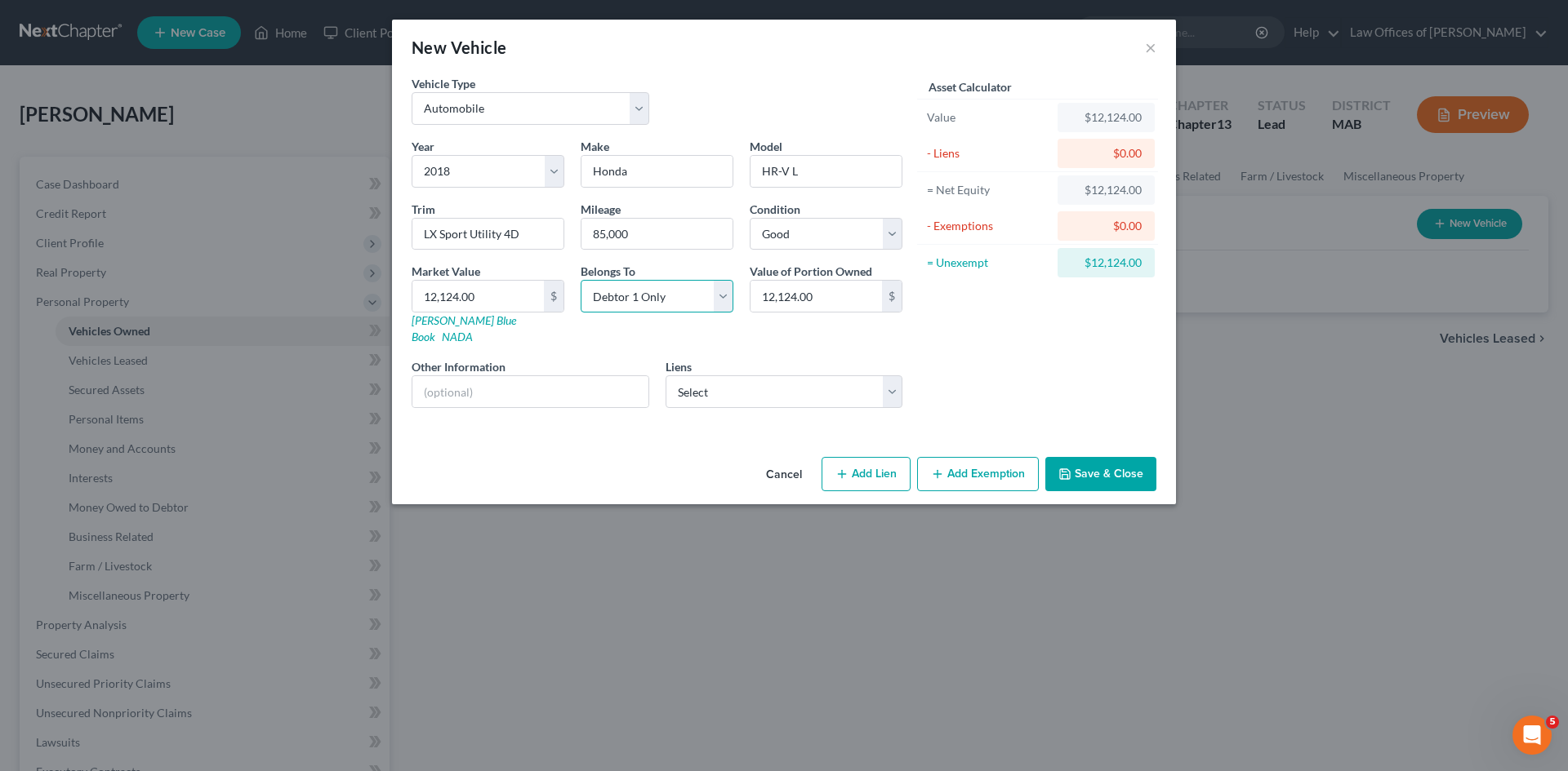
select select "3"
click at [580, 280] on select "Select Debtor 1 Only Debtor 2 Only Debtor 1 And Debtor 2 Only At Least One Of T…" at bounding box center [656, 296] width 152 height 33
click at [1092, 462] on button "Save & Close" at bounding box center [1100, 474] width 111 height 34
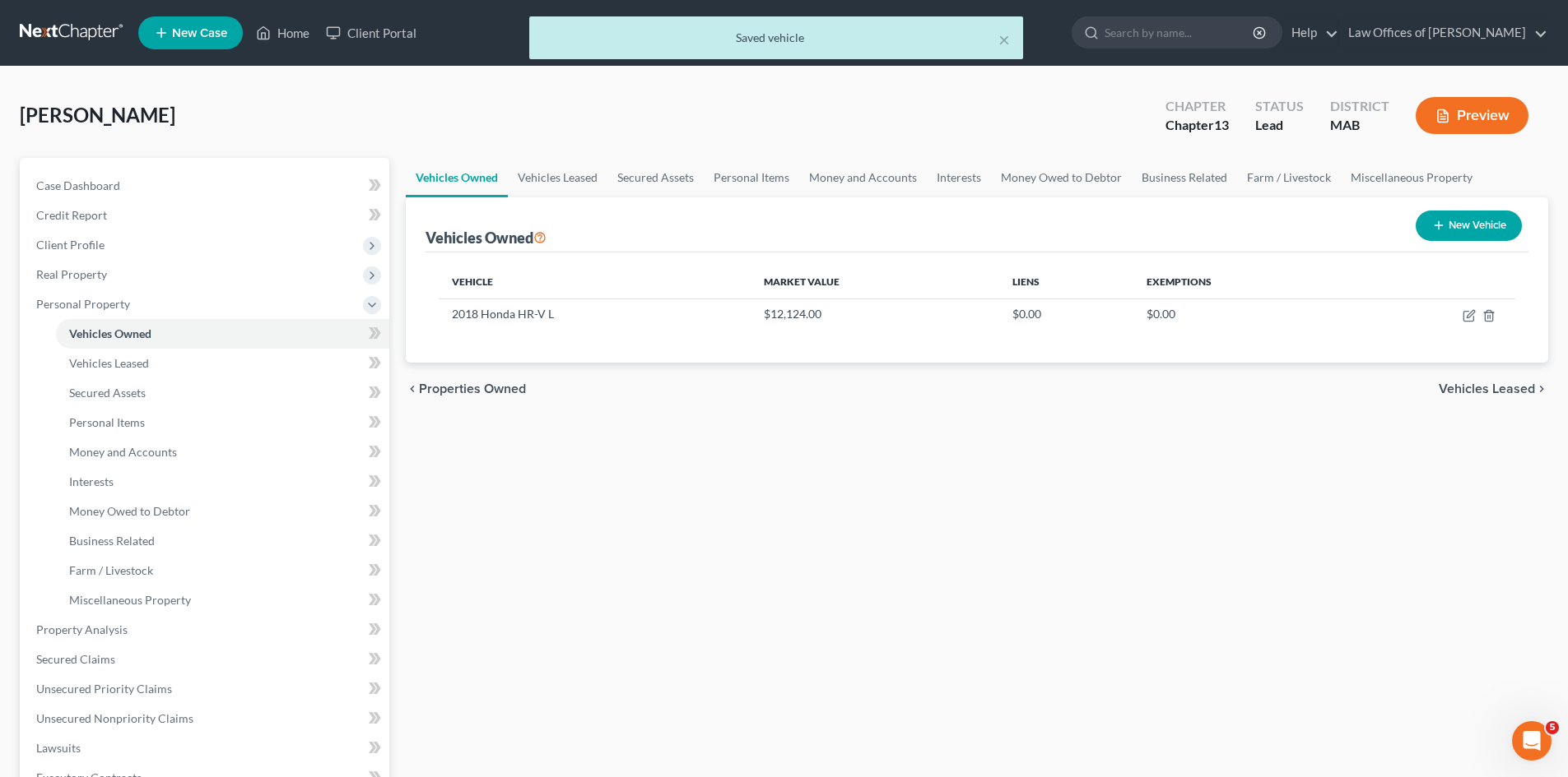
click at [1472, 225] on button "New Vehicle" at bounding box center [1468, 226] width 106 height 31
select select "0"
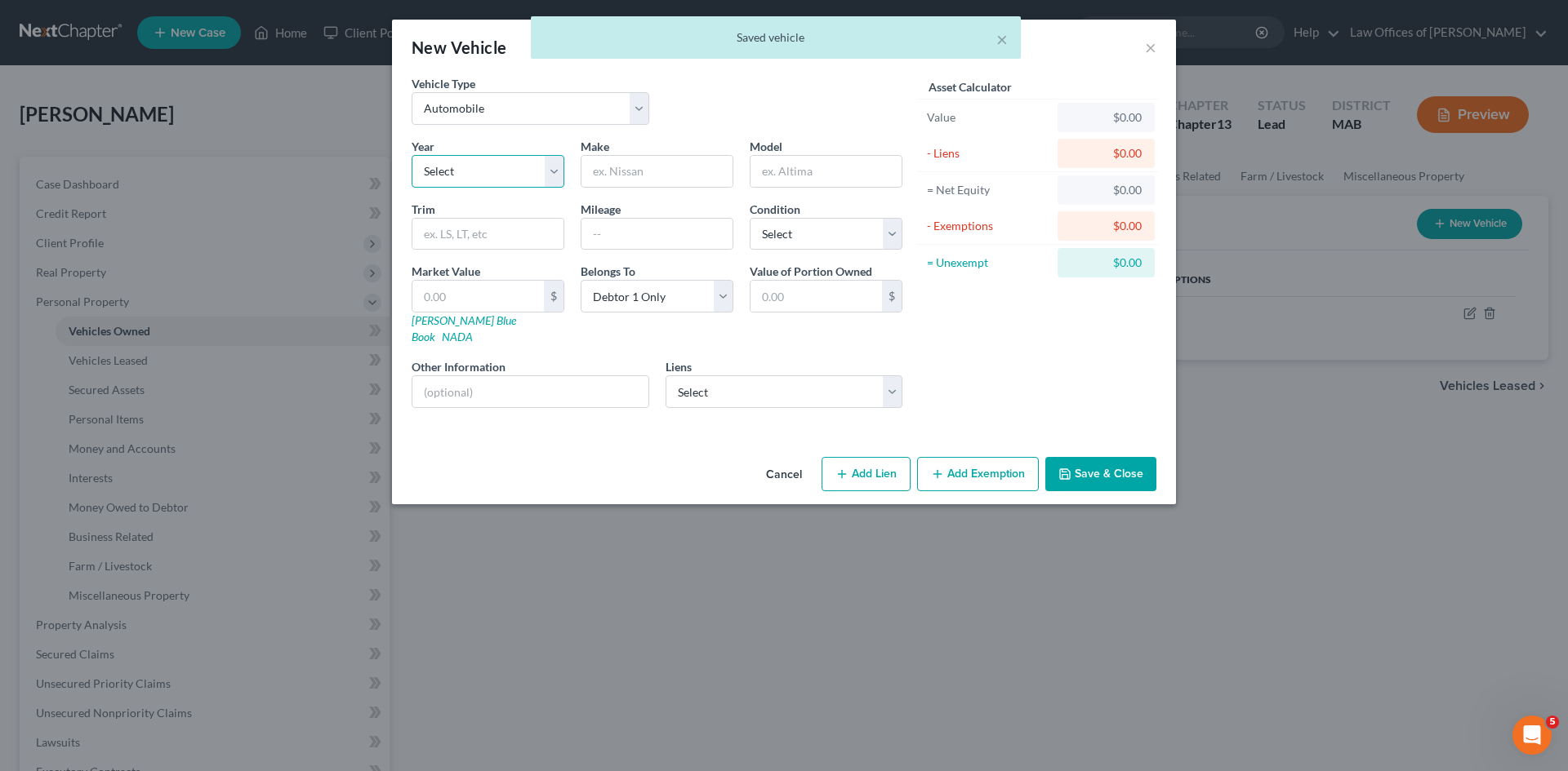
click at [562, 176] on select "Select 2026 2025 2024 2023 2022 2021 2020 2019 2018 2017 2016 2015 2014 2013 20…" at bounding box center [487, 171] width 152 height 33
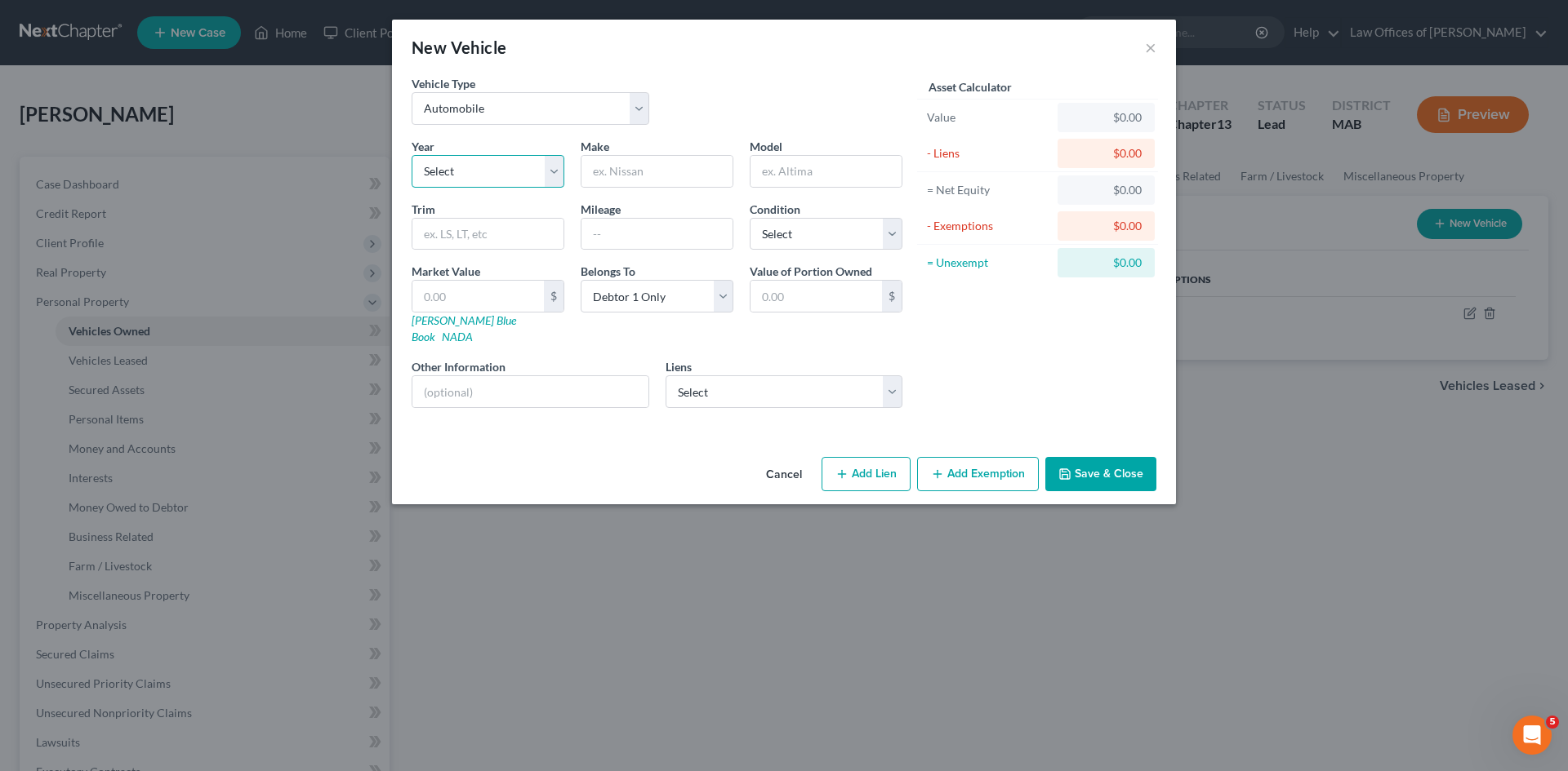
select select "13"
click at [412, 155] on select "Select 2026 2025 2024 2023 2022 2021 2020 2019 2018 2017 2016 2015 2014 2013 20…" at bounding box center [487, 171] width 152 height 33
click at [610, 169] on input "text" at bounding box center [657, 171] width 151 height 31
type input "Toyota"
type input "Rav4"
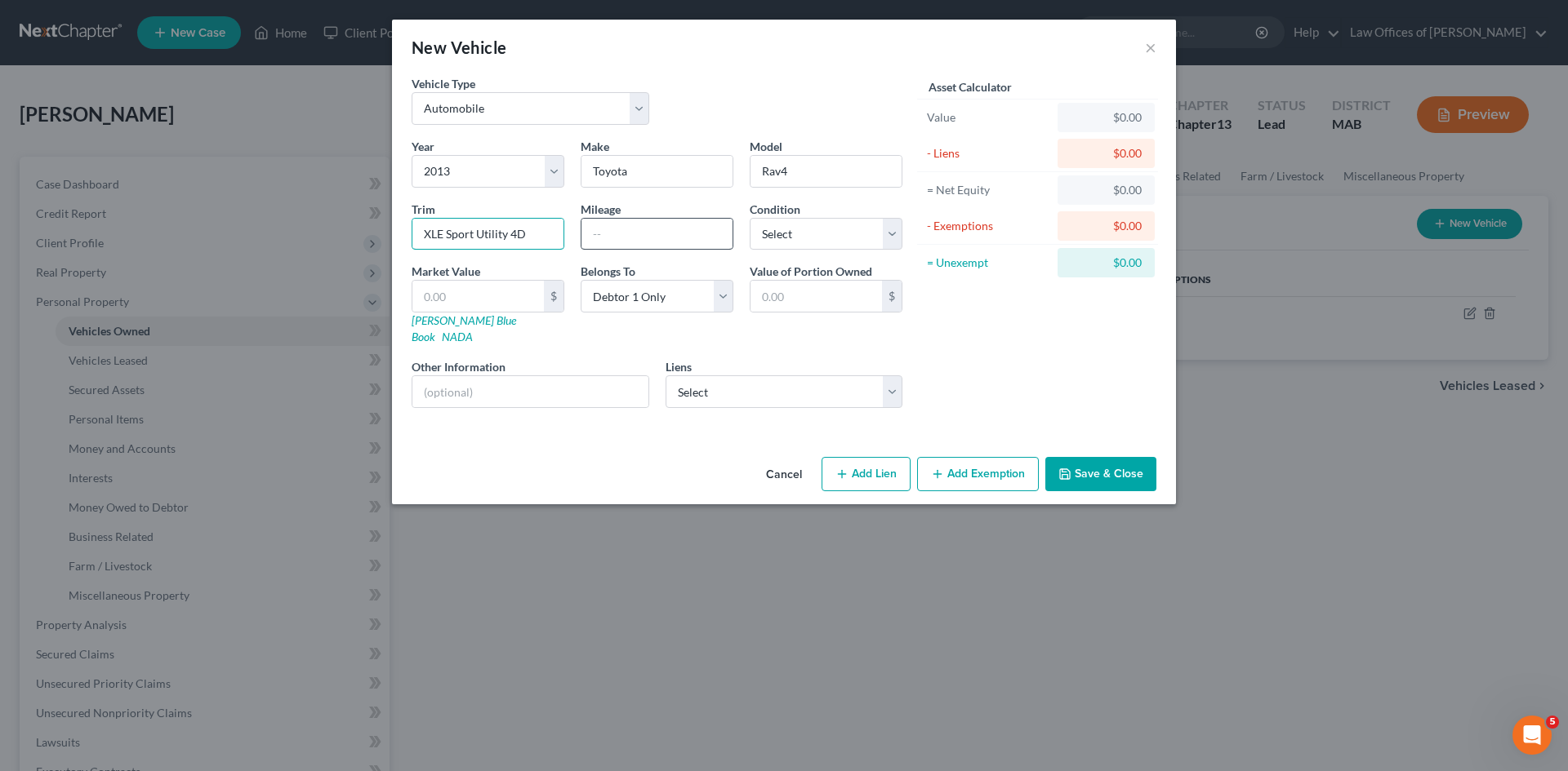
type input "XLE Sport Utility 4D"
click at [643, 226] on input "text" at bounding box center [657, 234] width 151 height 31
type input "116,000"
click at [891, 237] on select "Select Excellent Very Good Good Fair Poor" at bounding box center [825, 234] width 152 height 33
select select "3"
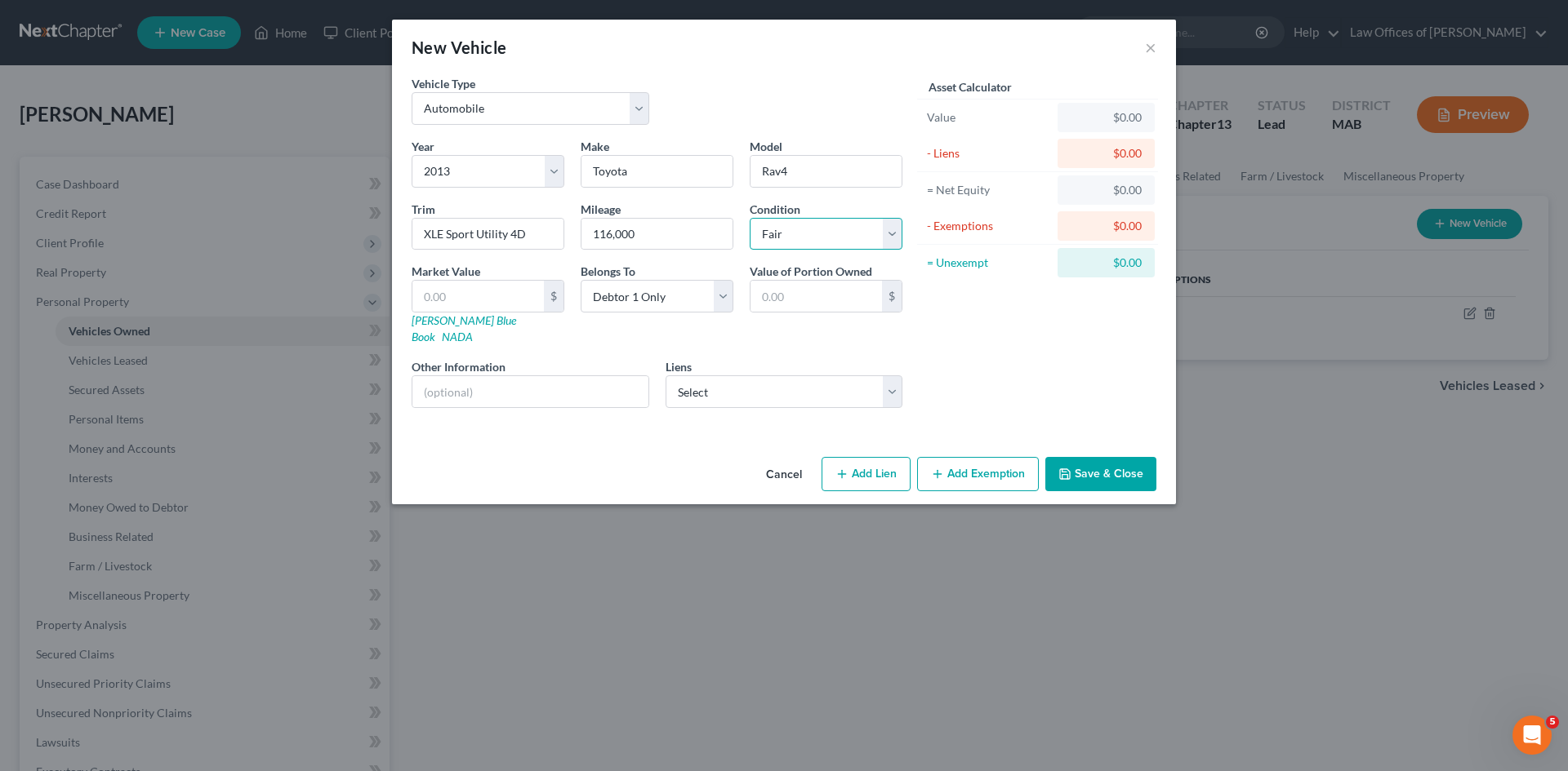
click at [749, 218] on select "Select Excellent Very Good Good Fair Poor" at bounding box center [825, 234] width 152 height 33
click at [426, 299] on input "text" at bounding box center [478, 296] width 132 height 31
type input "9"
type input "9.00"
type input "99"
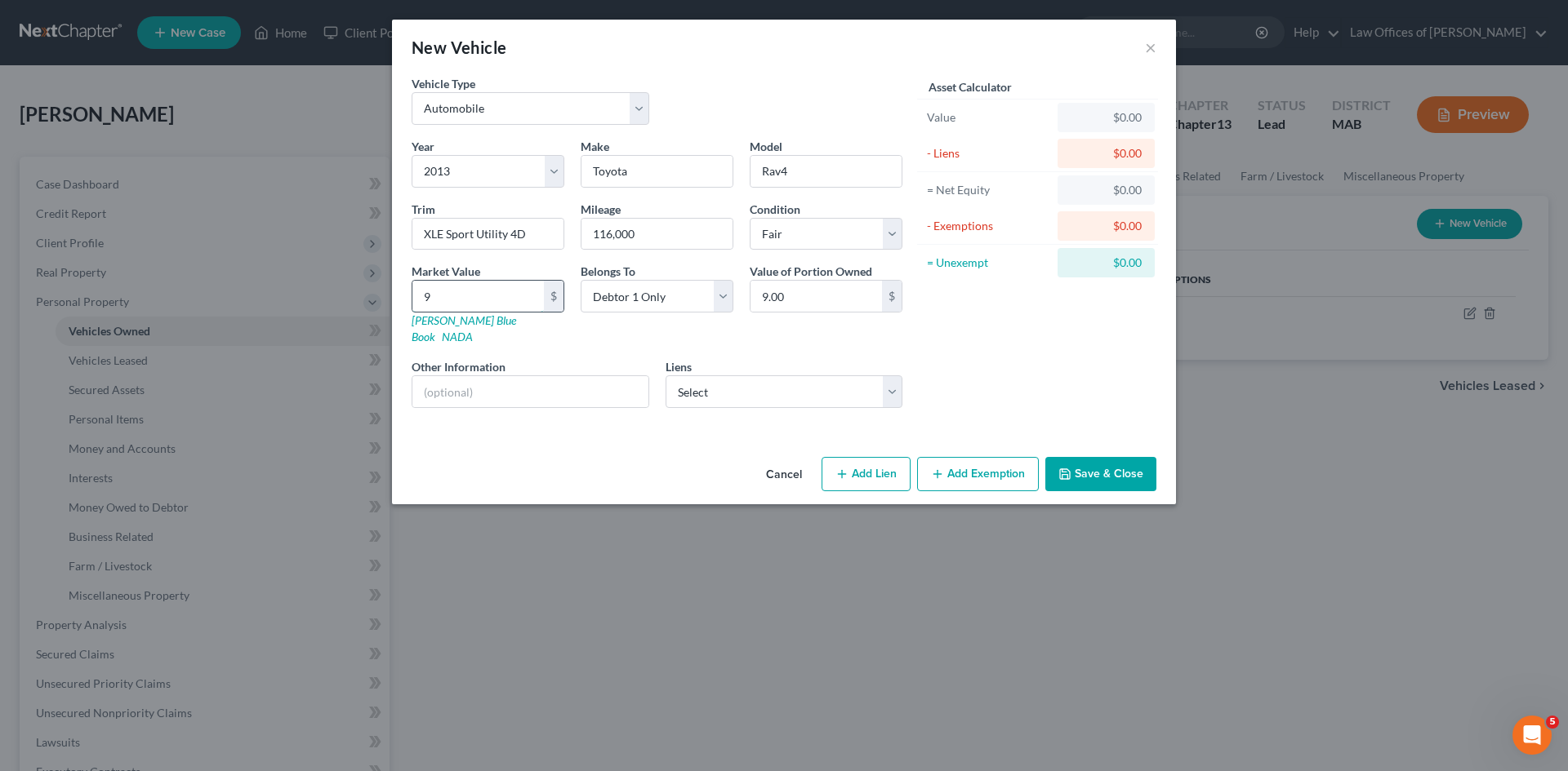
type input "99.00"
type input "993"
type input "993.00"
type input "9939"
type input "9,939.00"
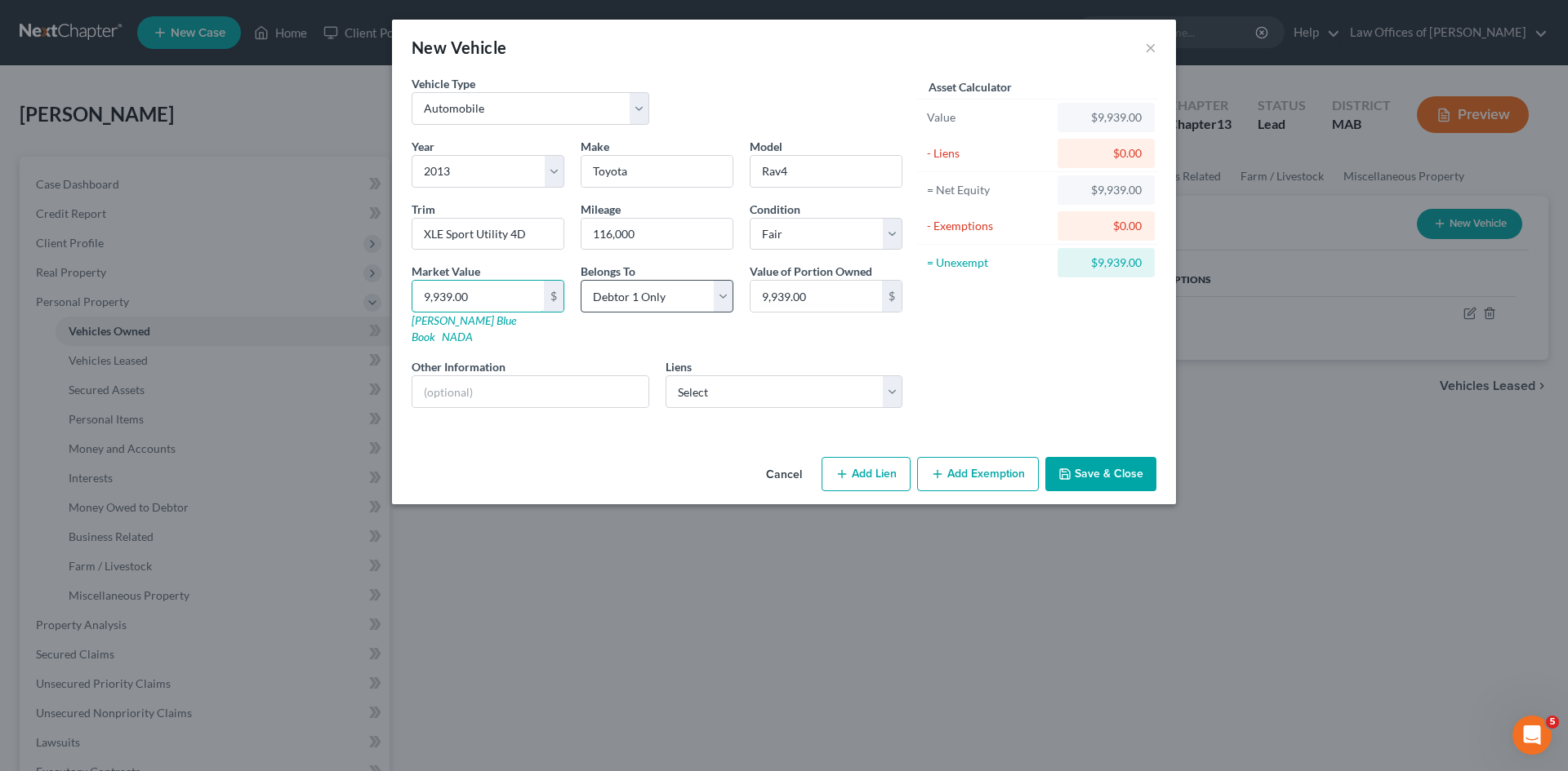
type input "9,939.00"
click at [716, 299] on select "Select Debtor 1 Only Debtor 2 Only Debtor 1 And Debtor 2 Only At Least One Of T…" at bounding box center [656, 296] width 152 height 33
select select "3"
click at [580, 280] on select "Select Debtor 1 Only Debtor 2 Only Debtor 1 And Debtor 2 Only At Least One Of T…" at bounding box center [656, 296] width 152 height 33
click at [1080, 462] on button "Save & Close" at bounding box center [1100, 474] width 111 height 34
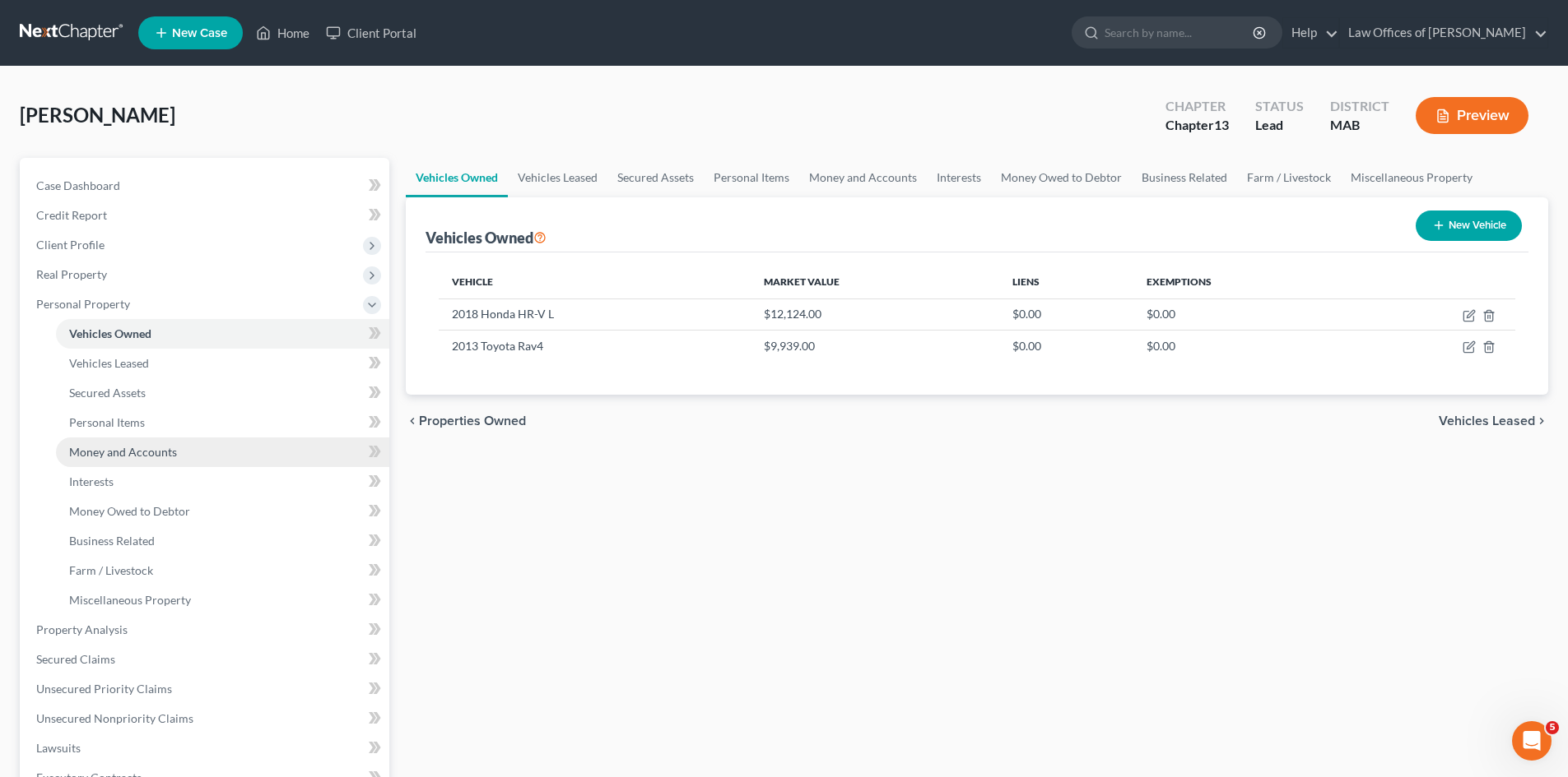
click at [145, 455] on span "Money and Accounts" at bounding box center [122, 452] width 108 height 14
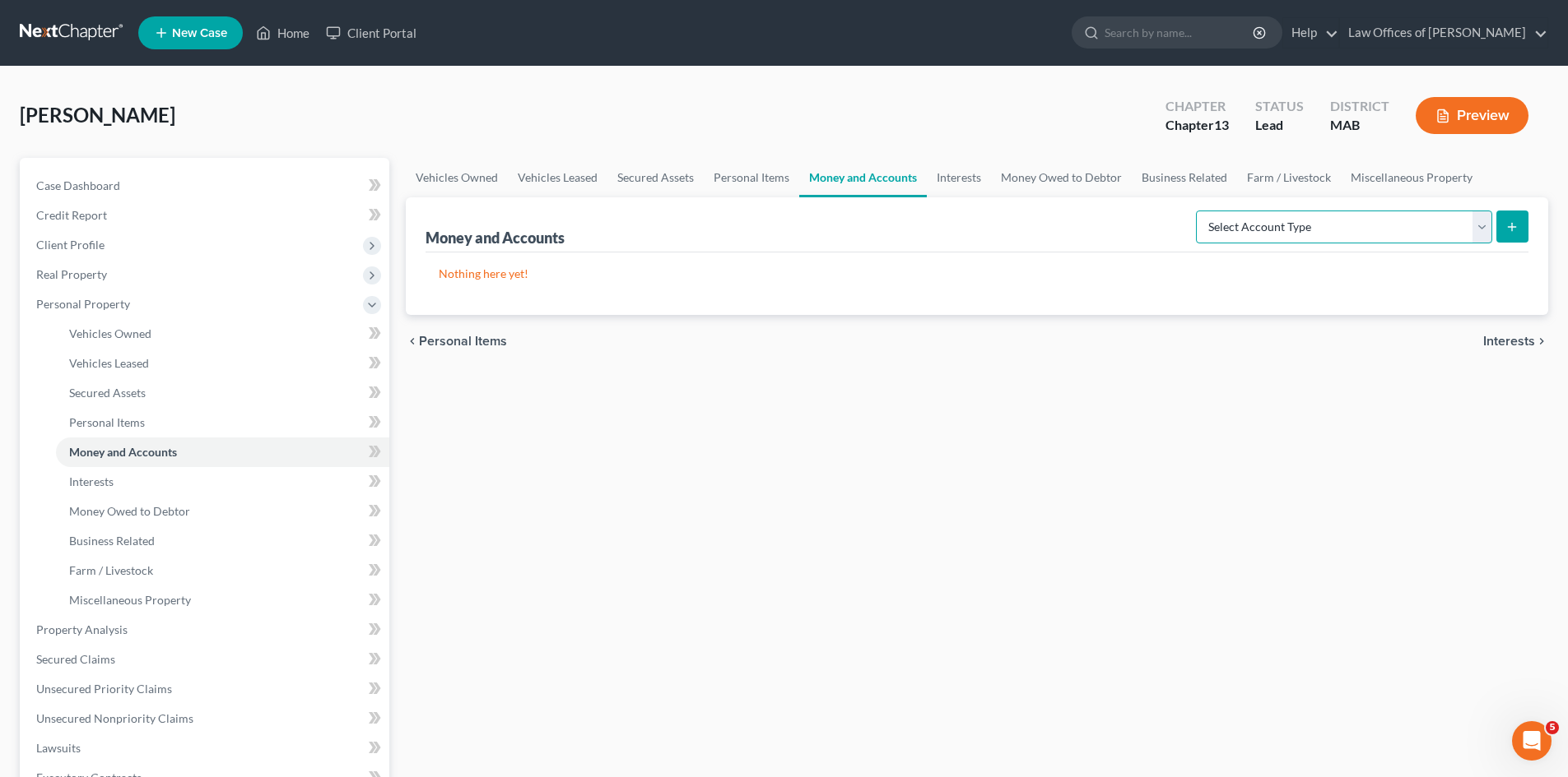
click at [1486, 220] on select "Select Account Type Brokerage Cash on Hand Certificates of Deposit Checking Acc…" at bounding box center [1344, 227] width 297 height 33
select select "checking"
click at [1199, 211] on select "Select Account Type Brokerage Cash on Hand Certificates of Deposit Checking Acc…" at bounding box center [1344, 227] width 297 height 33
click at [1511, 231] on icon "submit" at bounding box center [1512, 227] width 13 height 13
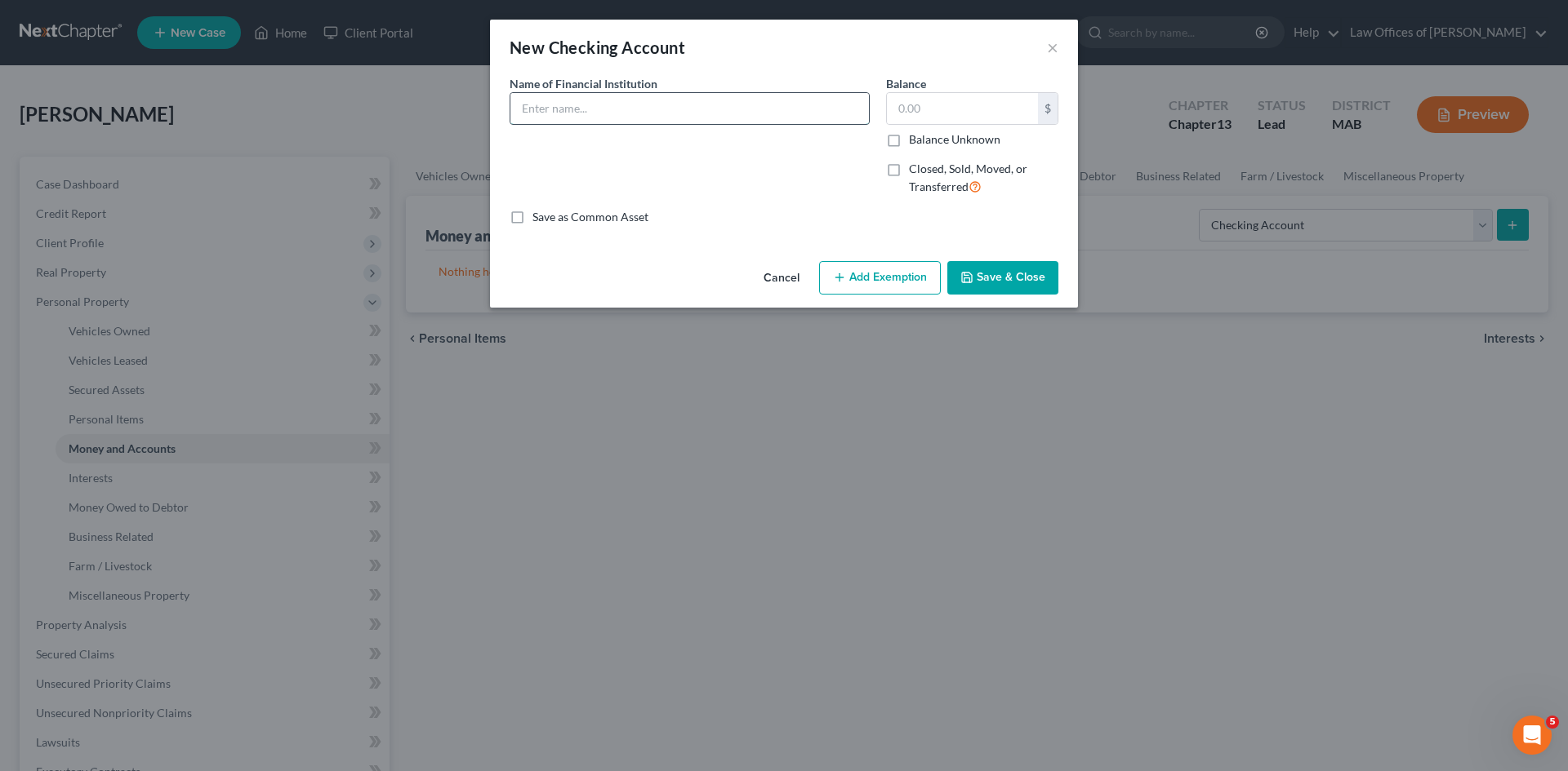
click at [576, 112] on input "text" at bounding box center [689, 108] width 359 height 31
type input "North Brookfield Savings Bank"
click at [915, 98] on input "text" at bounding box center [962, 108] width 151 height 31
type input "5.00"
click at [995, 280] on button "Save & Close" at bounding box center [1002, 278] width 111 height 34
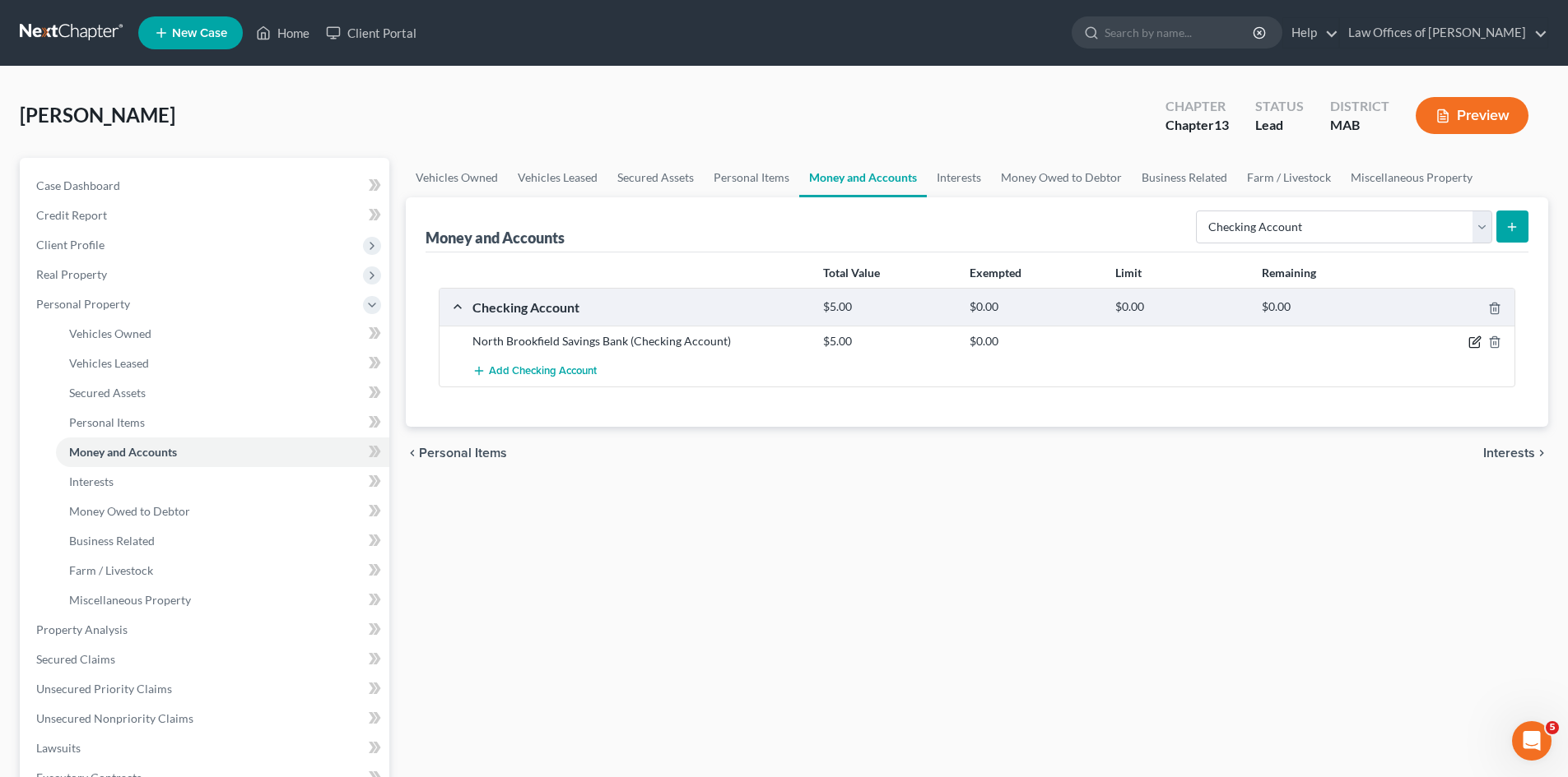
click at [1471, 343] on icon "button" at bounding box center [1475, 342] width 13 height 13
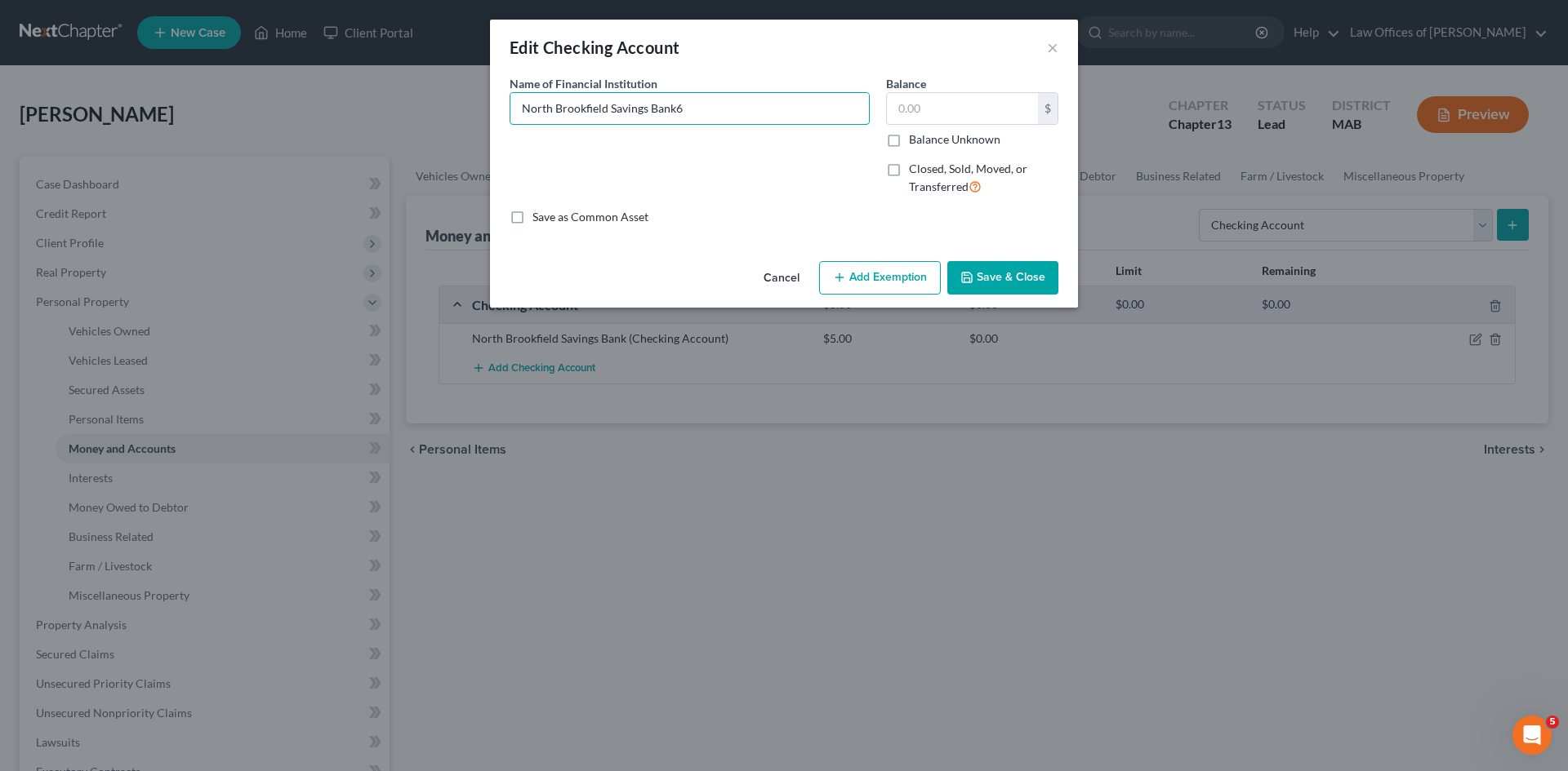
type input "North Brookfield Savings Bank"
click at [957, 120] on input "text" at bounding box center [962, 108] width 151 height 31
type input "603.00"
click at [1000, 278] on button "Save & Close" at bounding box center [1002, 278] width 111 height 34
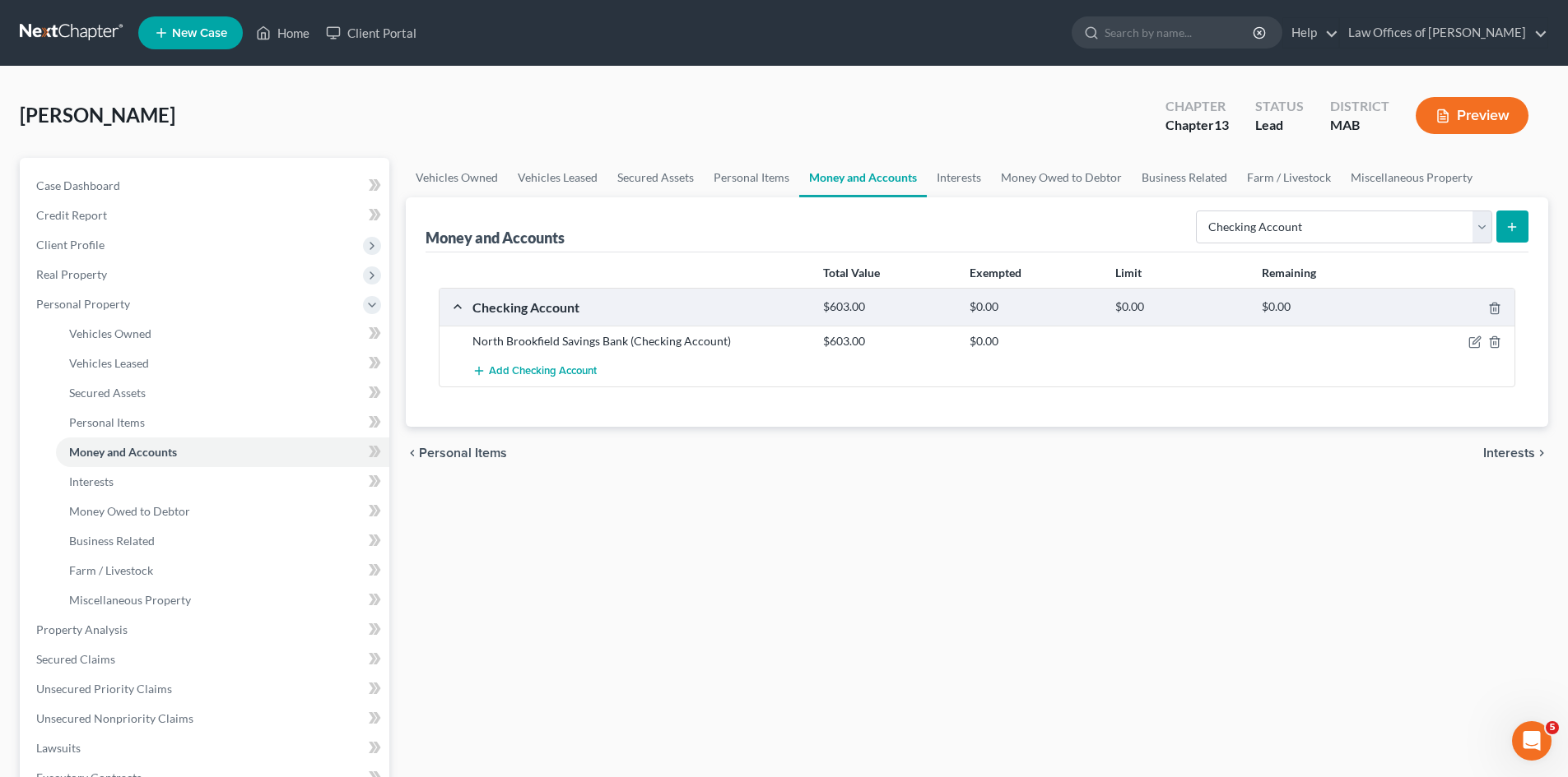
click at [1512, 453] on span "Interests" at bounding box center [1509, 454] width 52 height 13
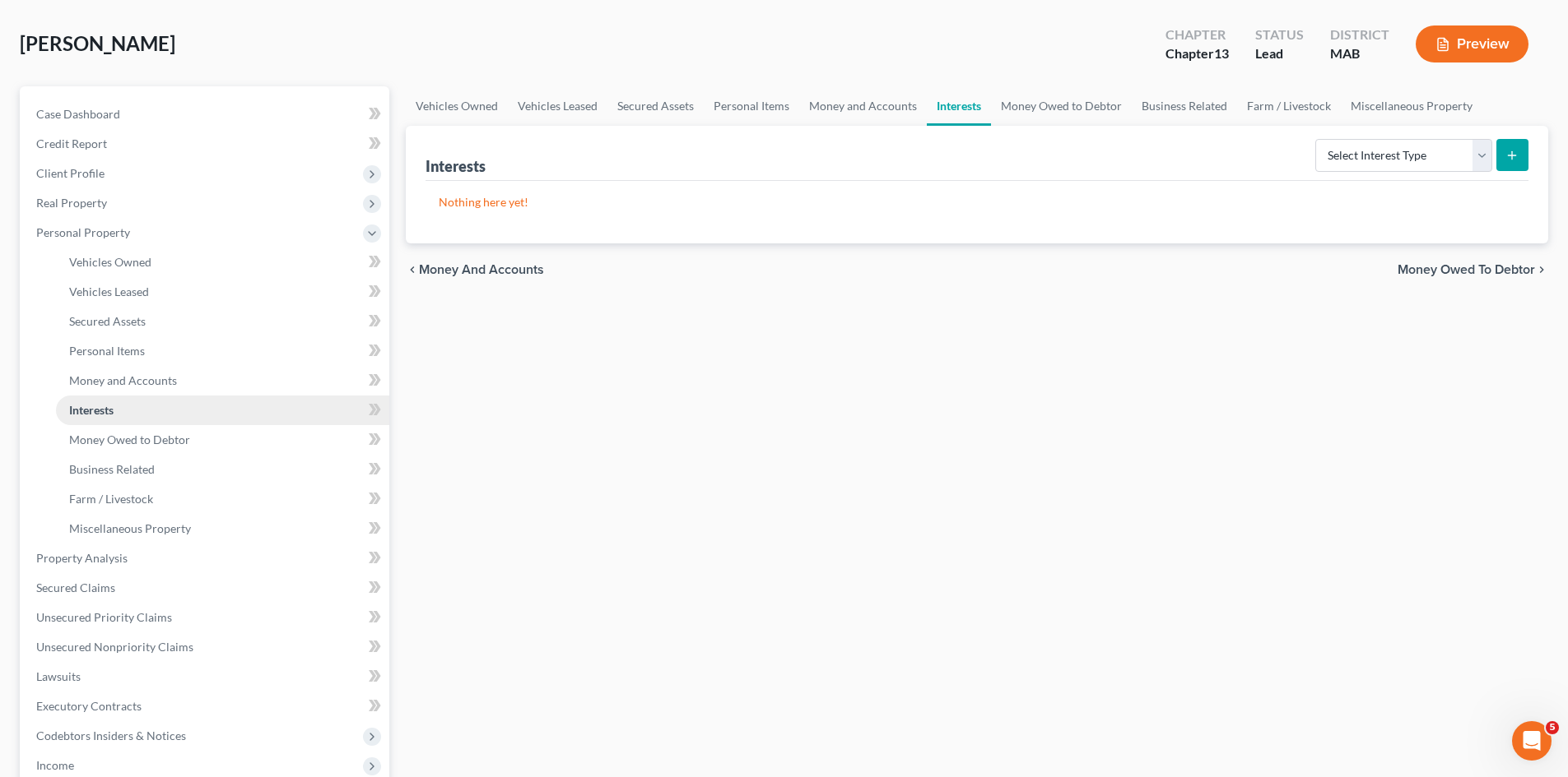
scroll to position [288, 0]
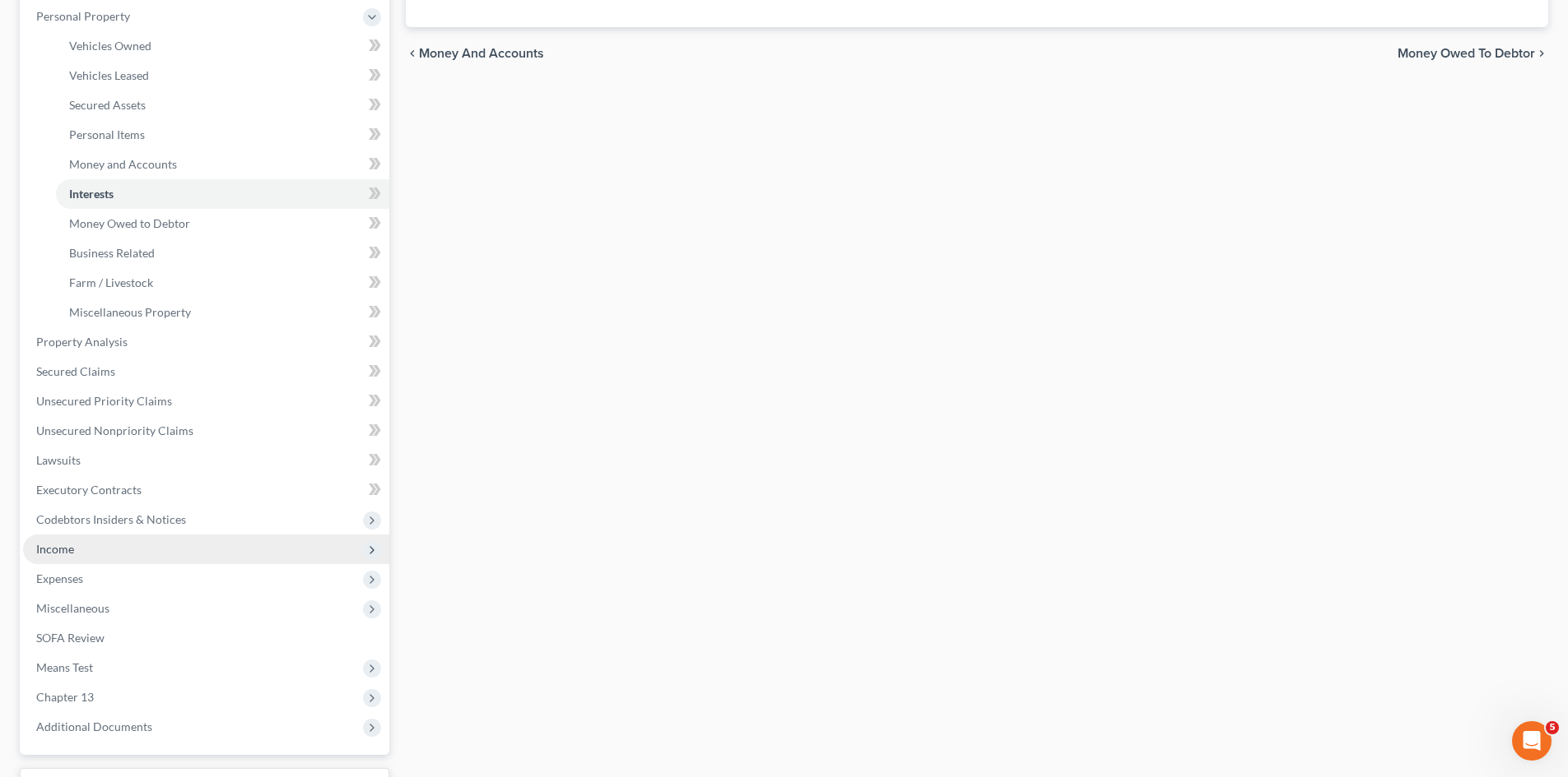
click at [123, 549] on span "Income" at bounding box center [206, 549] width 366 height 30
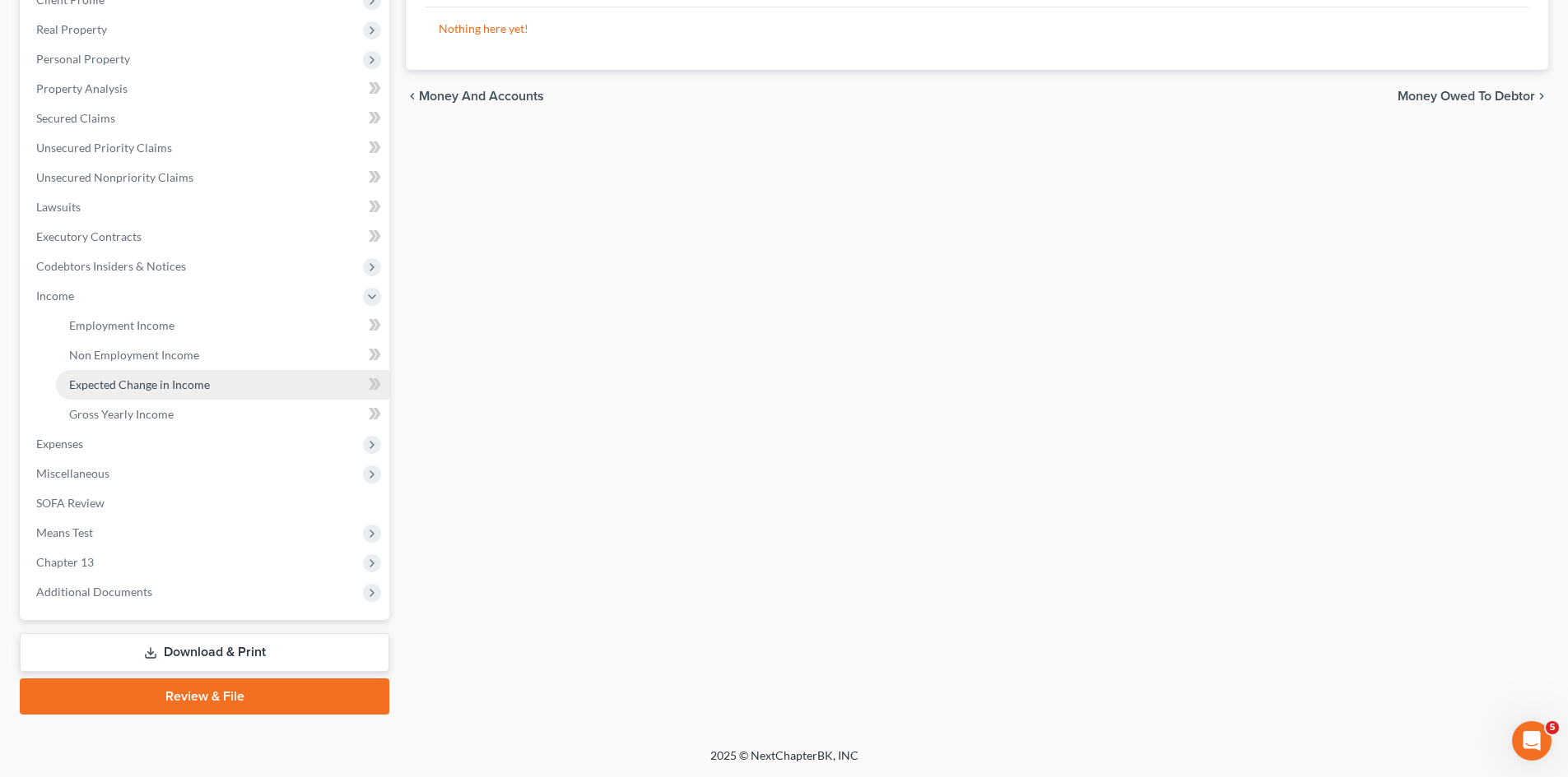
scroll to position [245, 0]
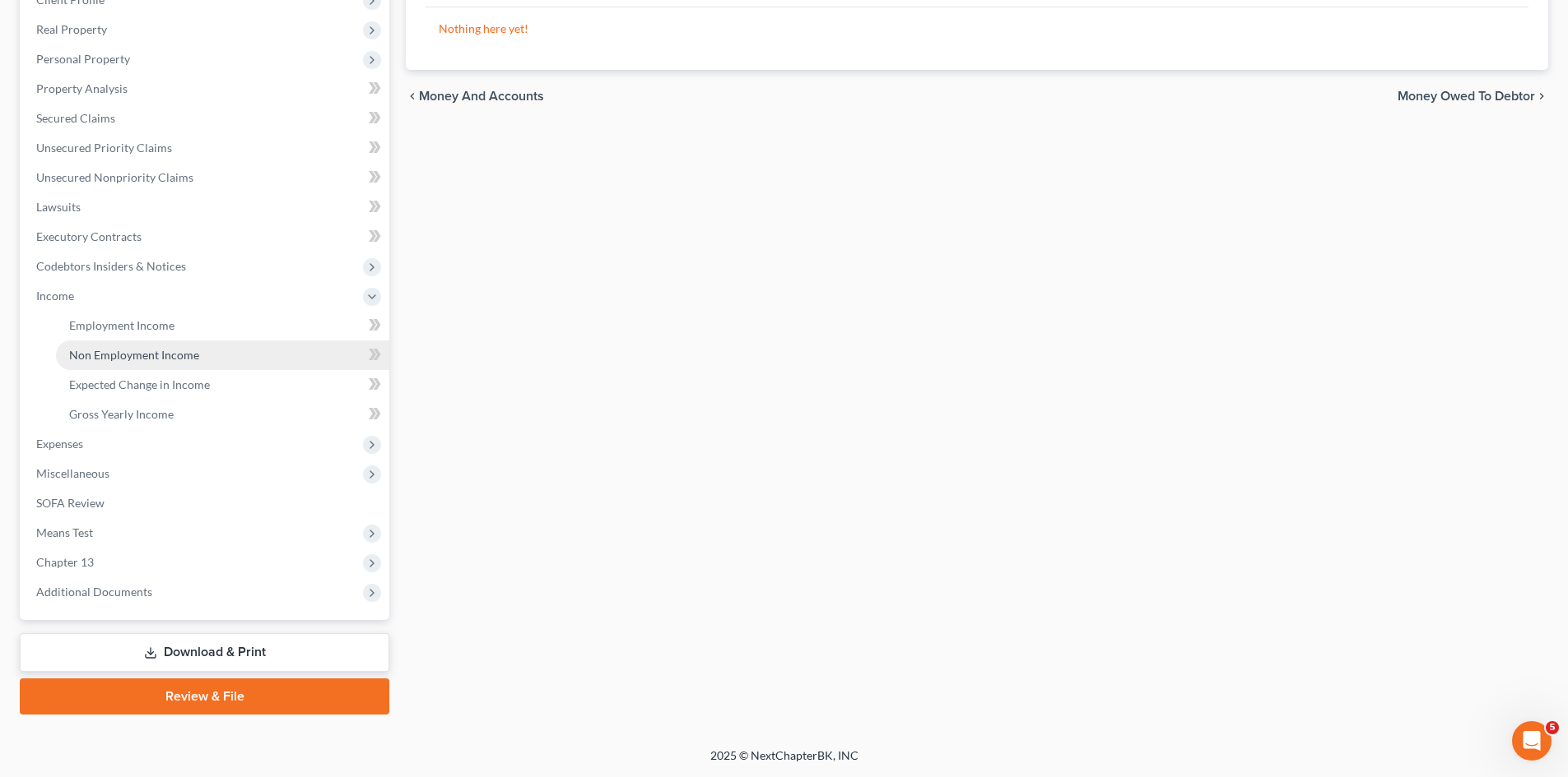
click at [159, 358] on span "Non Employment Income" at bounding box center [134, 355] width 130 height 14
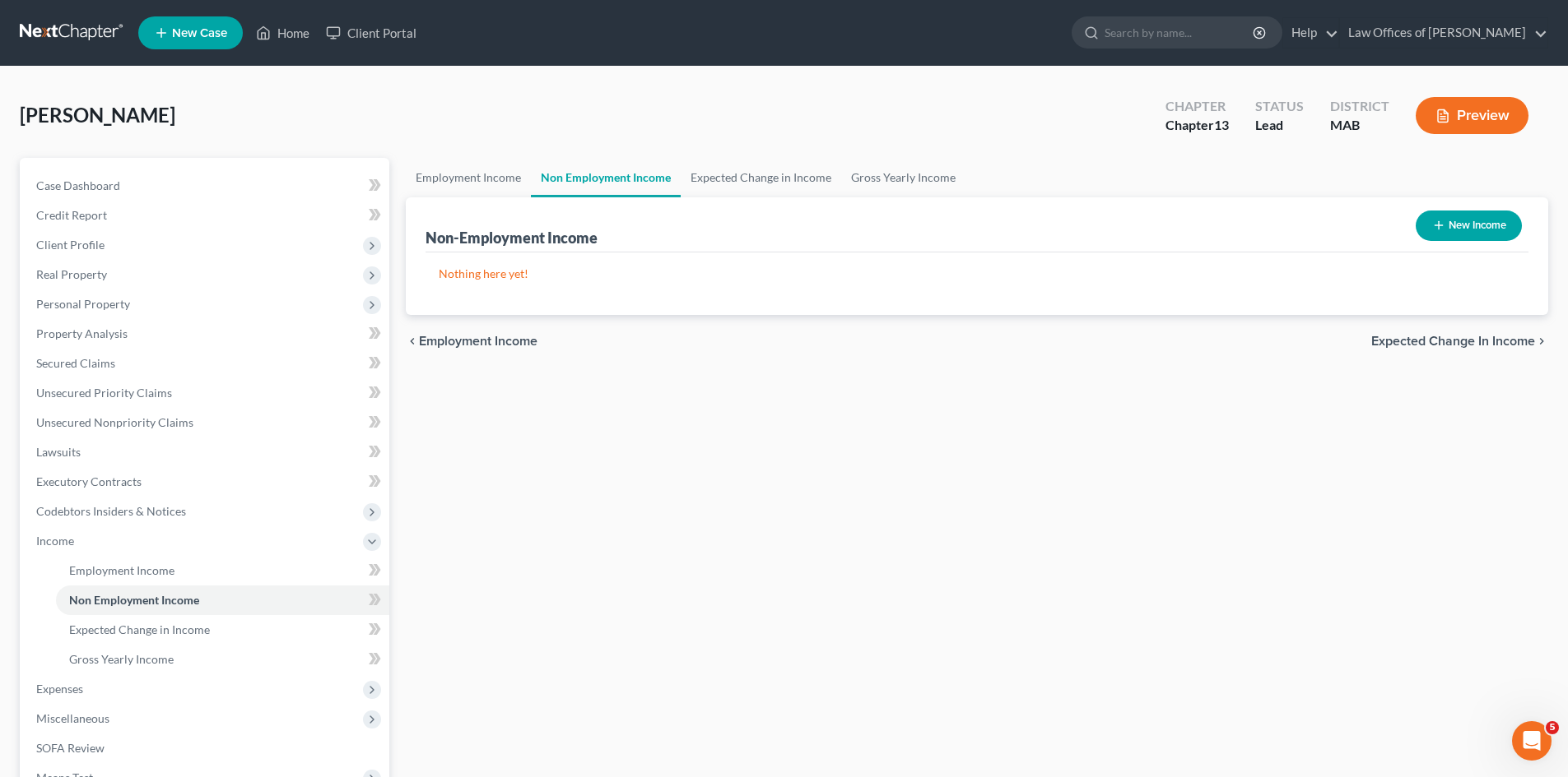
click at [1467, 229] on button "New Income" at bounding box center [1468, 226] width 106 height 31
select select "0"
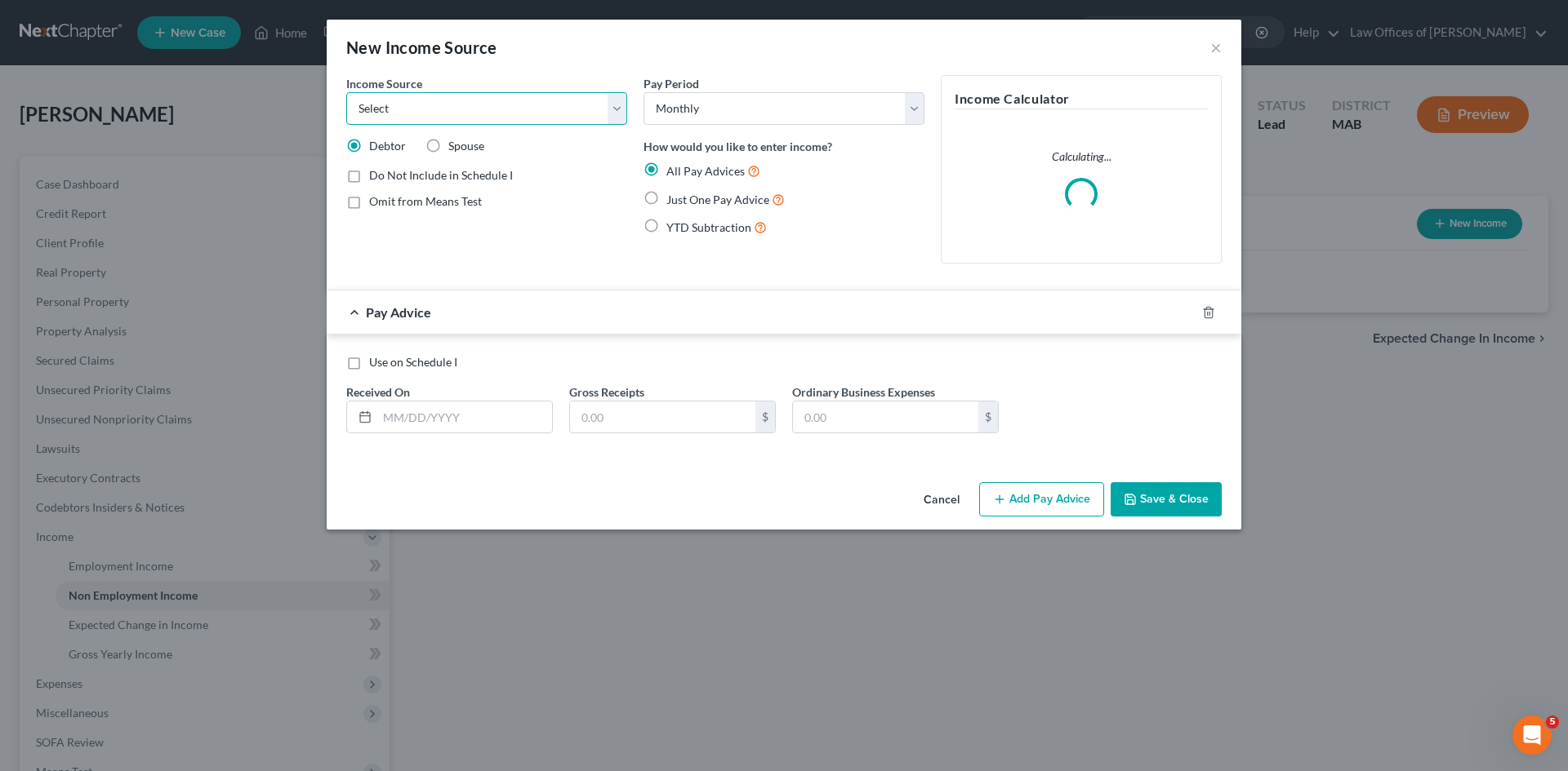
click at [619, 114] on select "Select Unemployment Disability (from employer) Pension Retirement Social Securi…" at bounding box center [486, 109] width 281 height 33
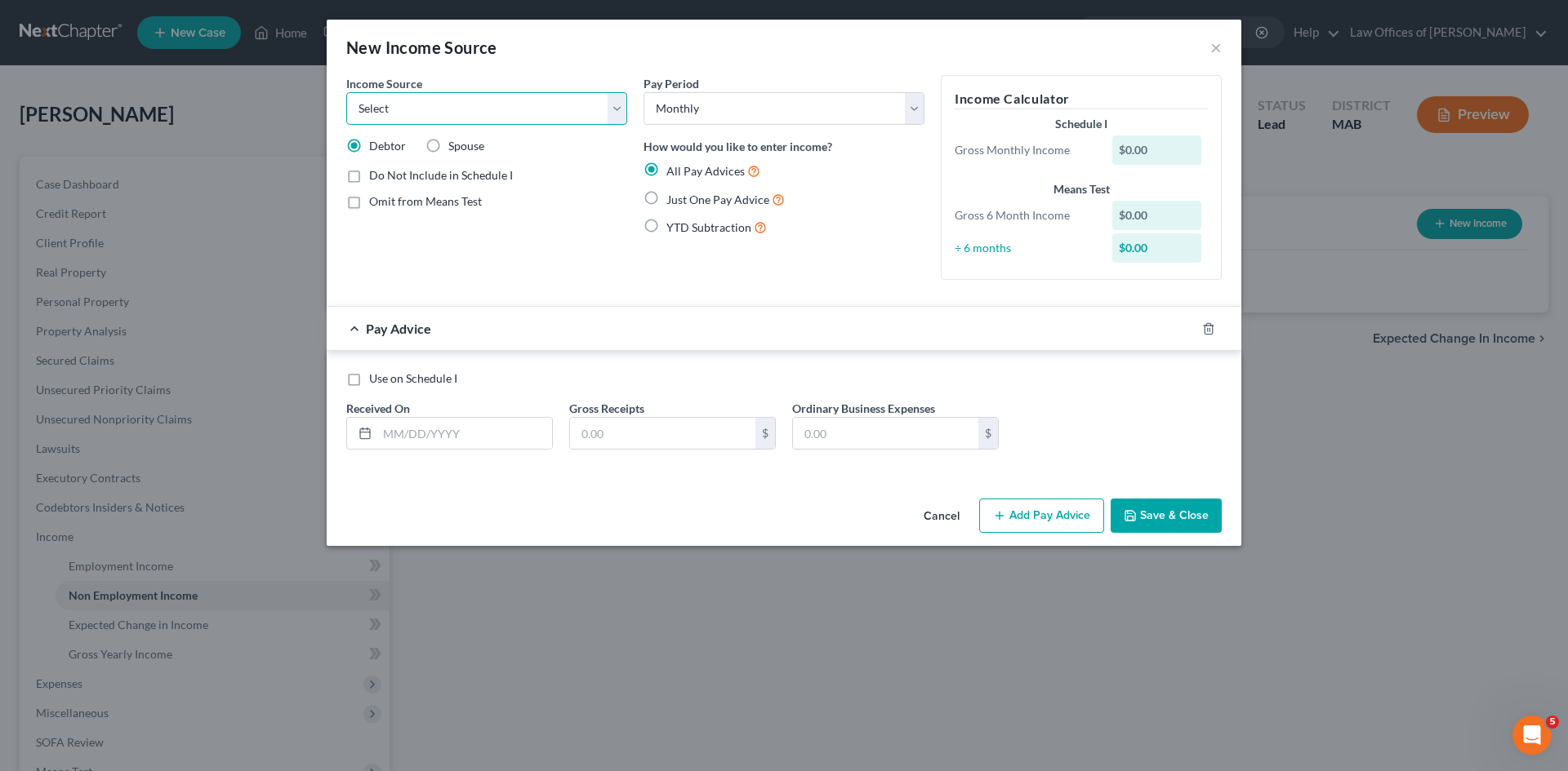
select select "5"
click at [346, 93] on select "Select Unemployment Disability (from employer) Pension Retirement Social Securi…" at bounding box center [486, 109] width 281 height 33
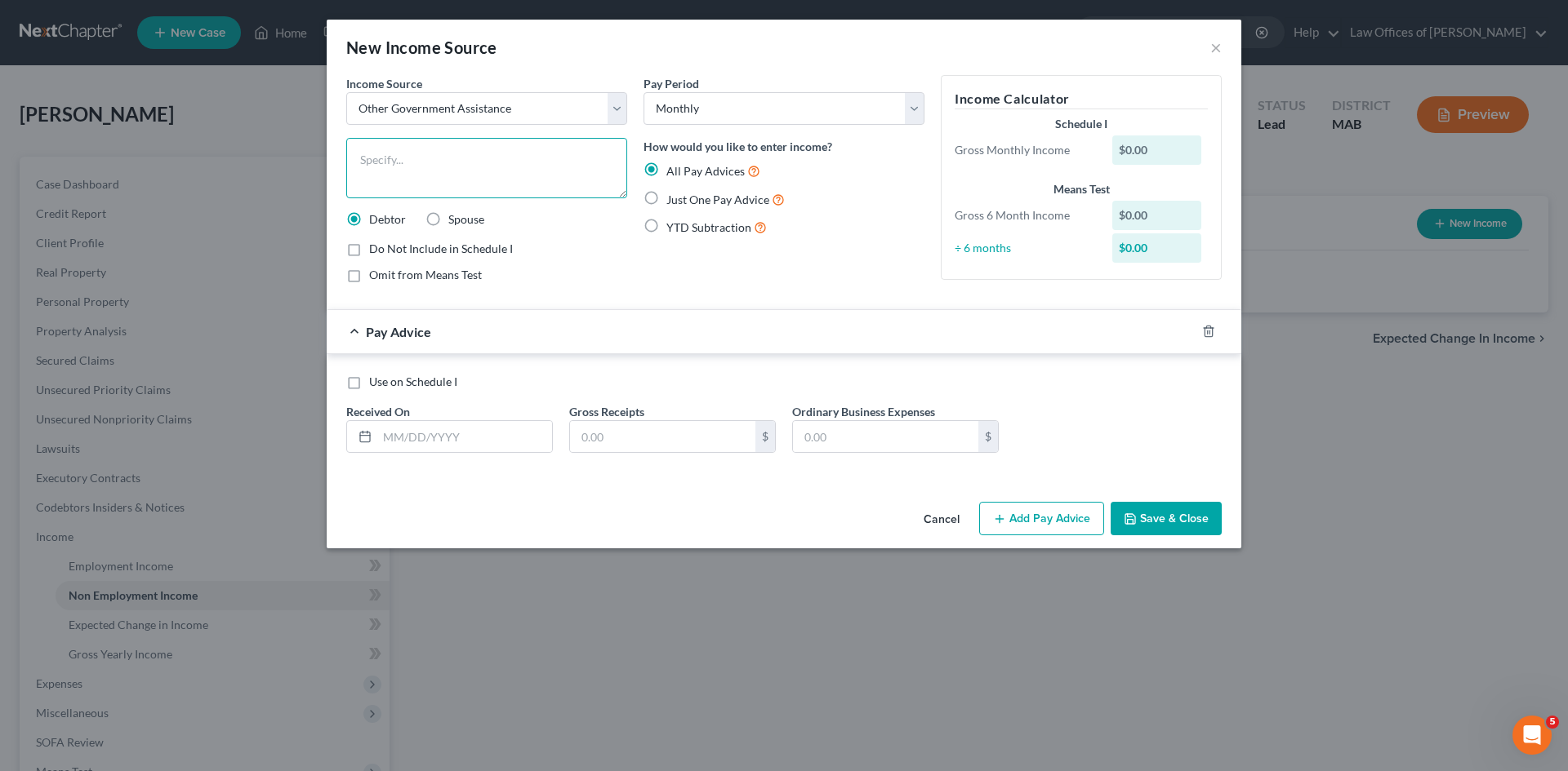
click at [390, 167] on textarea at bounding box center [486, 168] width 281 height 61
type textarea "Department of Transitional Assistance (DTA)"
click at [616, 432] on input "text" at bounding box center [662, 436] width 185 height 31
type input "284.00"
click at [1165, 519] on button "Save & Close" at bounding box center [1165, 519] width 111 height 34
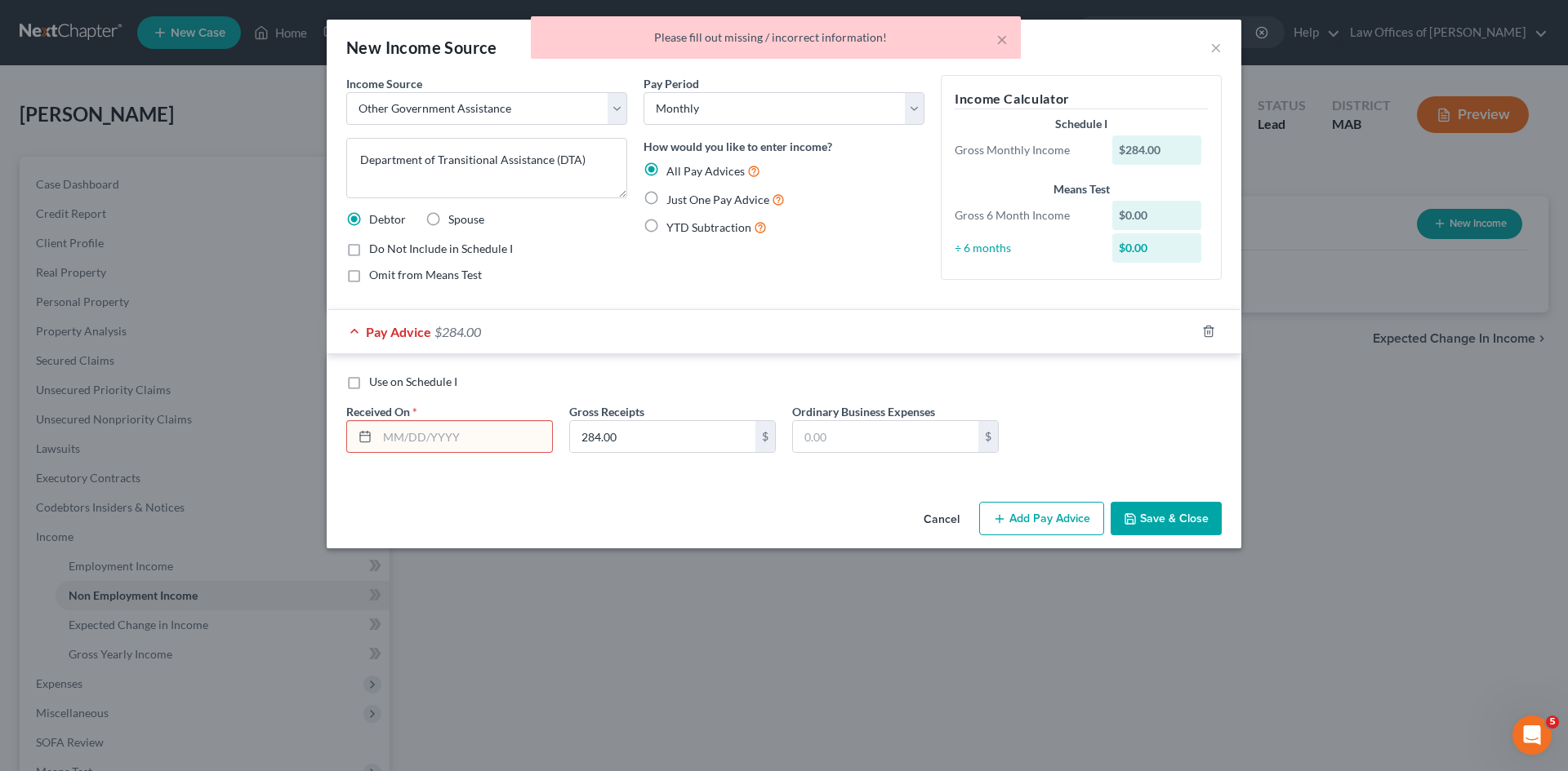
click at [414, 431] on input "text" at bounding box center [465, 436] width 175 height 31
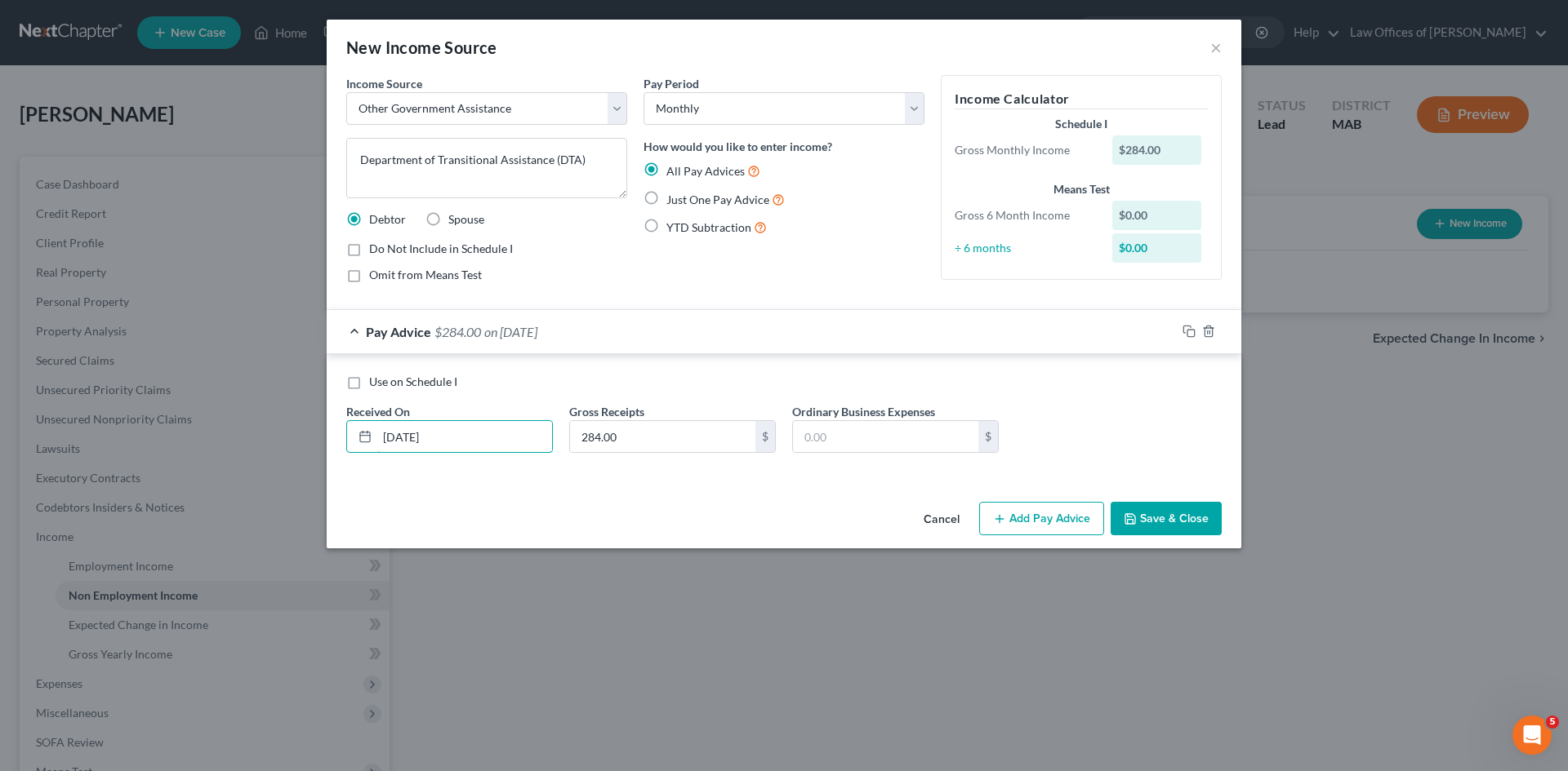
type input "05/21/2025"
click at [1148, 517] on button "Save & Close" at bounding box center [1165, 519] width 111 height 34
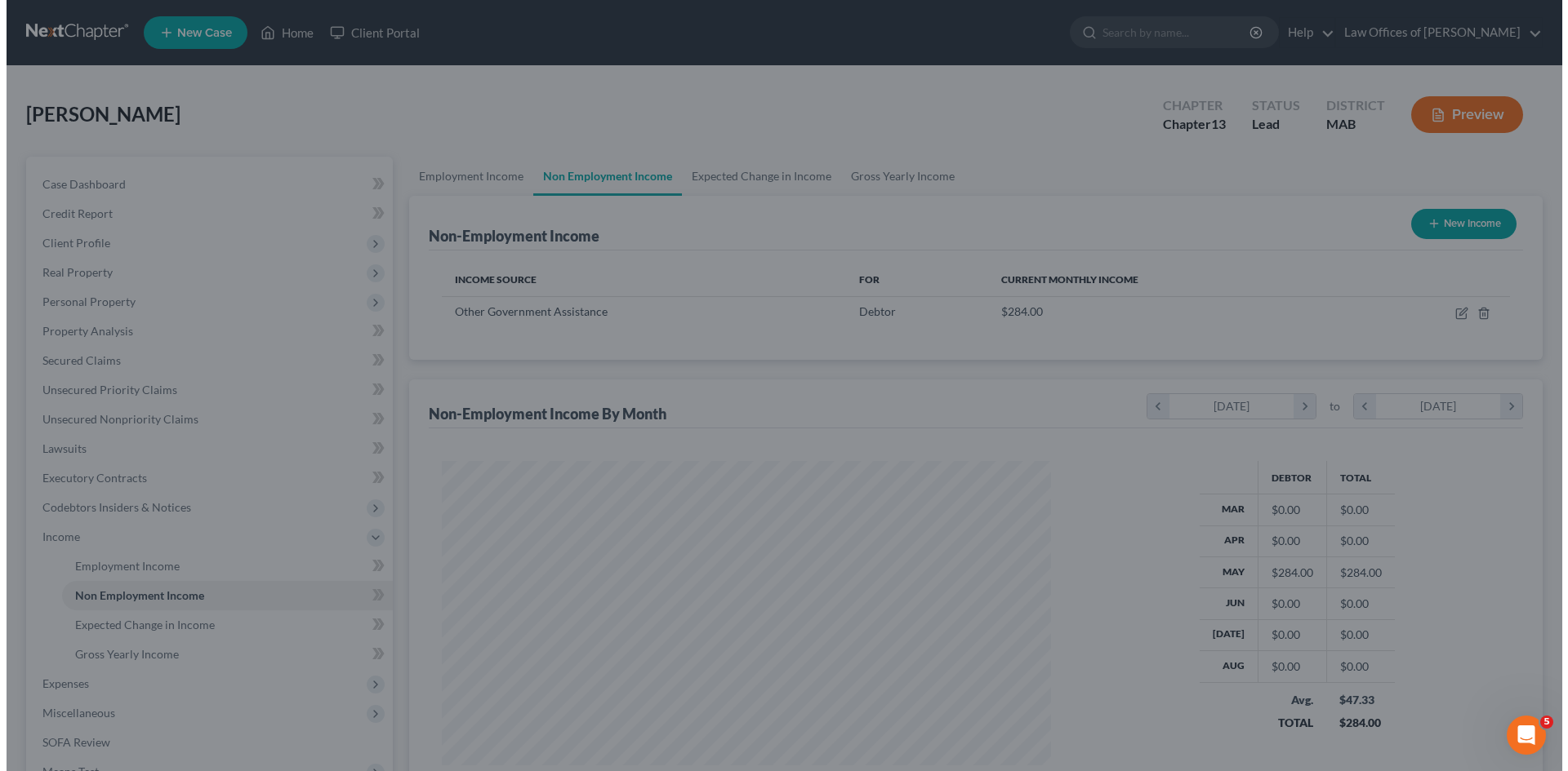
scroll to position [815964, 815865]
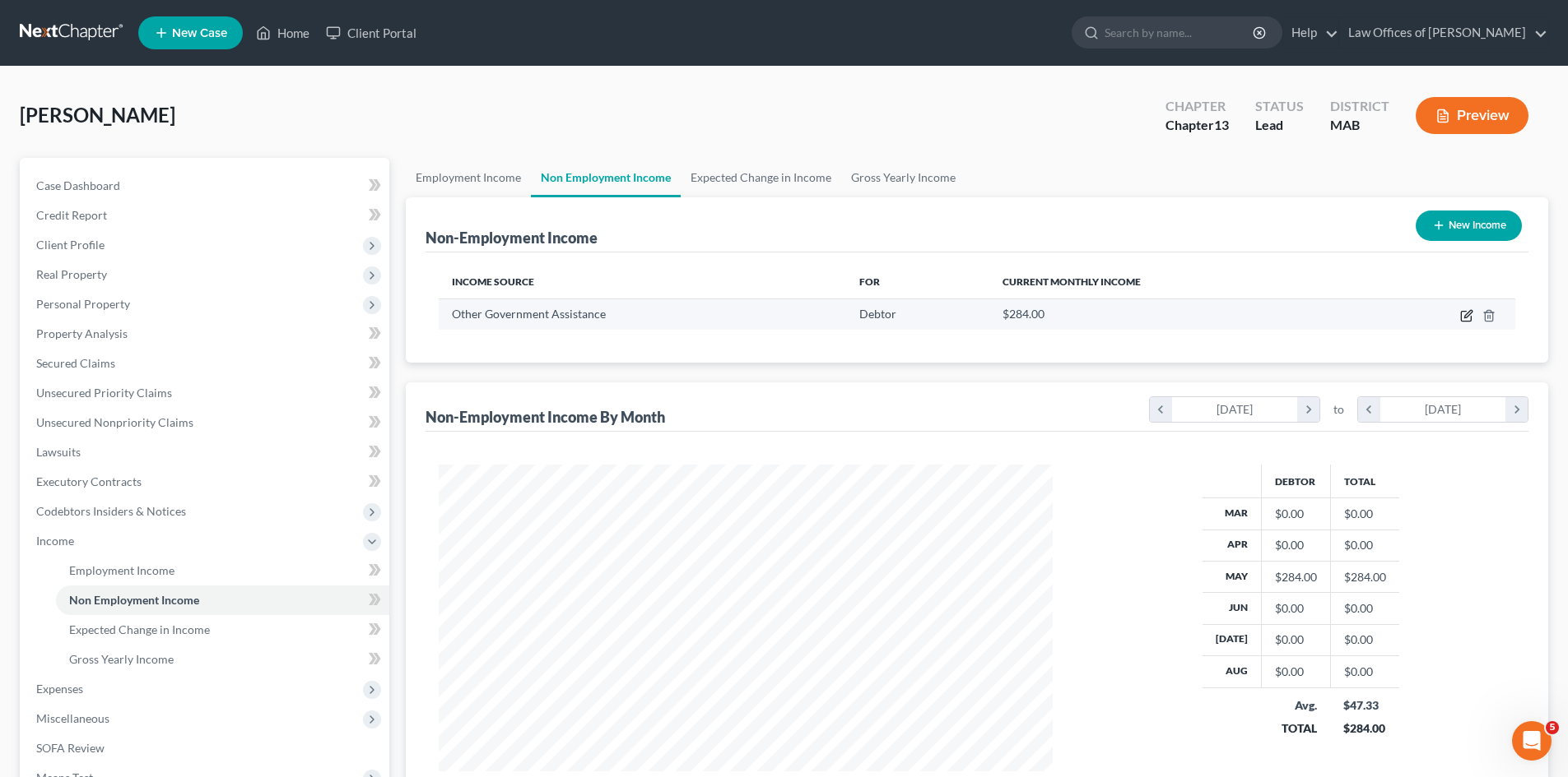
click at [1465, 312] on icon "button" at bounding box center [1466, 317] width 10 height 10
select select "5"
select select "0"
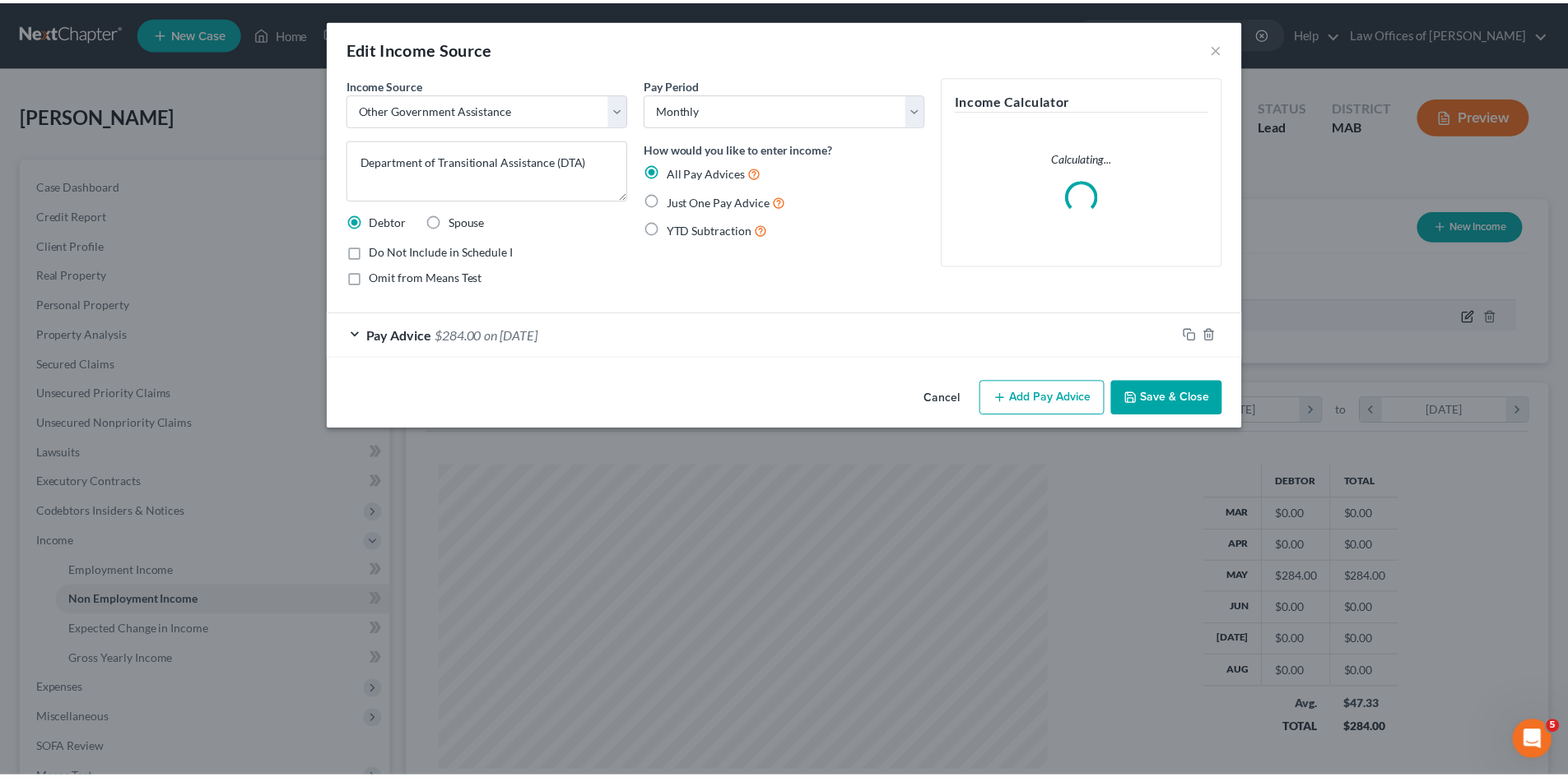
scroll to position [309, 652]
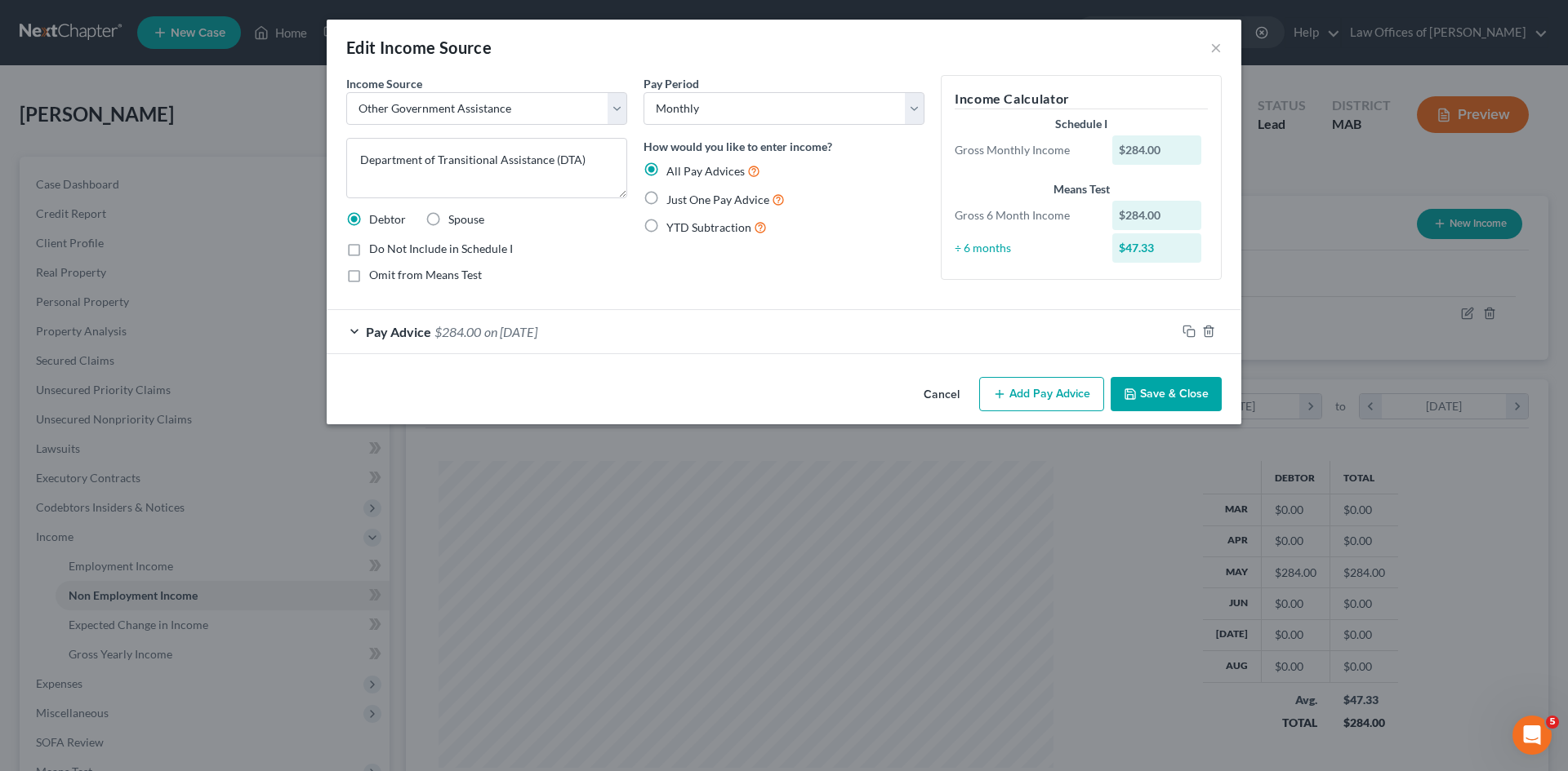
click at [666, 200] on label "Just One Pay Advice" at bounding box center [725, 200] width 118 height 19
click at [673, 200] on input "Just One Pay Advice" at bounding box center [678, 195] width 10 height 10
radio input "true"
click at [369, 277] on label "Omit from Means Test" at bounding box center [425, 274] width 113 height 16
click at [376, 277] on input "Omit from Means Test" at bounding box center [380, 272] width 10 height 10
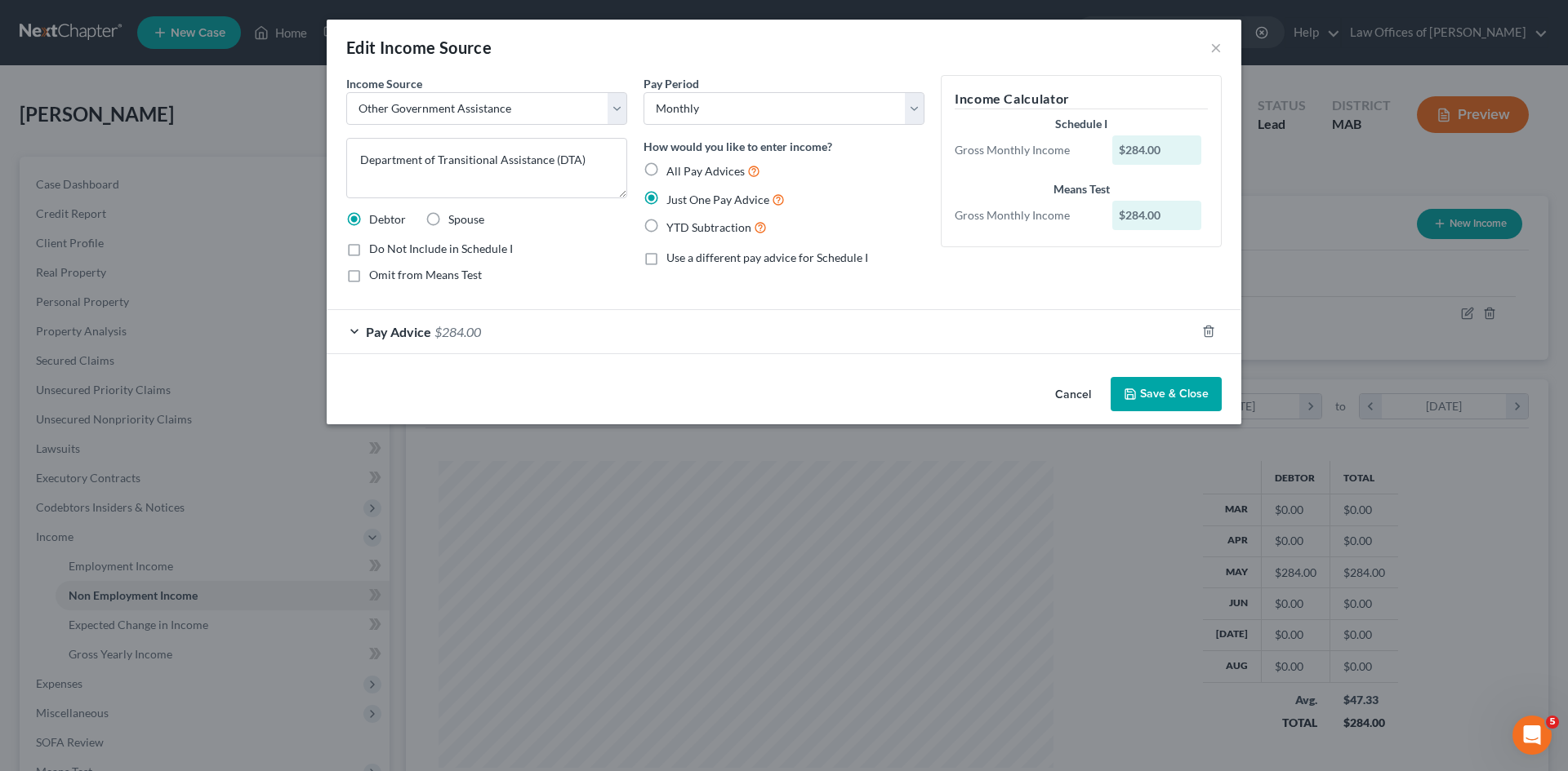
checkbox input "true"
click at [1142, 395] on button "Save & Close" at bounding box center [1165, 394] width 111 height 34
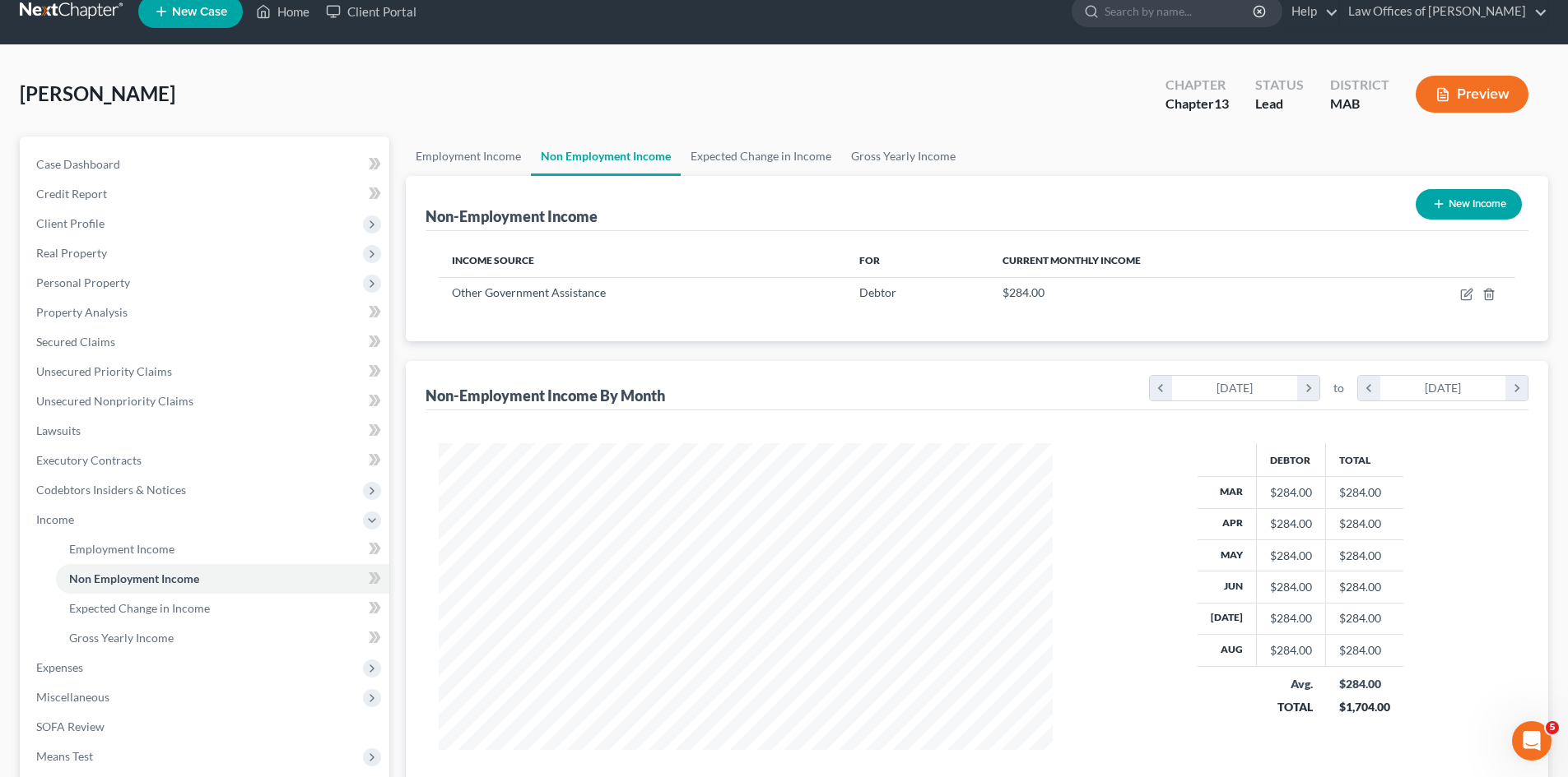
scroll to position [0, 0]
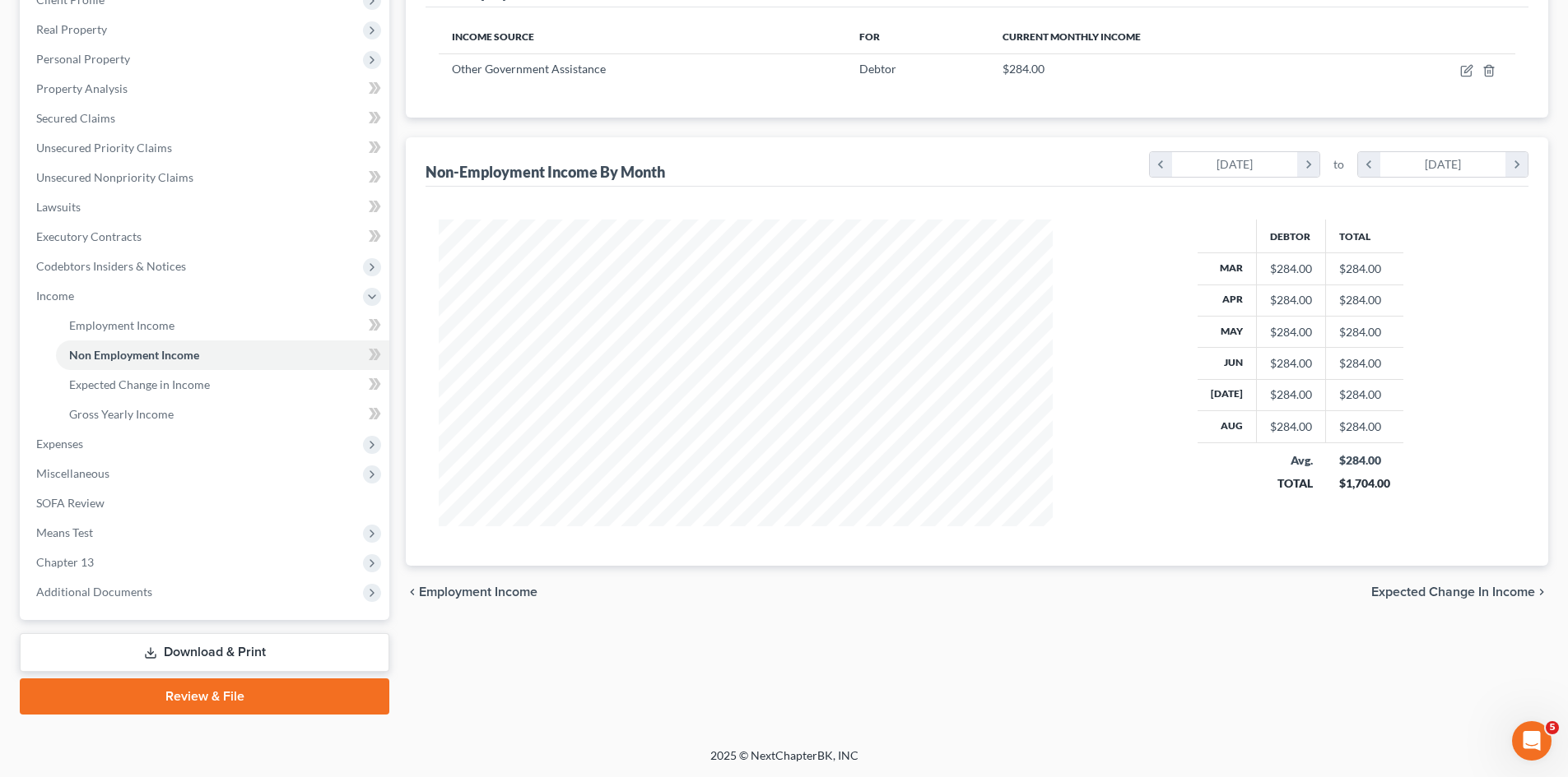
click at [1455, 591] on span "Expected Change in Income" at bounding box center [1454, 592] width 164 height 13
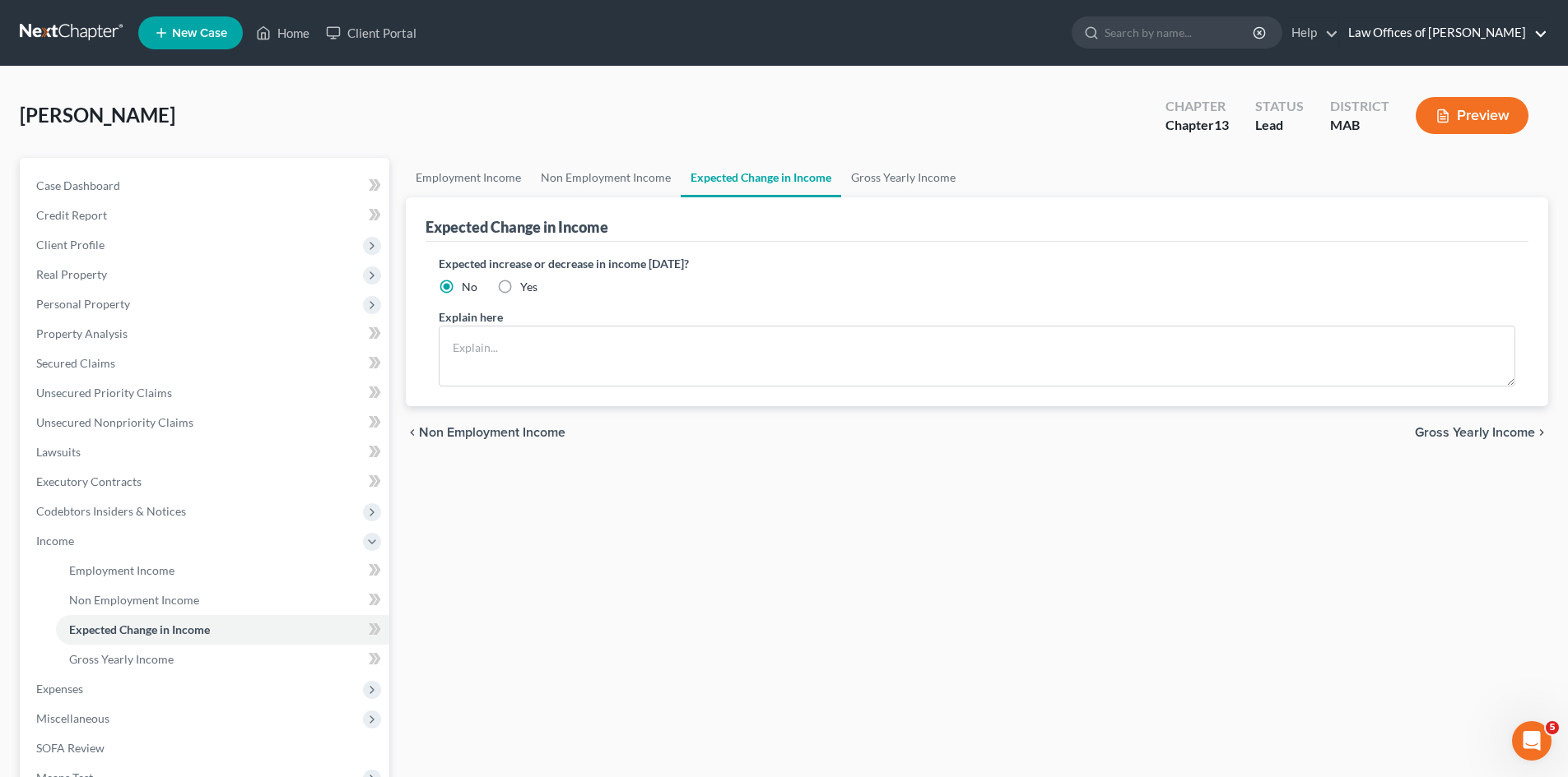
click at [1441, 40] on link "Law Offices of Mark W. Bartolomei" at bounding box center [1443, 32] width 207 height 30
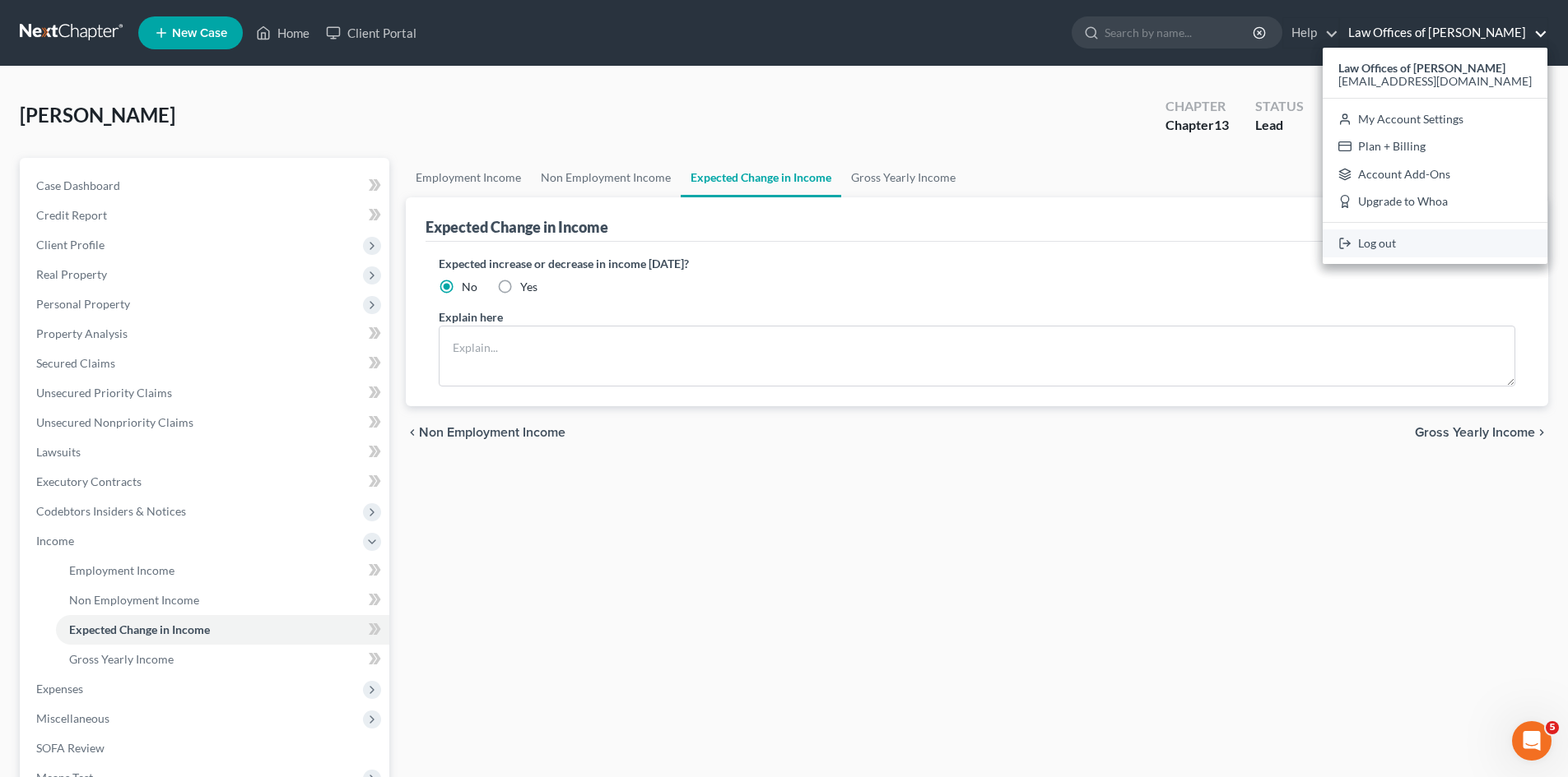
click at [1384, 243] on link "Log out" at bounding box center [1435, 243] width 225 height 28
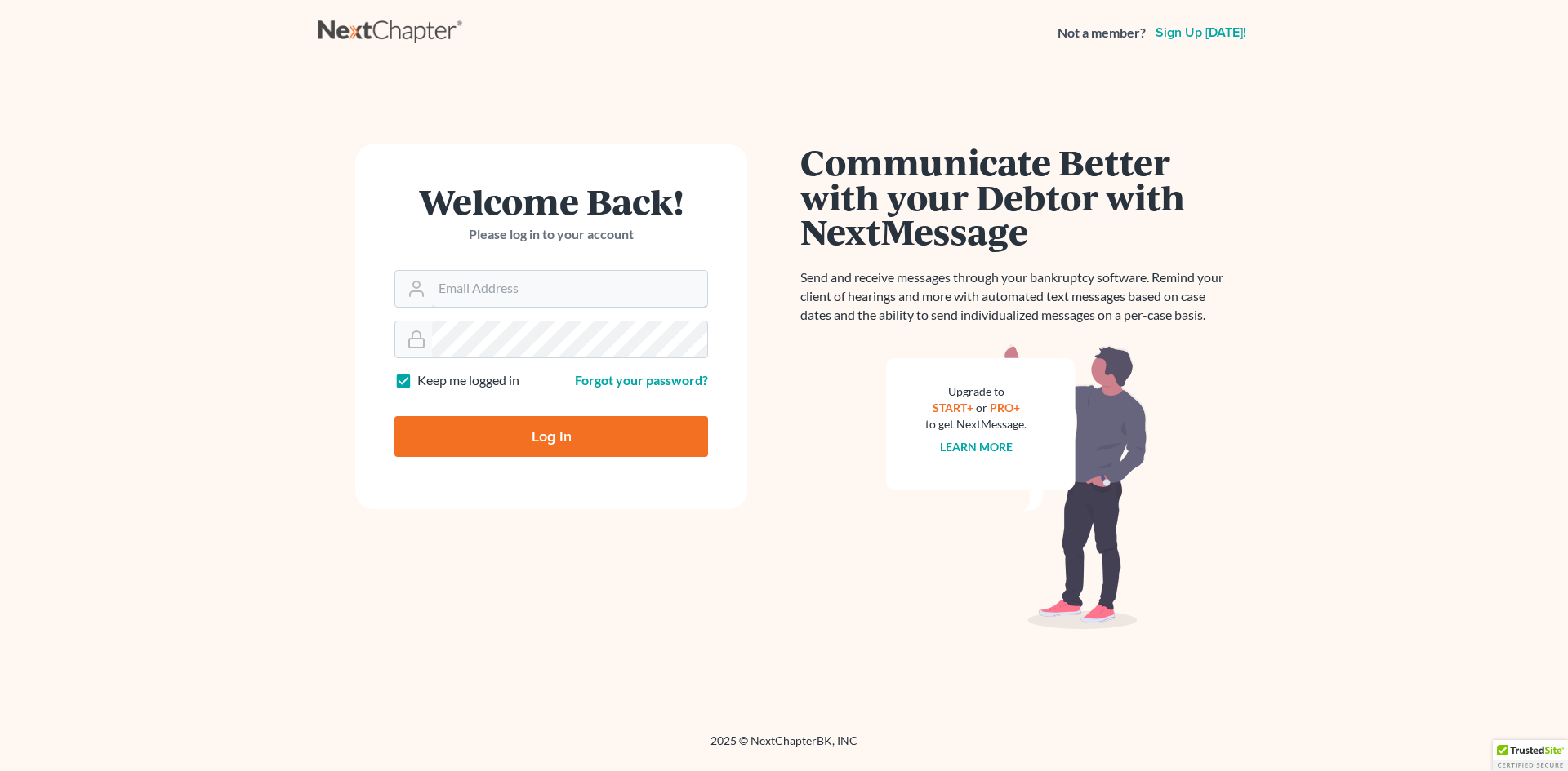
type input "[EMAIL_ADDRESS][DOMAIN_NAME]"
click at [487, 429] on input "Log In" at bounding box center [551, 436] width 313 height 41
type input "Thinking..."
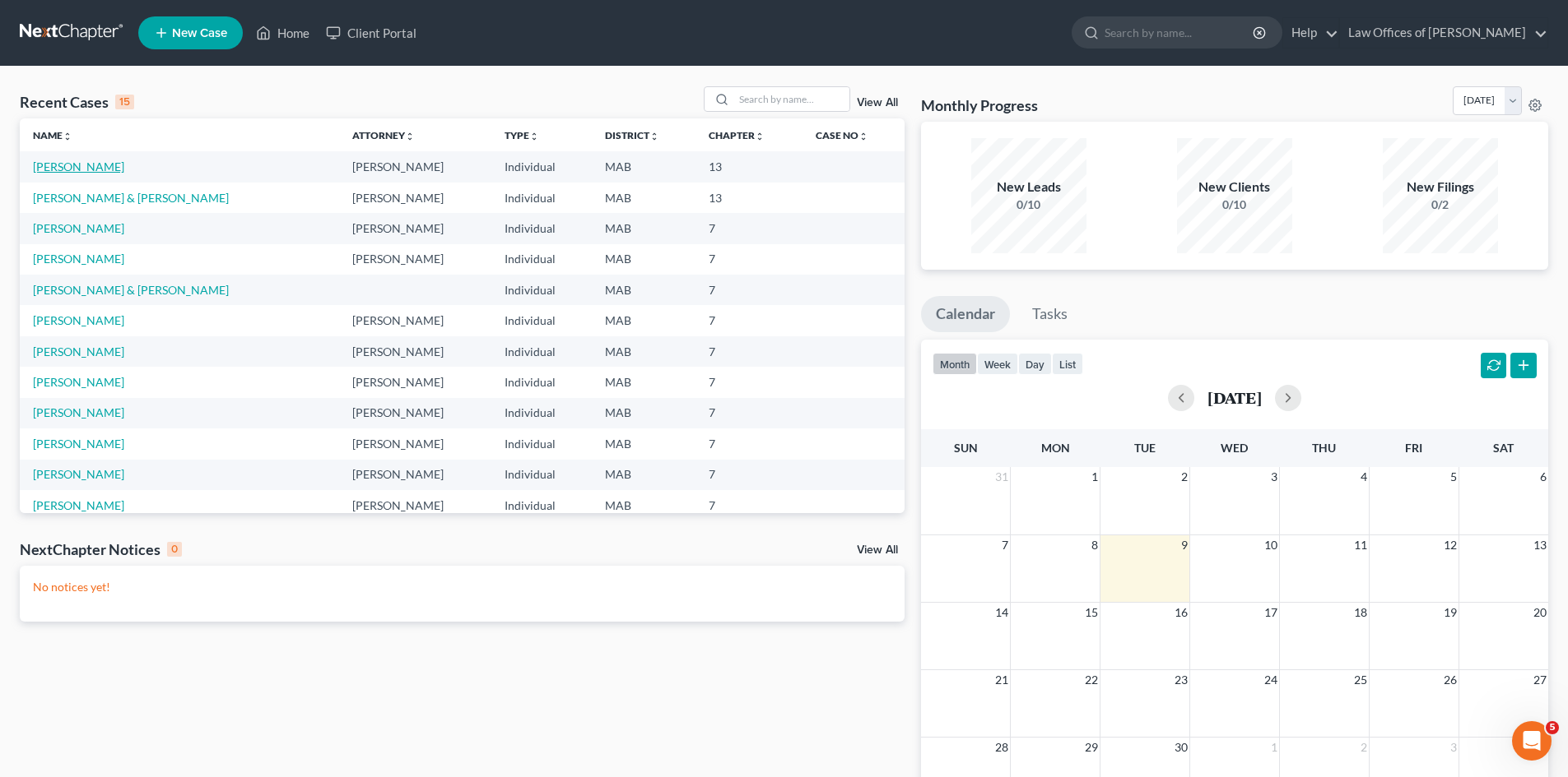
click at [93, 165] on link "[PERSON_NAME]" at bounding box center [79, 166] width 92 height 14
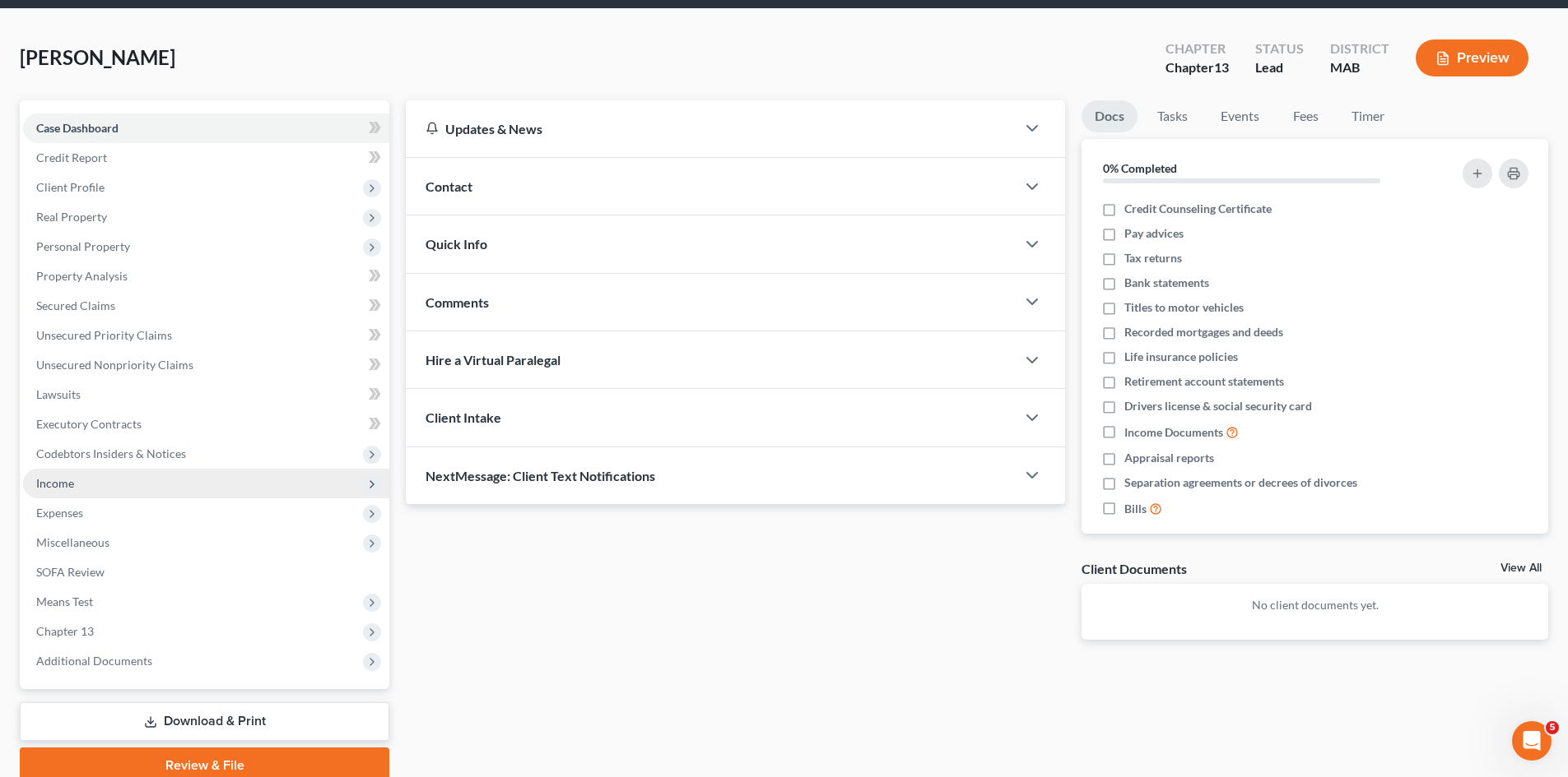
scroll to position [127, 0]
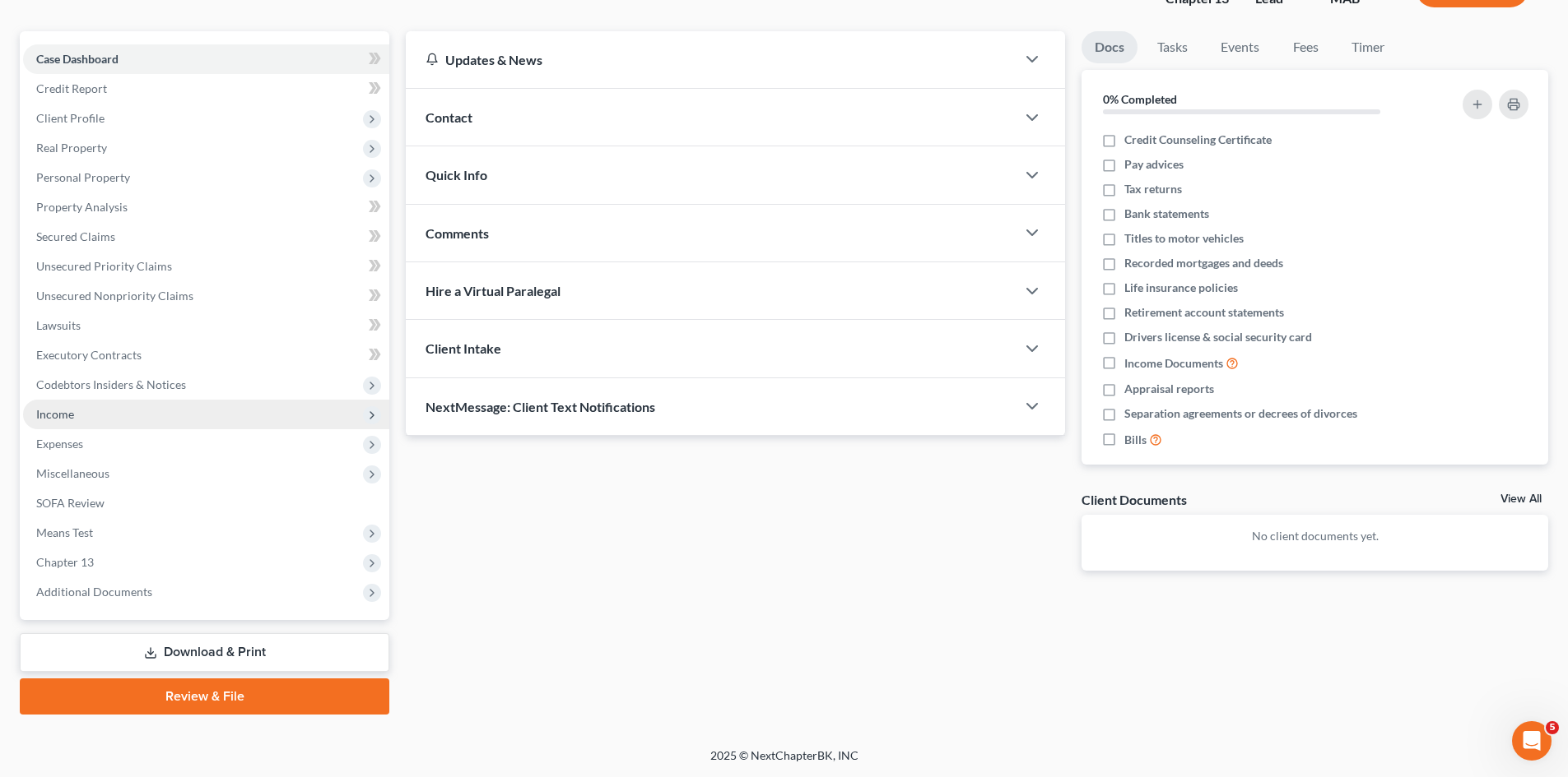
click at [90, 414] on span "Income" at bounding box center [206, 414] width 366 height 30
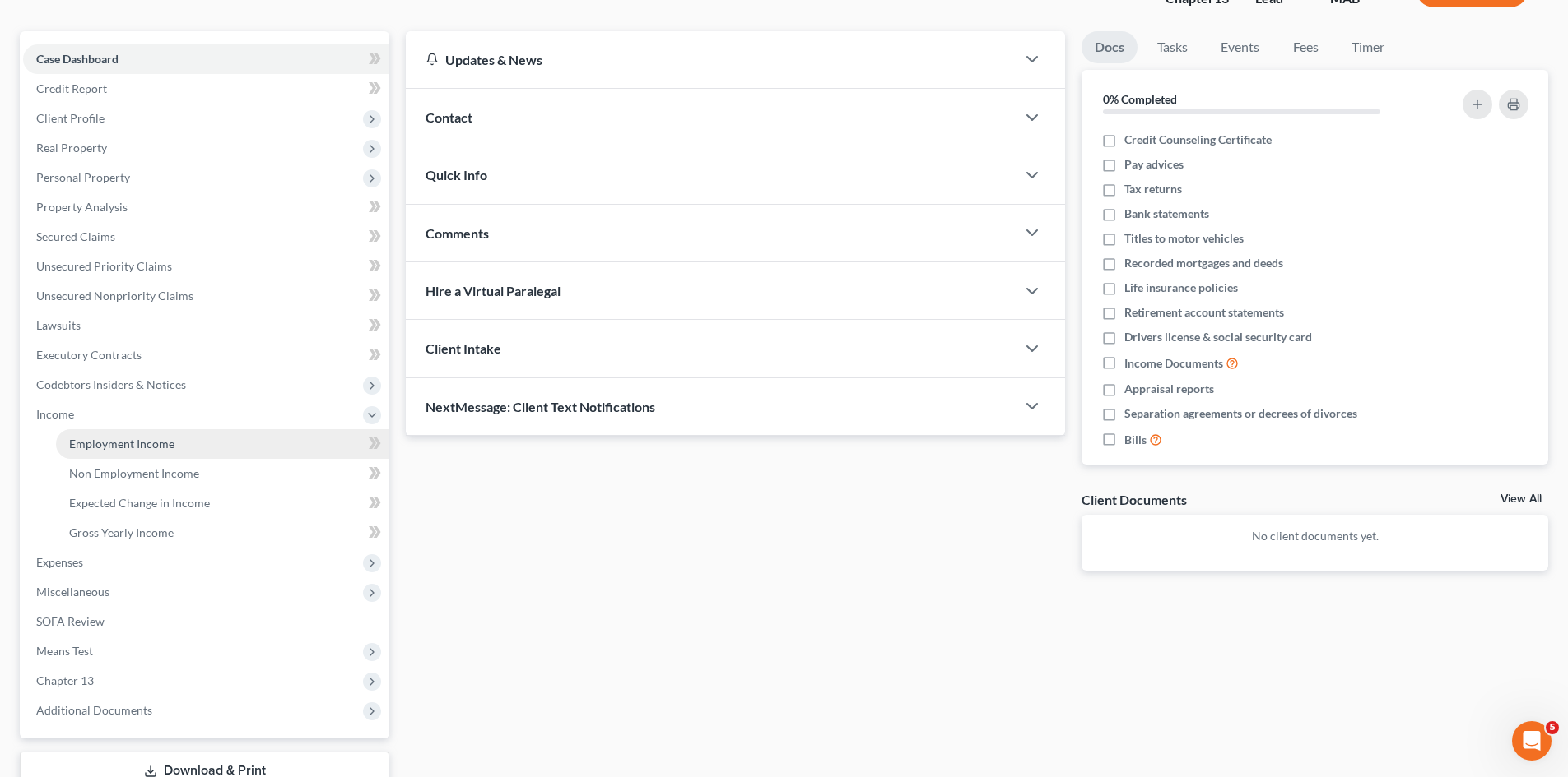
click at [133, 440] on span "Employment Income" at bounding box center [121, 443] width 105 height 14
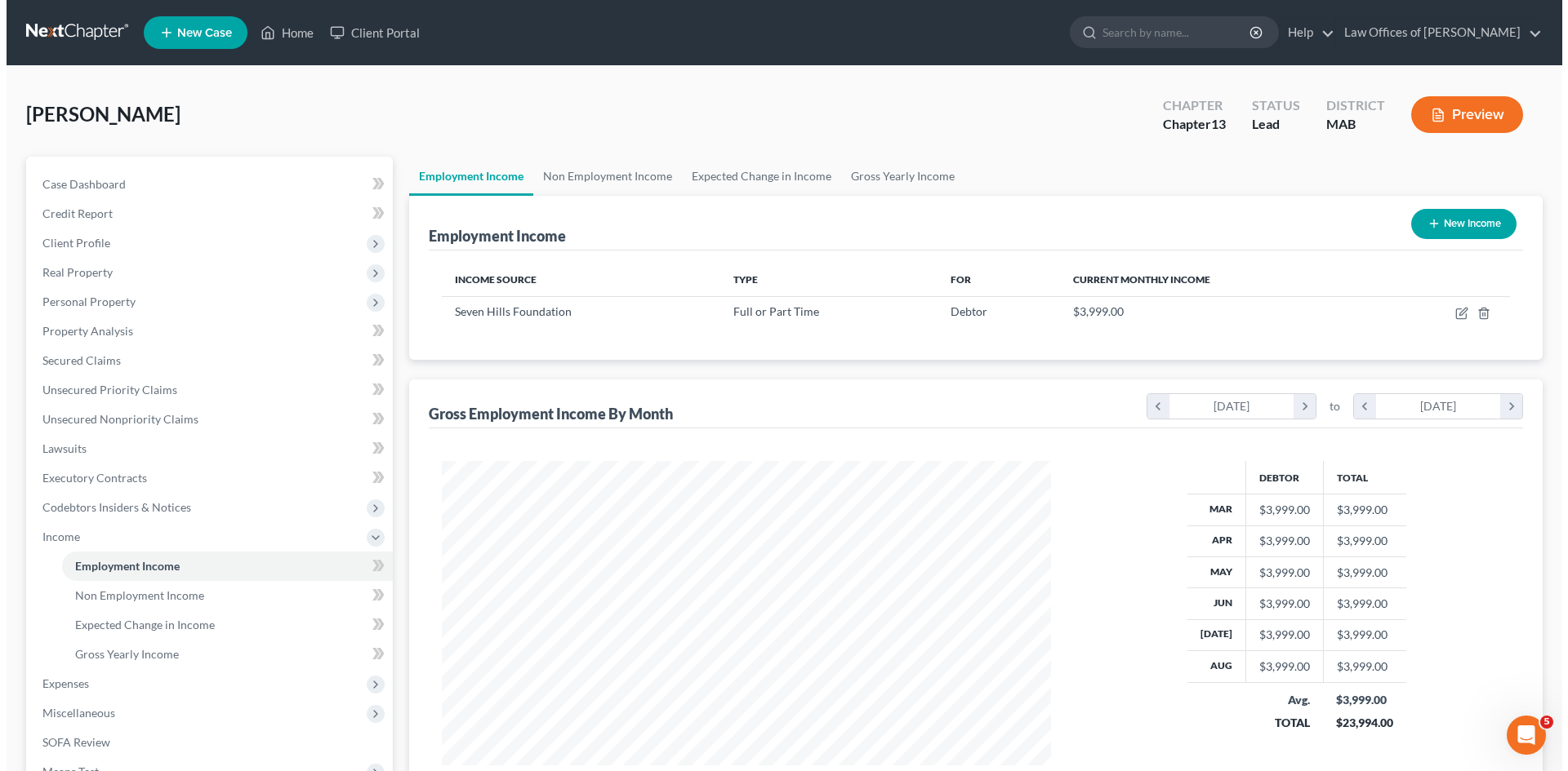
scroll to position [305, 642]
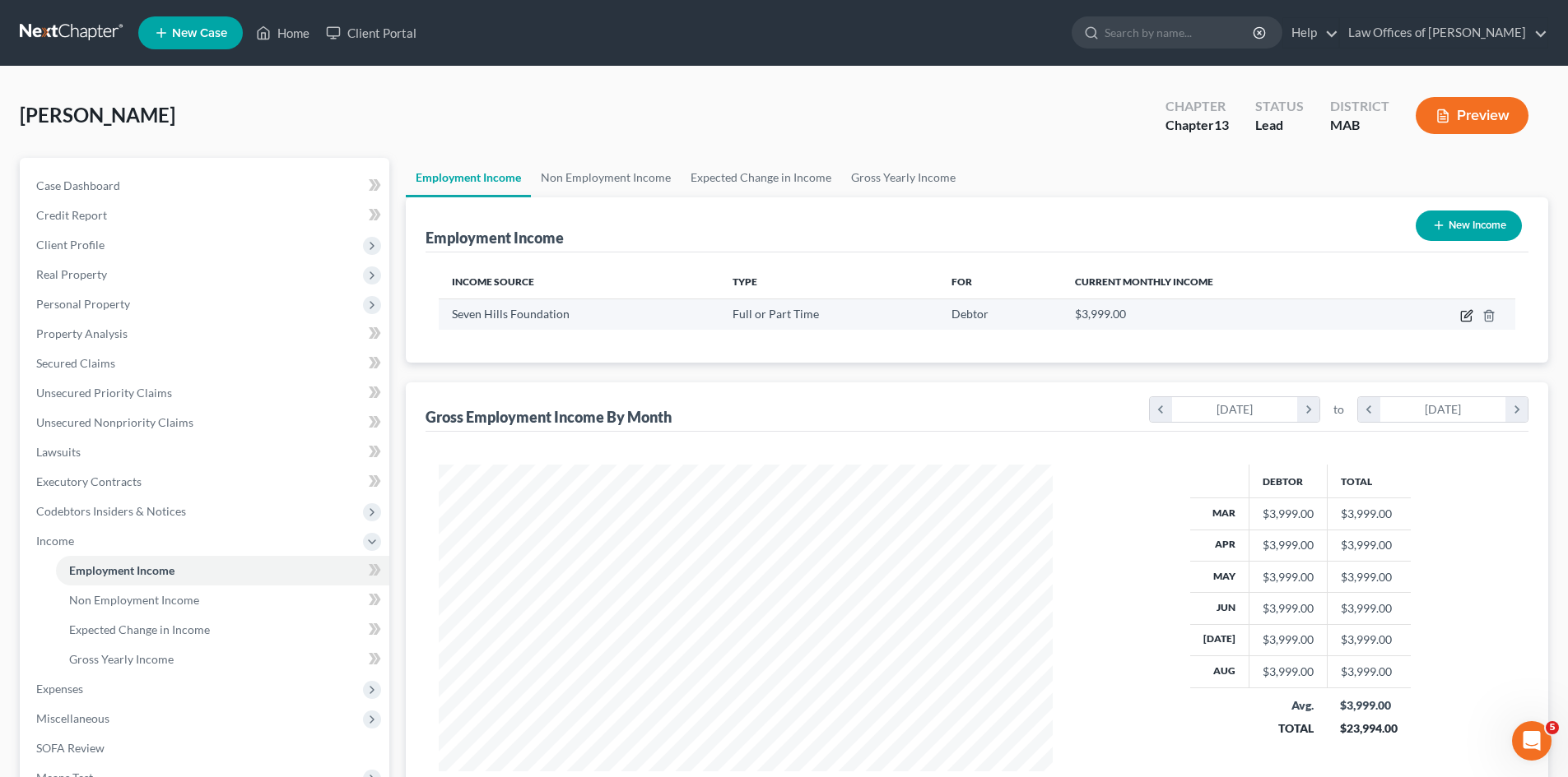
click at [1467, 317] on icon "button" at bounding box center [1468, 314] width 8 height 8
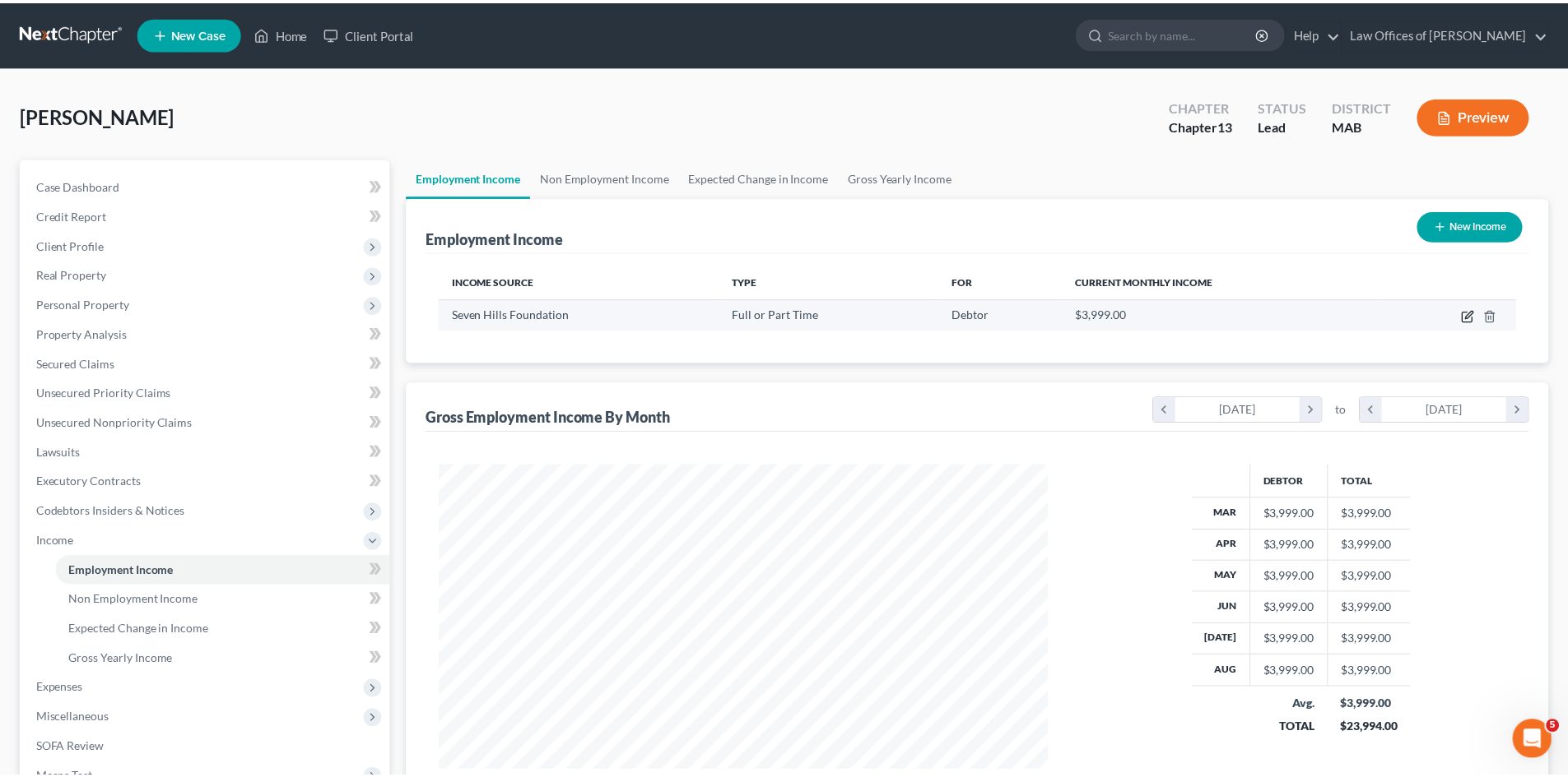
scroll to position [309, 652]
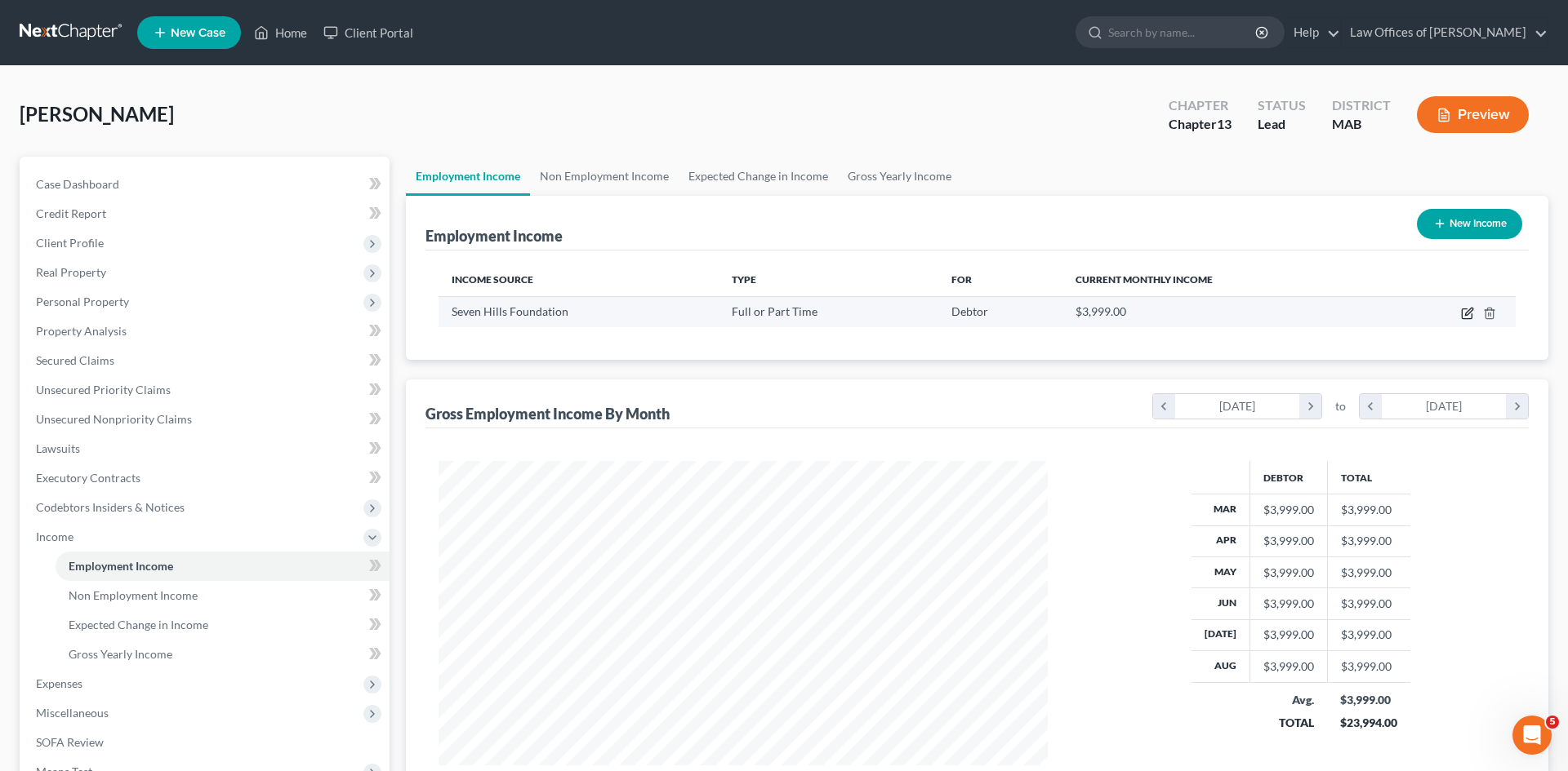
select select "0"
select select "22"
select select "0"
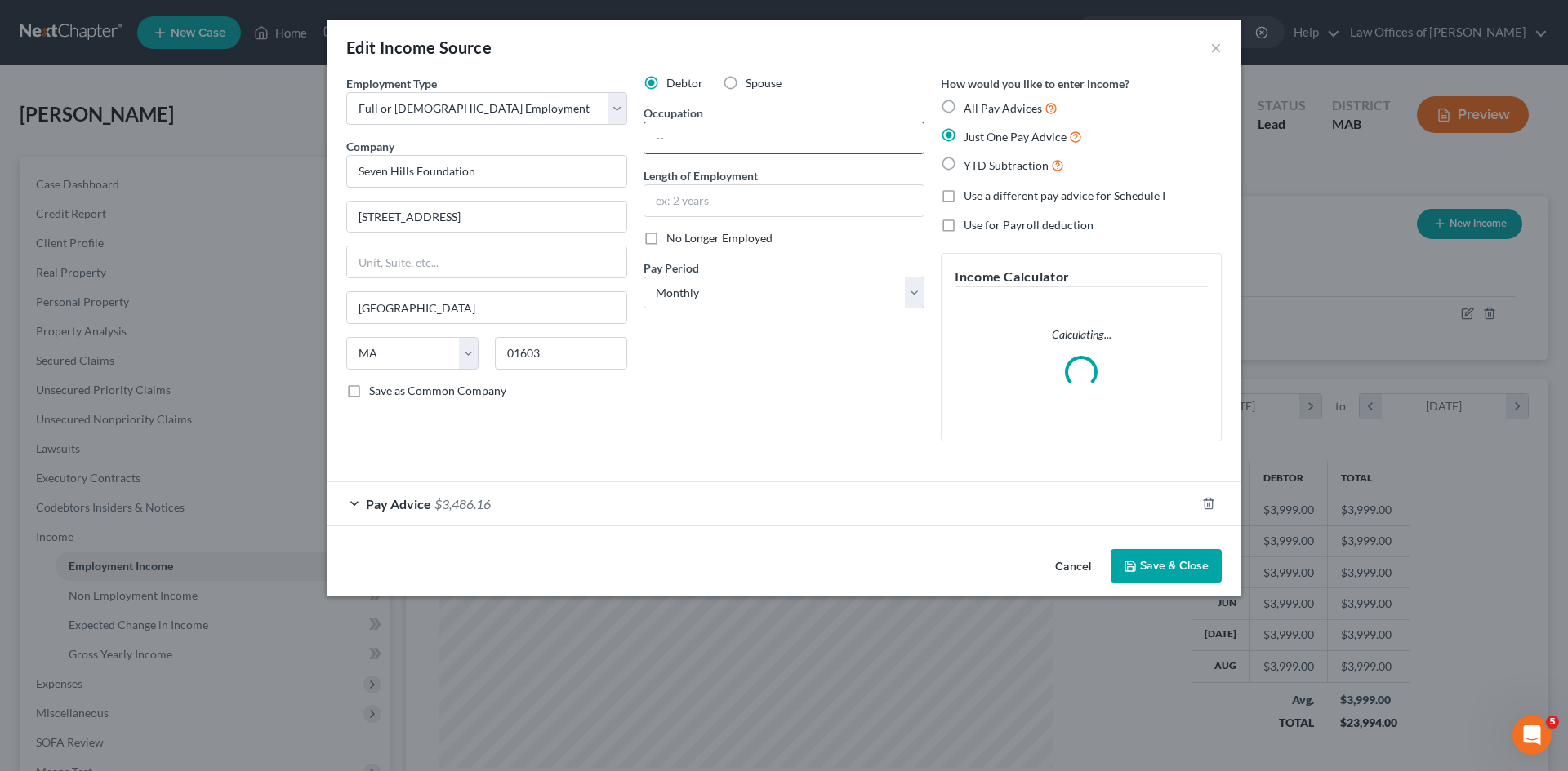
click at [674, 140] on input "text" at bounding box center [784, 137] width 279 height 31
type input "Family Support Specialist"
click at [755, 187] on input "text" at bounding box center [784, 201] width 279 height 31
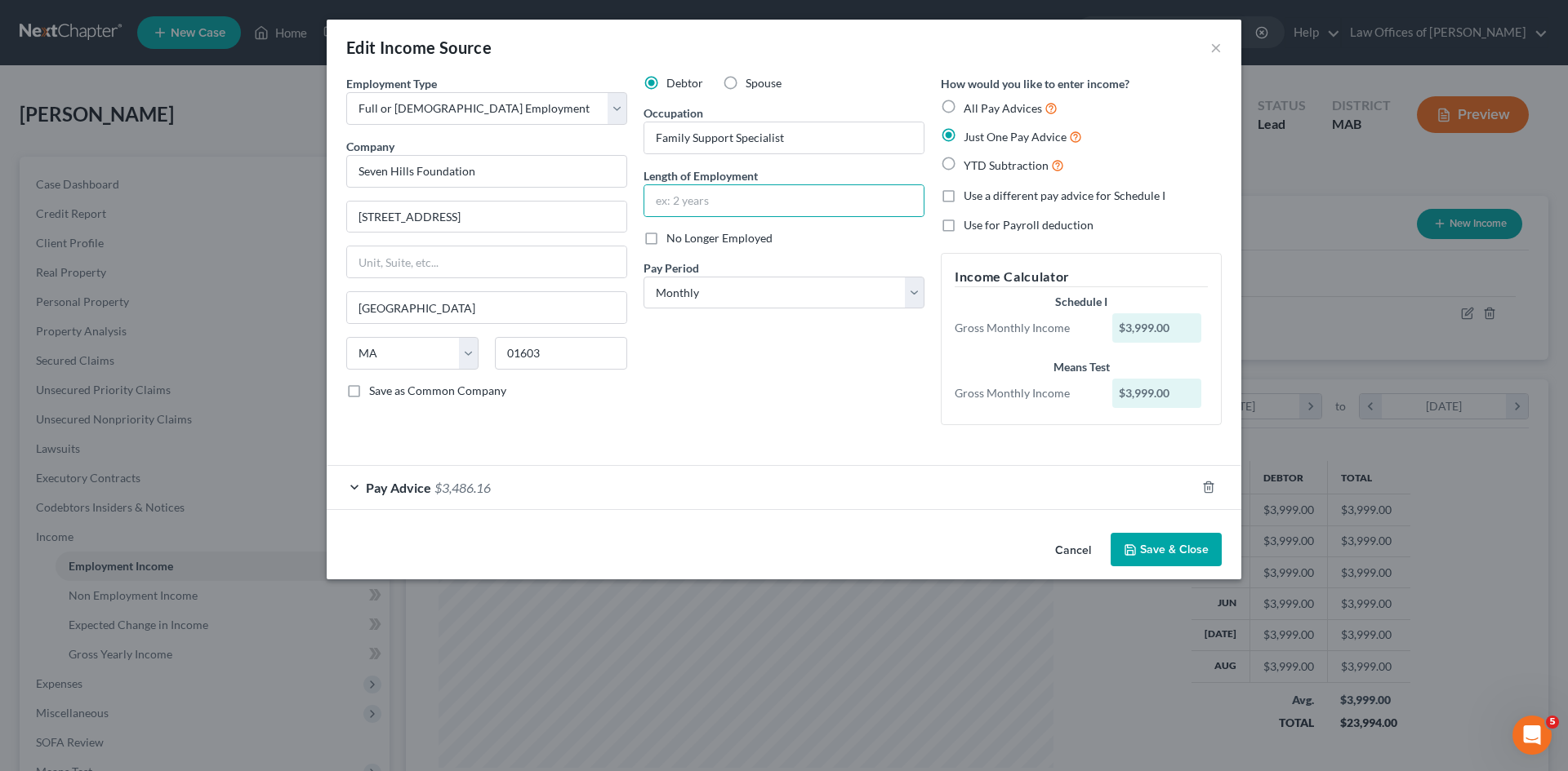
click at [1164, 545] on button "Save & Close" at bounding box center [1165, 550] width 111 height 34
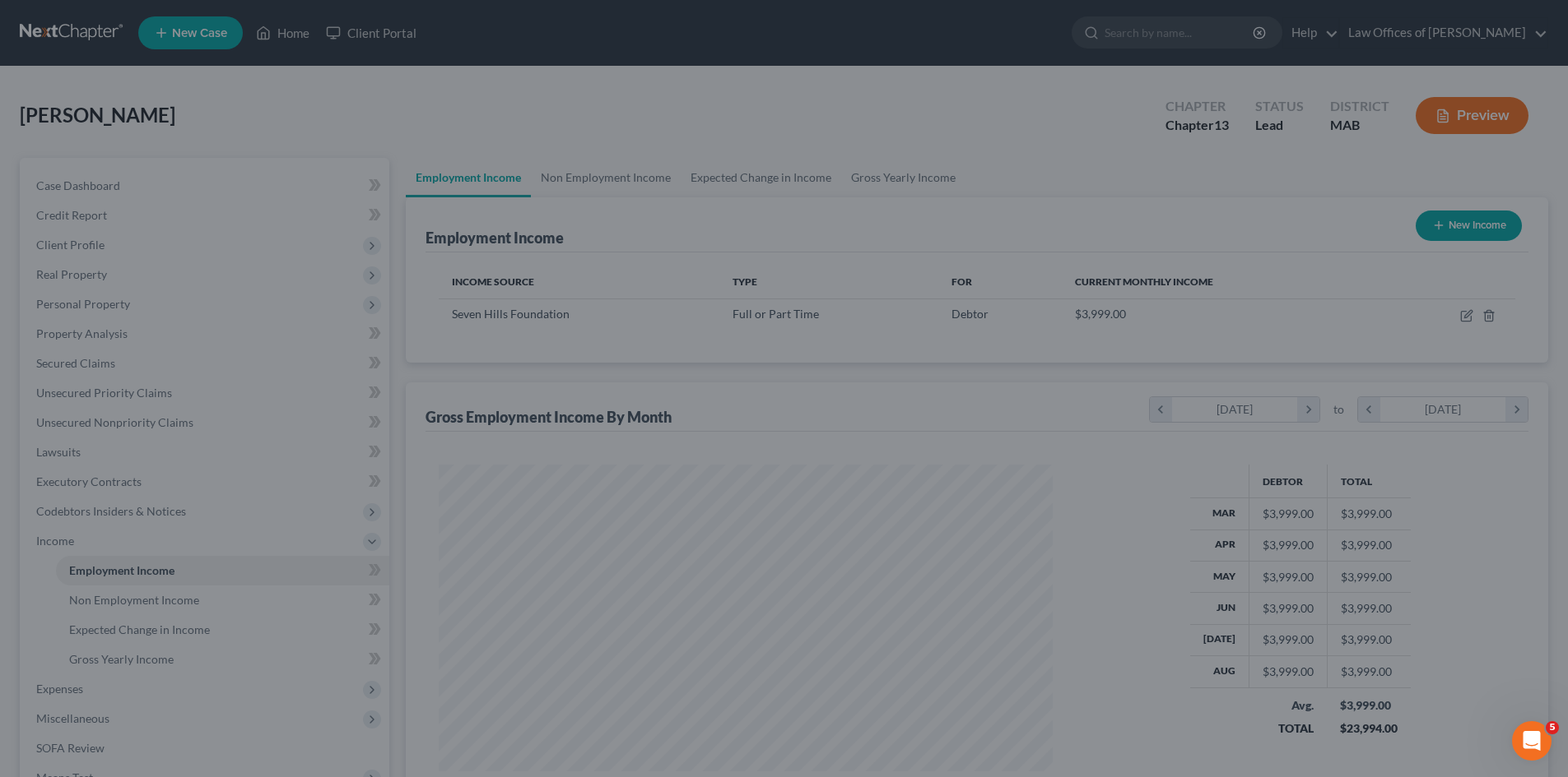
scroll to position [822314, 822317]
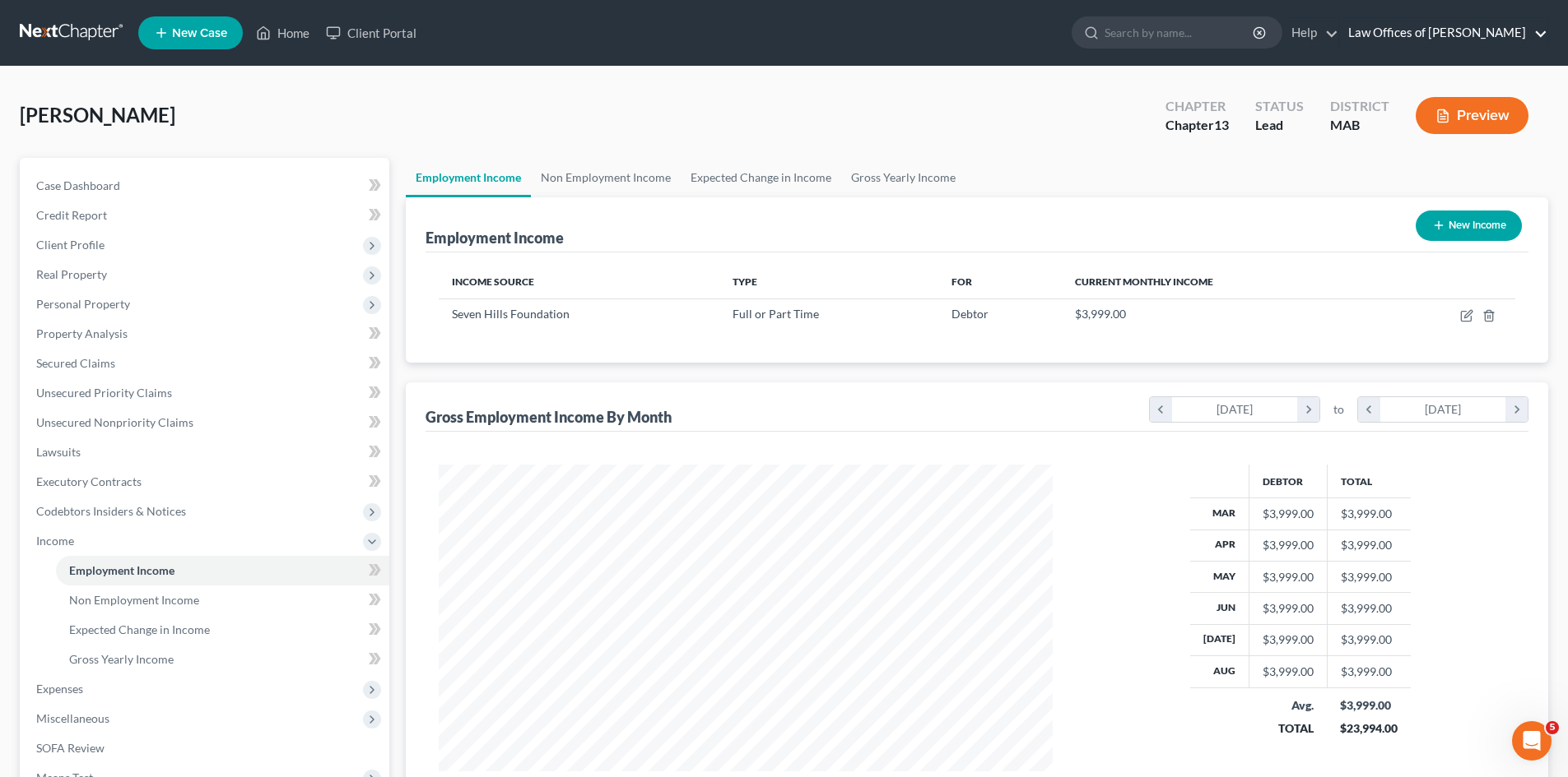
click at [1535, 26] on link "Law Offices of Mark W. Bartolomei" at bounding box center [1443, 32] width 207 height 30
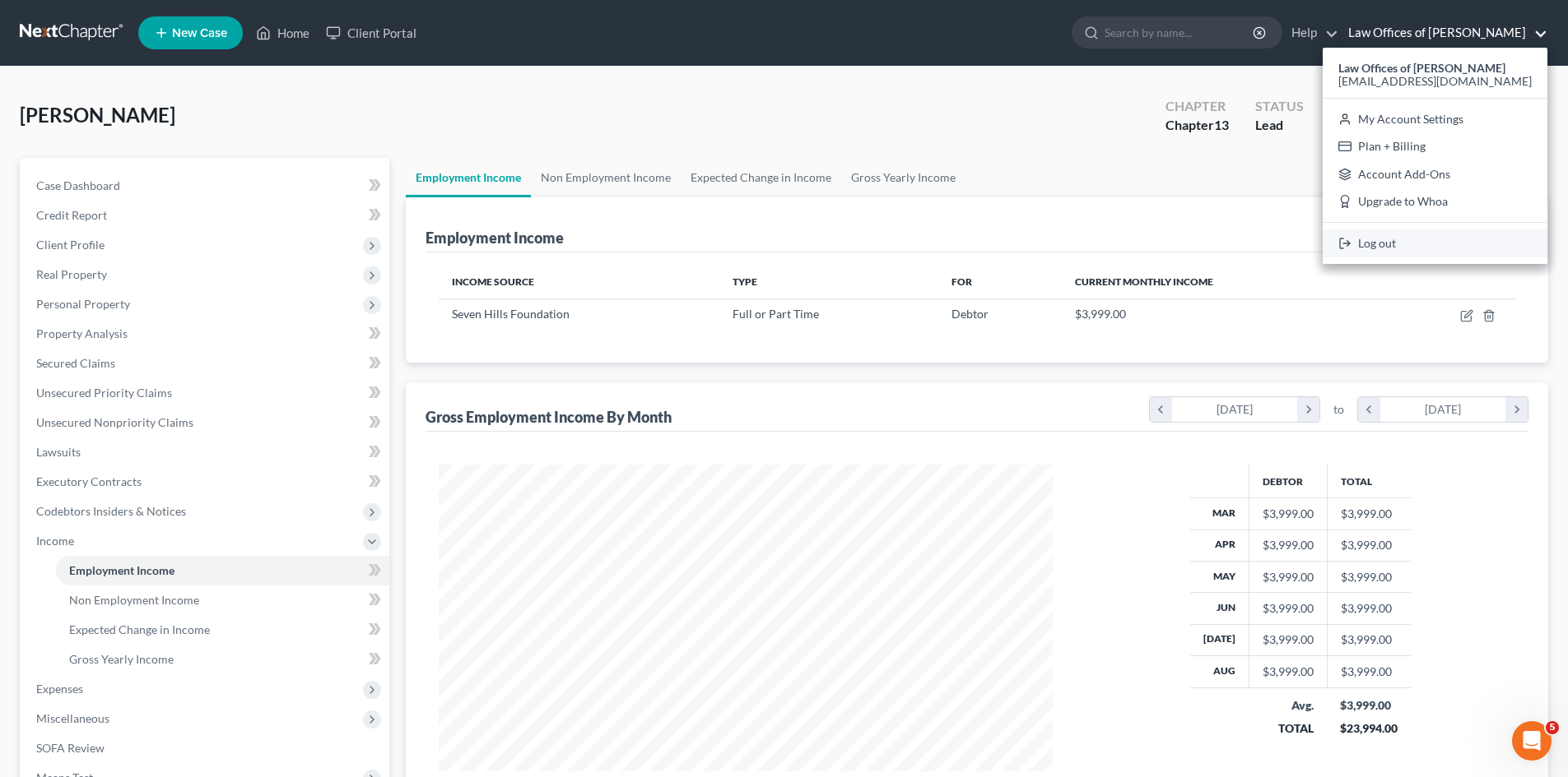
click at [1394, 243] on link "Log out" at bounding box center [1435, 243] width 225 height 28
